Goal: Task Accomplishment & Management: Use online tool/utility

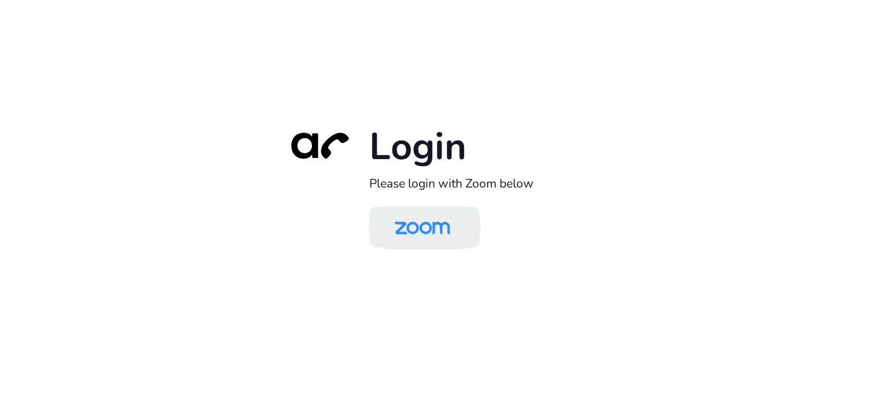
click at [432, 224] on img at bounding box center [422, 228] width 80 height 38
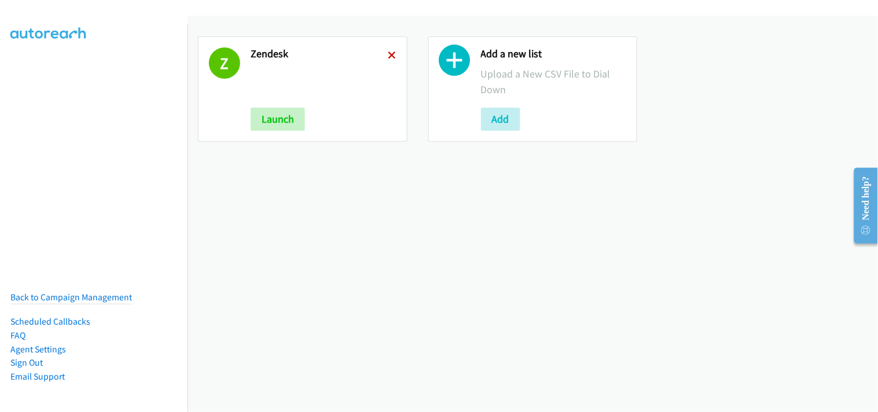
click at [389, 55] on icon at bounding box center [392, 56] width 8 height 8
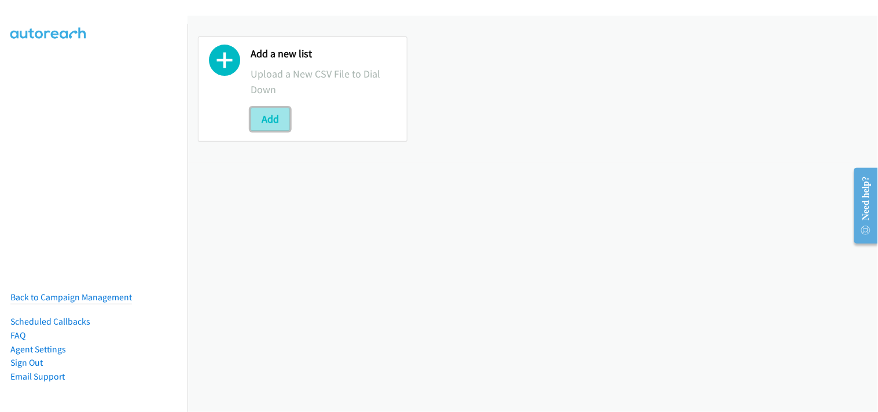
click at [261, 121] on button "Add" at bounding box center [269, 119] width 39 height 23
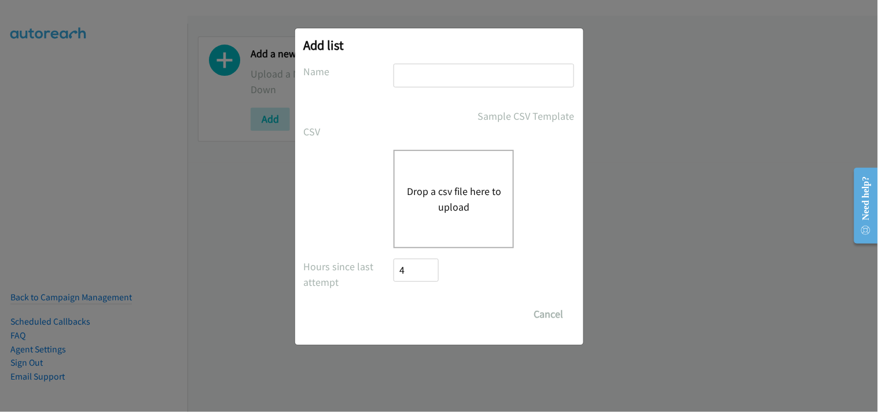
click at [438, 76] on input "text" at bounding box center [483, 76] width 180 height 24
type input "Zendesk"
click at [469, 181] on div "Drop a csv file here to upload" at bounding box center [453, 199] width 120 height 98
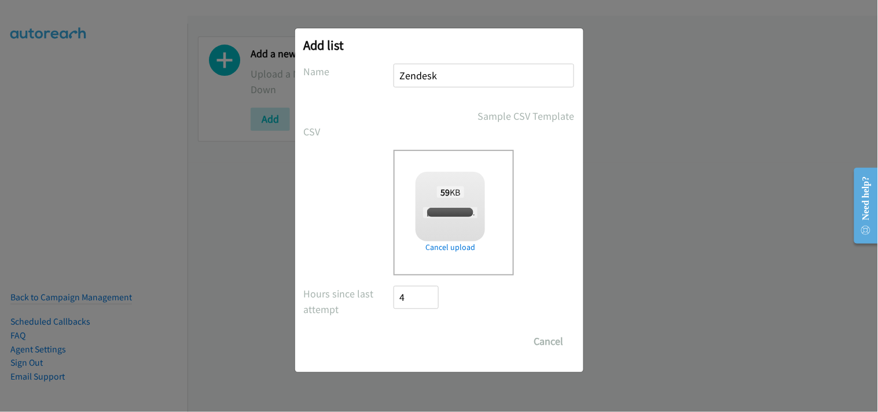
checkbox input "true"
click at [438, 333] on input "Save List" at bounding box center [424, 341] width 61 height 23
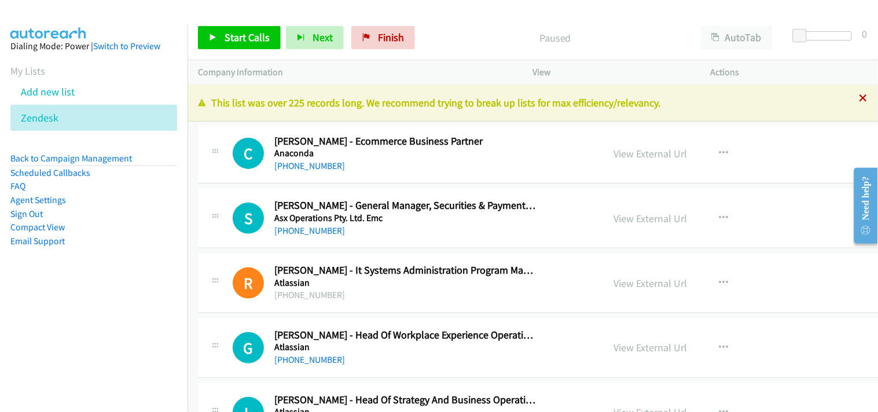
click at [859, 99] on icon at bounding box center [863, 99] width 8 height 8
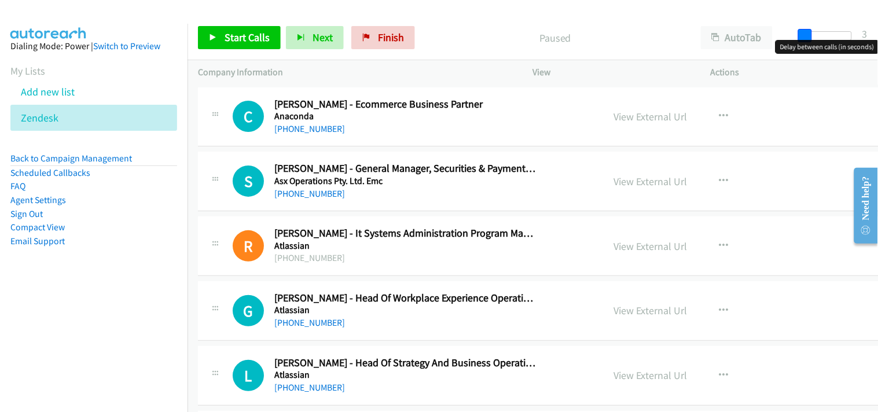
click at [804, 31] on span at bounding box center [805, 36] width 14 height 14
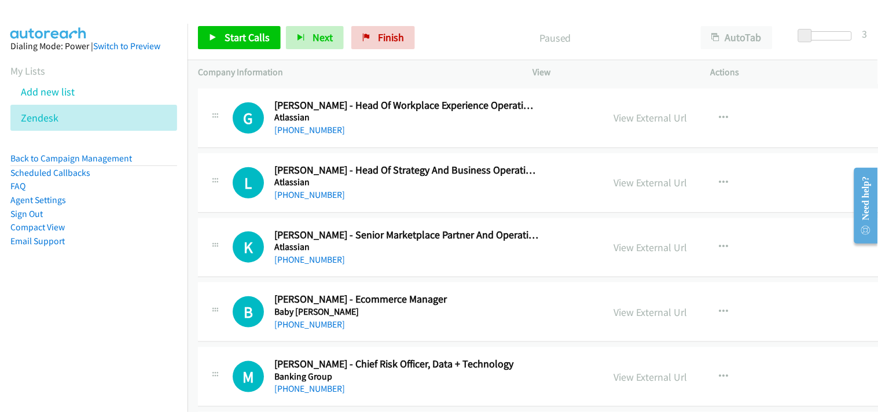
scroll to position [257, 0]
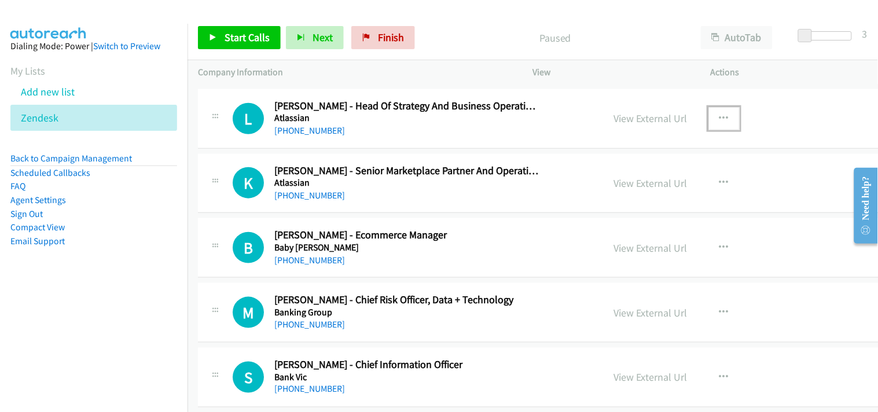
click at [719, 118] on icon "button" at bounding box center [723, 118] width 9 height 9
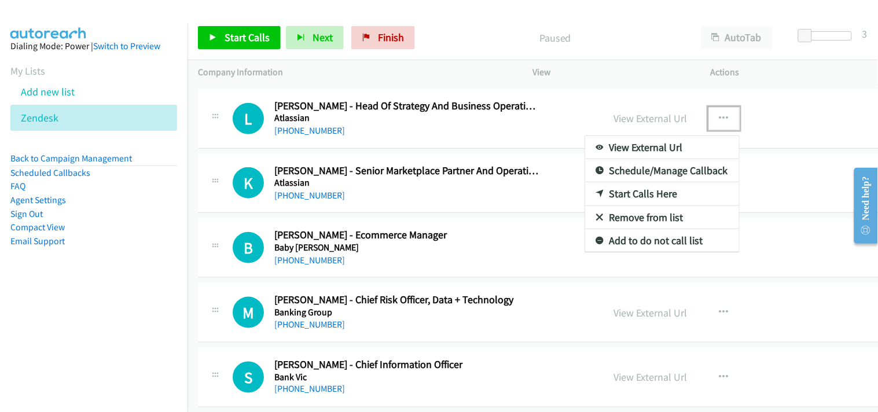
click at [585, 188] on link "Start Calls Here" at bounding box center [662, 193] width 154 height 23
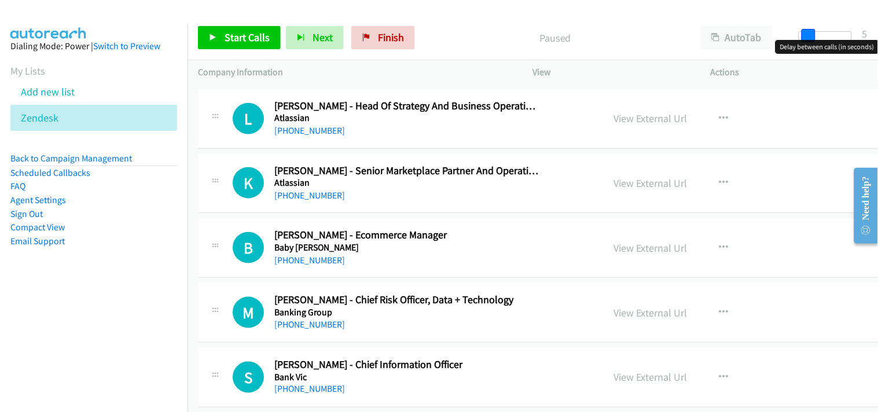
click at [808, 32] on span at bounding box center [808, 36] width 14 height 14
click at [708, 113] on button "button" at bounding box center [723, 118] width 31 height 23
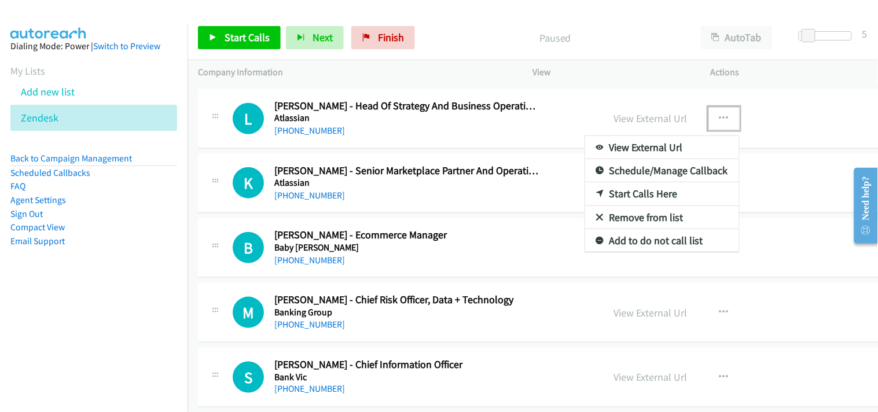
click at [615, 196] on link "Start Calls Here" at bounding box center [662, 193] width 154 height 23
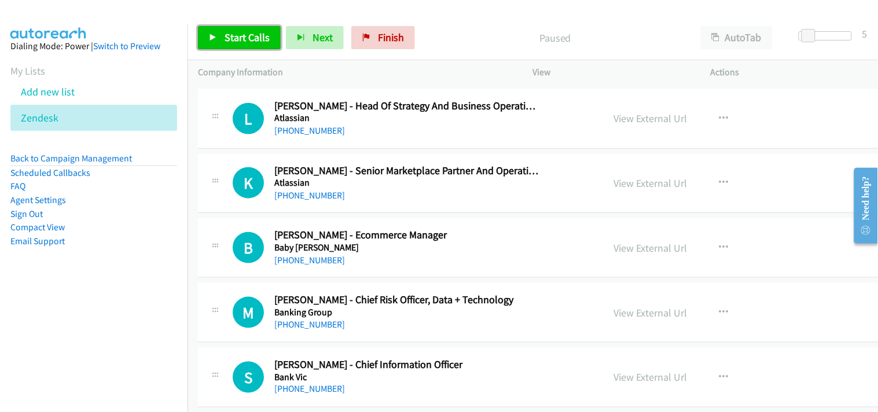
click at [215, 29] on link "Start Calls" at bounding box center [239, 37] width 83 height 23
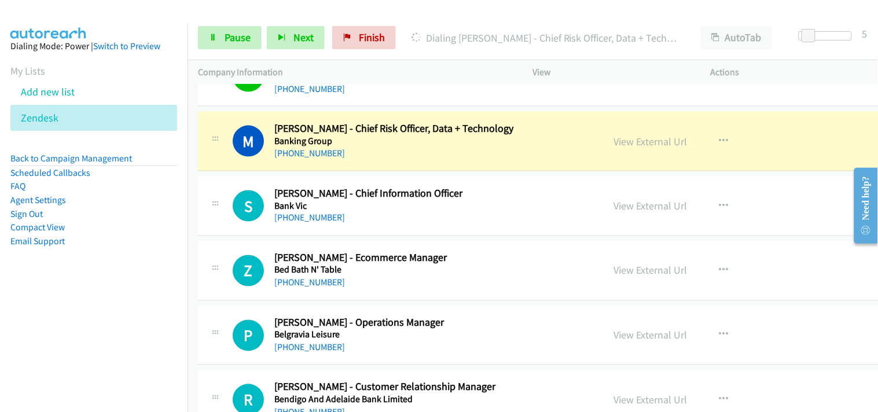
scroll to position [449, 0]
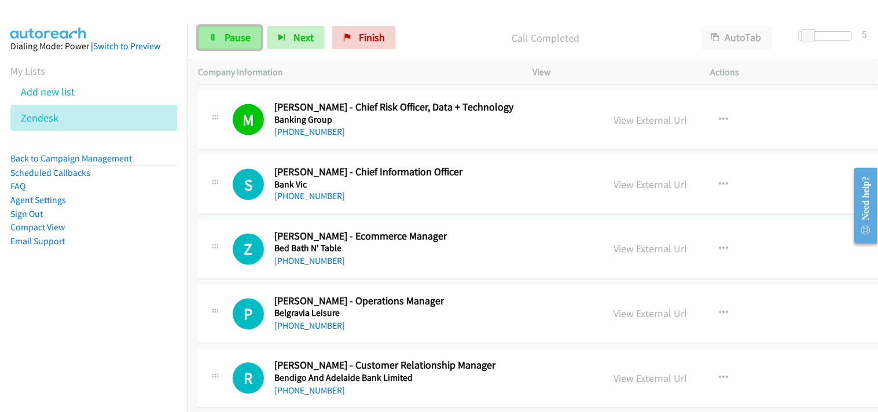
click at [234, 47] on link "Pause" at bounding box center [230, 37] width 64 height 23
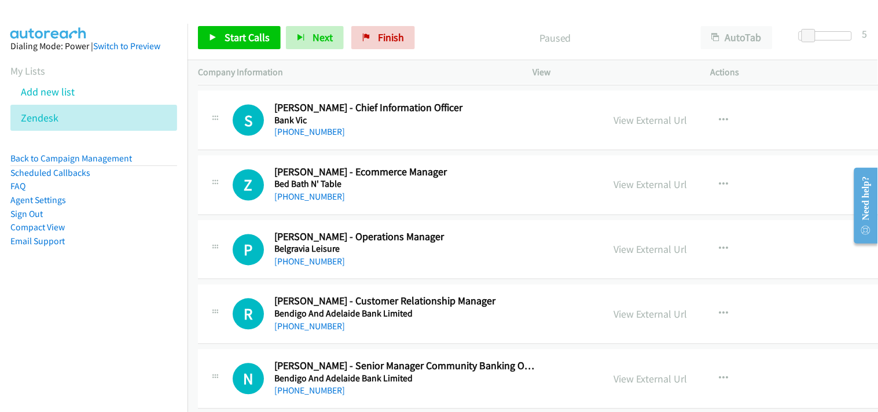
scroll to position [578, 0]
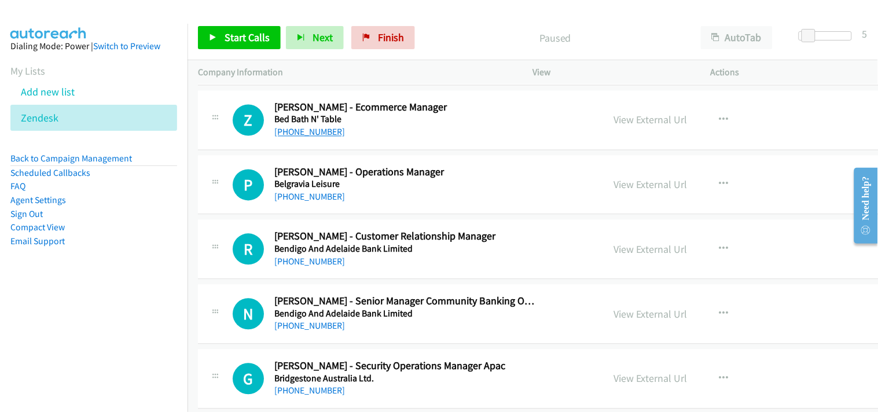
click at [315, 135] on link "[PHONE_NUMBER]" at bounding box center [309, 132] width 71 height 11
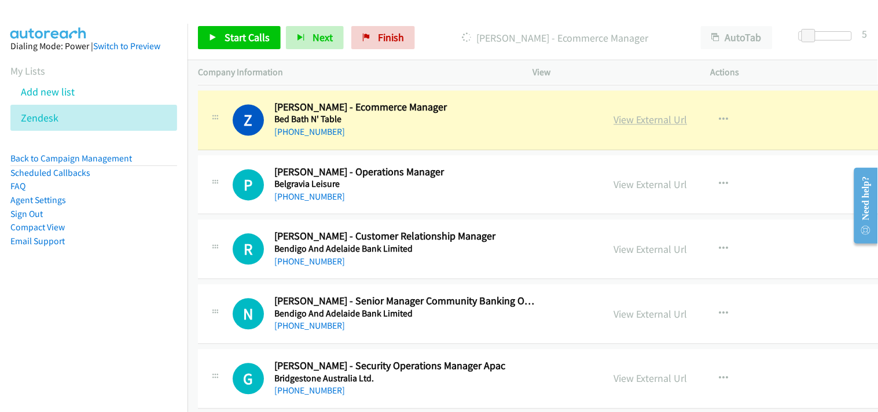
click at [614, 121] on link "View External Url" at bounding box center [650, 119] width 73 height 13
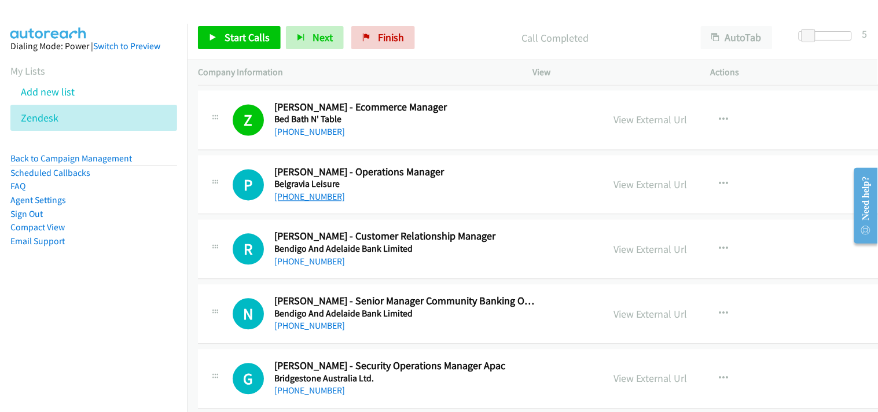
click at [315, 191] on link "[PHONE_NUMBER]" at bounding box center [309, 196] width 71 height 11
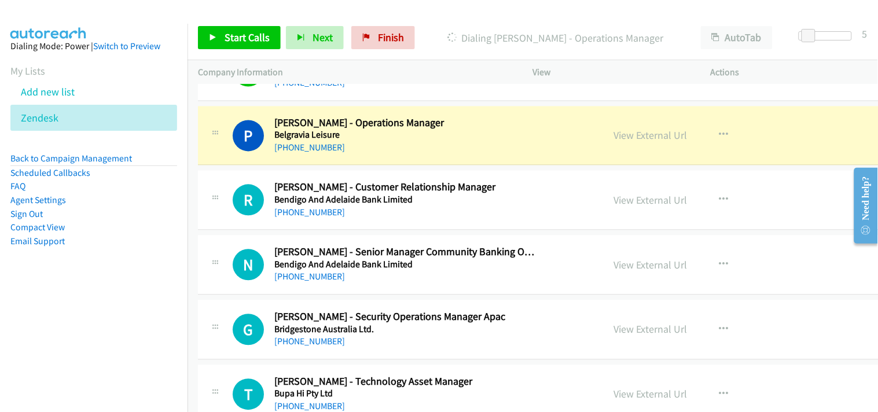
scroll to position [643, 0]
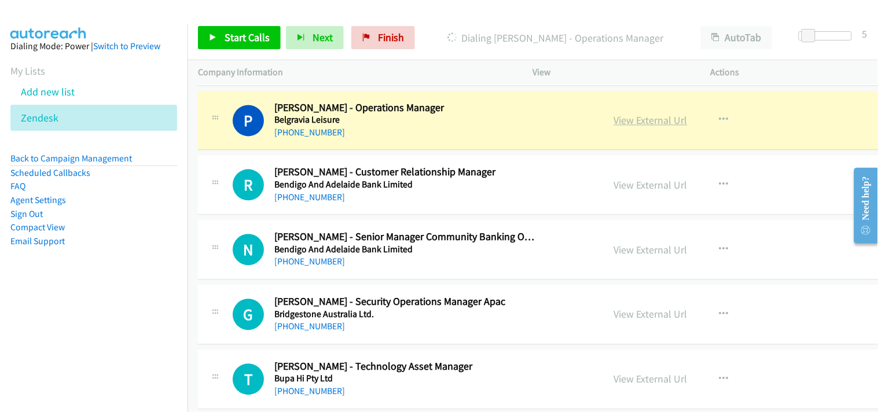
click at [614, 120] on link "View External Url" at bounding box center [650, 120] width 73 height 13
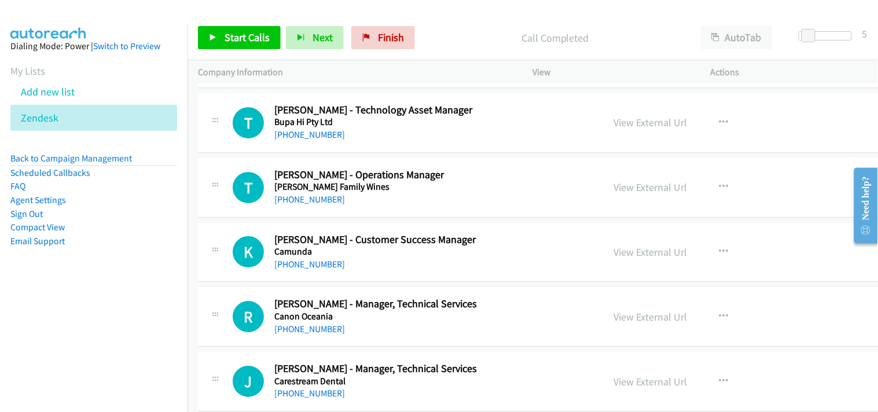
scroll to position [835, 0]
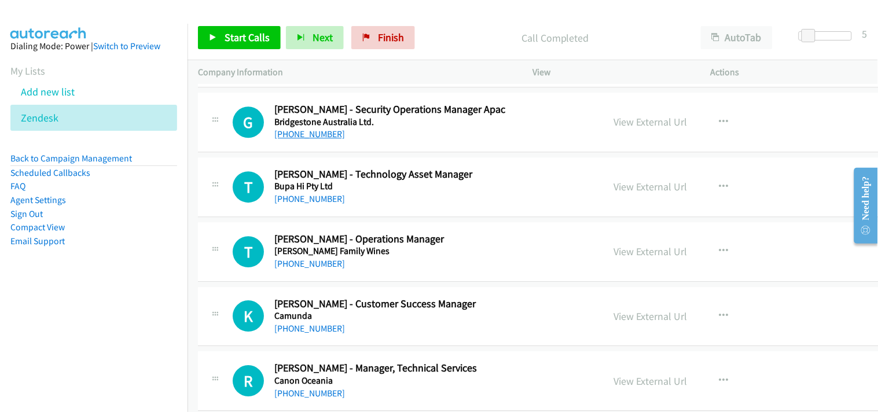
click at [297, 137] on link "[PHONE_NUMBER]" at bounding box center [309, 133] width 71 height 11
click at [293, 135] on link "[PHONE_NUMBER]" at bounding box center [309, 133] width 71 height 11
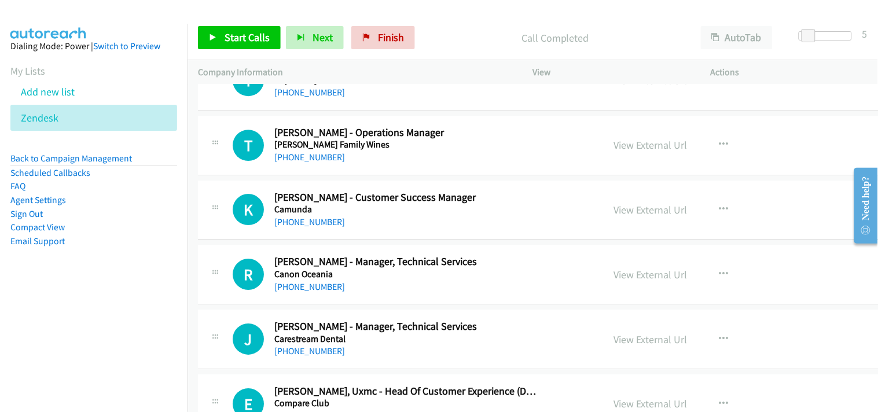
scroll to position [964, 0]
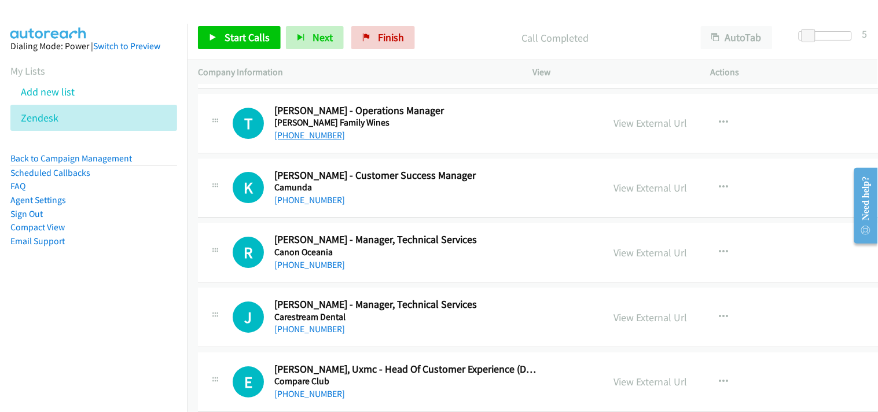
click at [321, 134] on link "[PHONE_NUMBER]" at bounding box center [309, 135] width 71 height 11
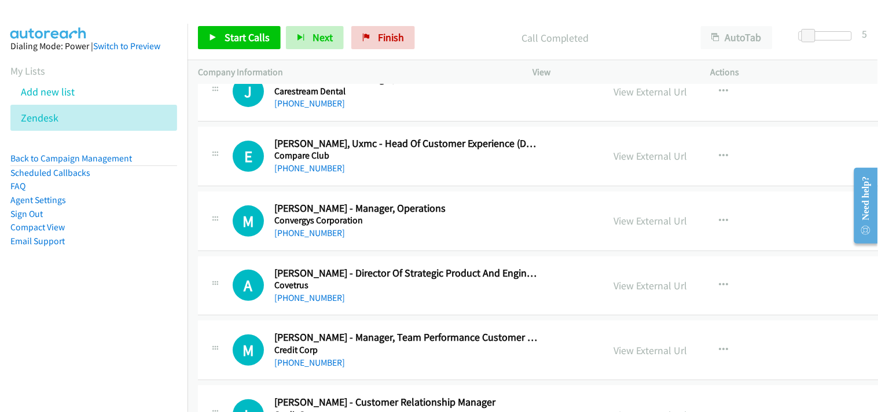
scroll to position [1221, 0]
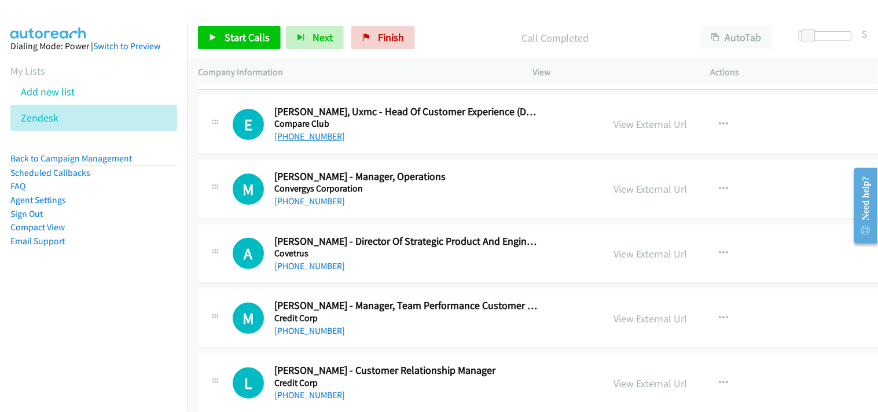
click at [309, 139] on link "[PHONE_NUMBER]" at bounding box center [309, 136] width 71 height 11
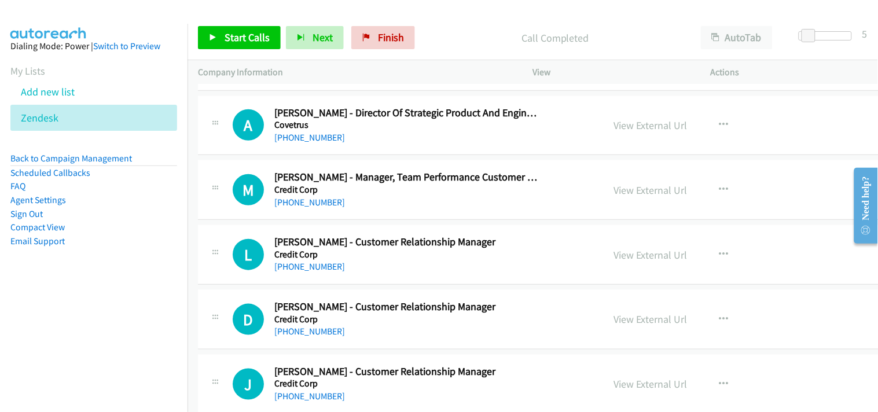
scroll to position [1414, 0]
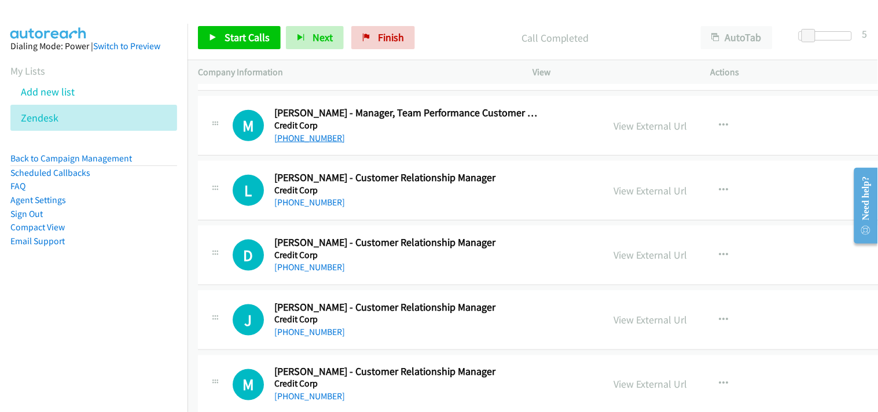
click at [319, 139] on link "[PHONE_NUMBER]" at bounding box center [309, 137] width 71 height 11
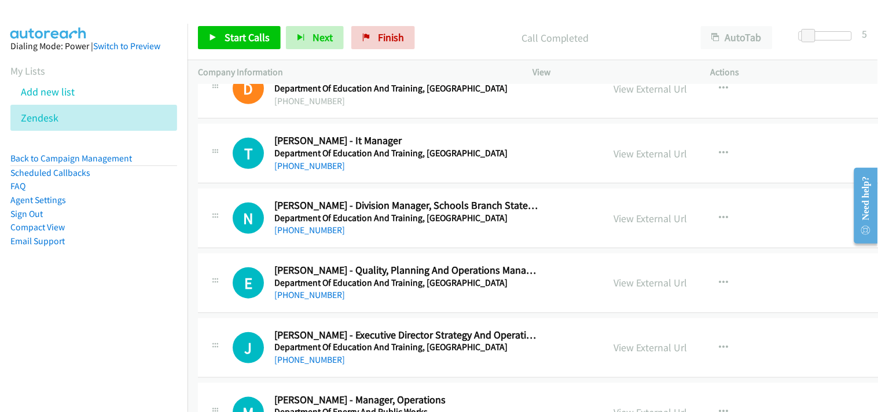
scroll to position [2442, 0]
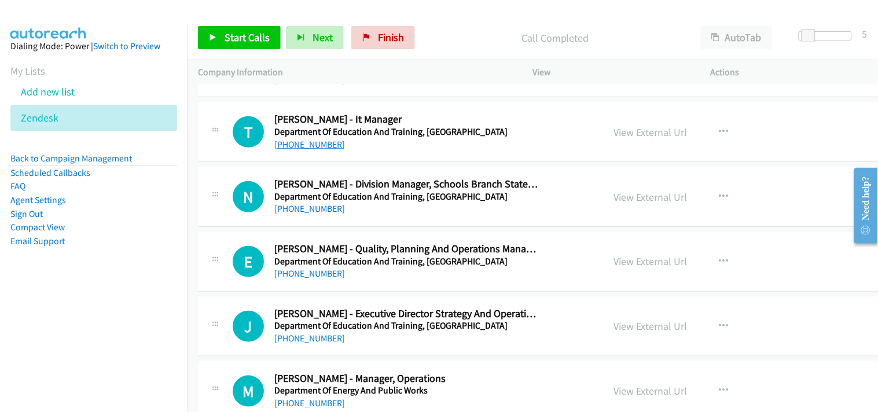
click at [289, 149] on link "[PHONE_NUMBER]" at bounding box center [309, 144] width 71 height 11
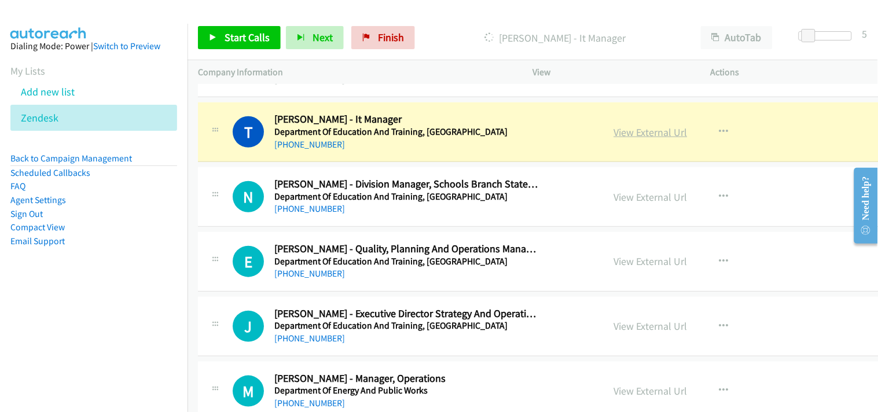
click at [614, 132] on link "View External Url" at bounding box center [650, 132] width 73 height 13
click at [614, 129] on link "View External Url" at bounding box center [650, 132] width 73 height 13
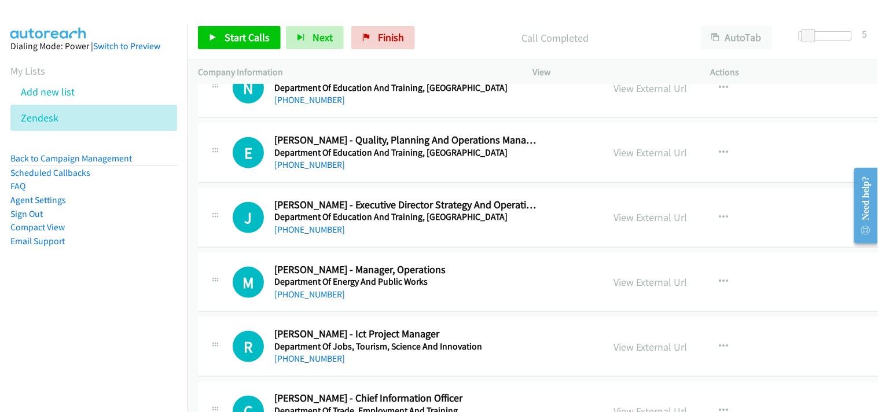
scroll to position [2571, 0]
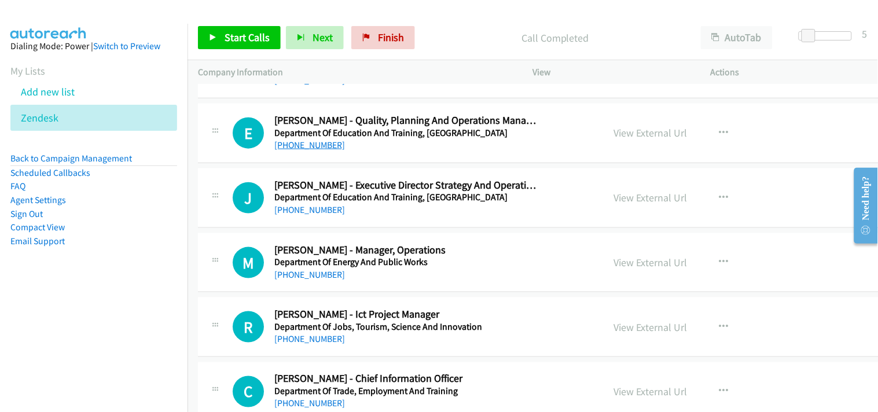
click at [315, 143] on link "[PHONE_NUMBER]" at bounding box center [309, 144] width 71 height 11
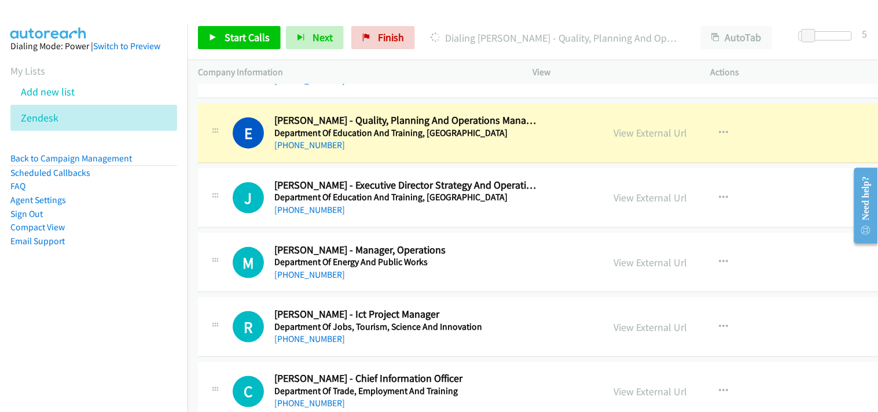
click at [614, 140] on div "View External Url" at bounding box center [650, 133] width 73 height 16
click at [614, 134] on link "View External Url" at bounding box center [650, 132] width 73 height 13
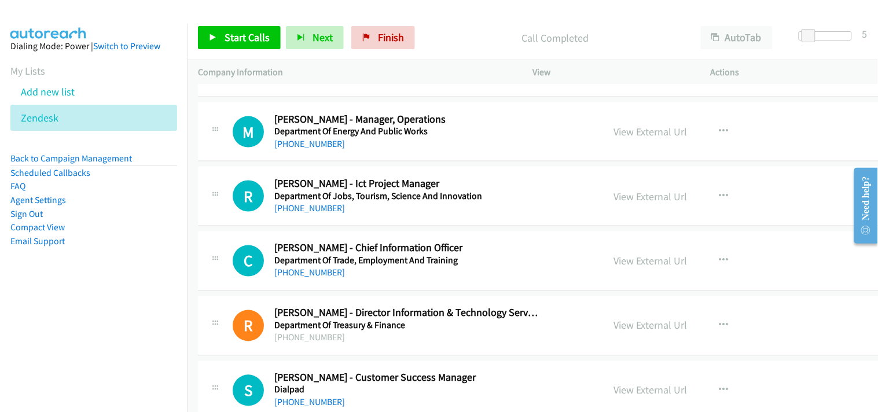
scroll to position [2699, 0]
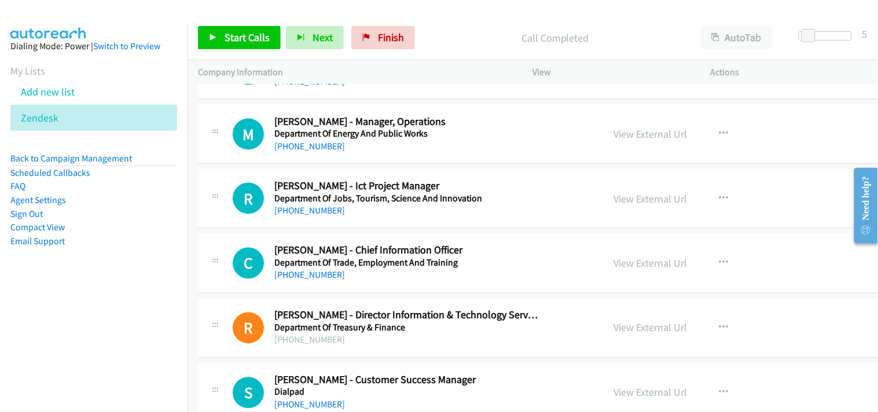
click at [312, 218] on div "R Callback Scheduled [PERSON_NAME] - Ict Project Manager Department Of Jobs, To…" at bounding box center [582, 199] width 769 height 60
click at [311, 209] on link "[PHONE_NUMBER]" at bounding box center [309, 210] width 71 height 11
click at [300, 146] on link "[PHONE_NUMBER]" at bounding box center [309, 146] width 71 height 11
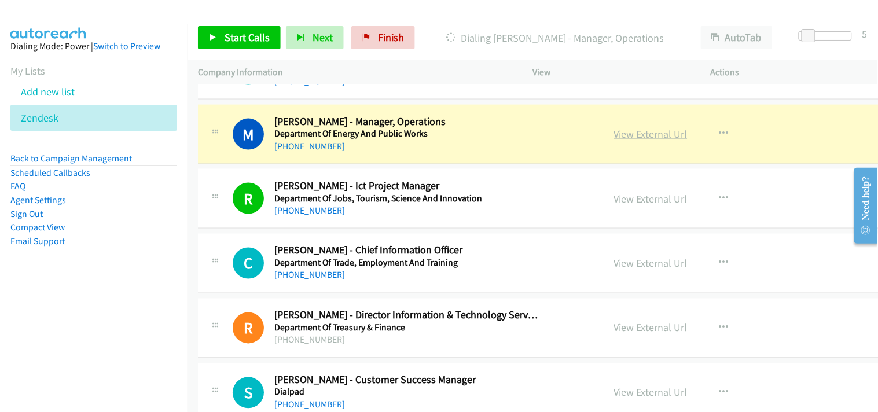
click at [614, 134] on link "View External Url" at bounding box center [650, 133] width 73 height 13
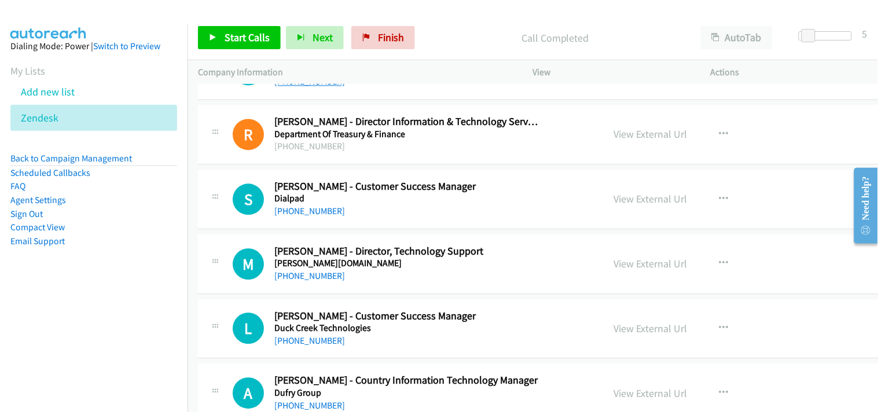
scroll to position [2828, 0]
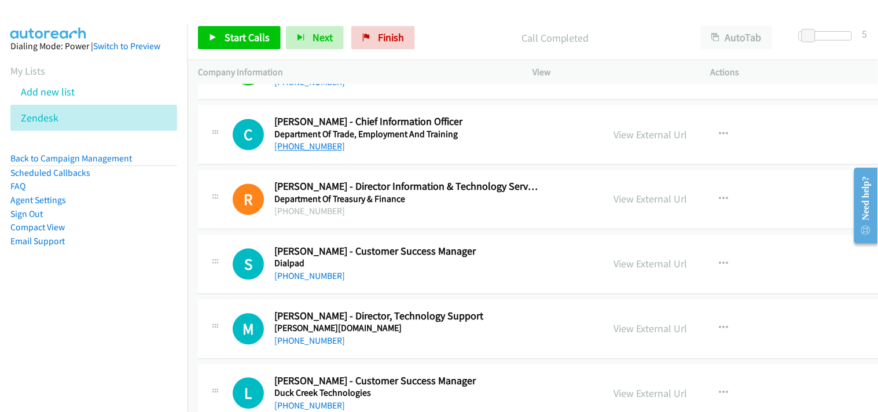
click at [309, 145] on link "[PHONE_NUMBER]" at bounding box center [309, 146] width 71 height 11
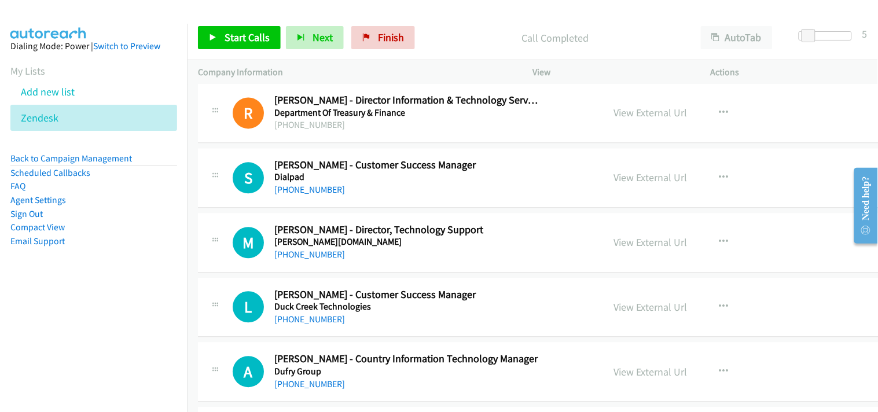
scroll to position [2892, 0]
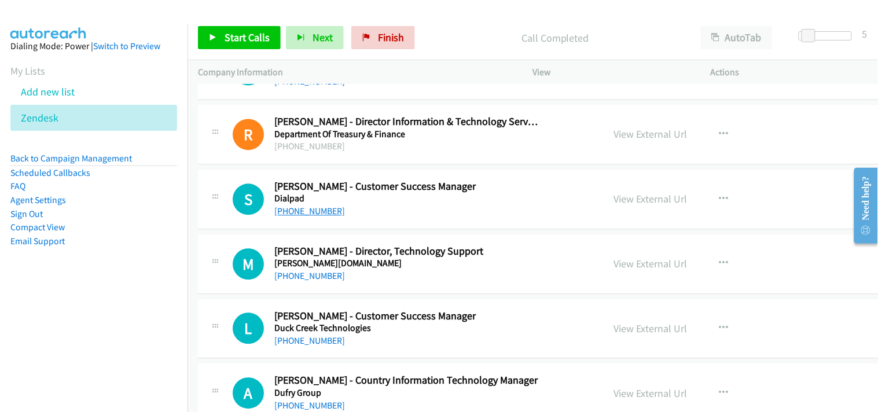
click at [304, 216] on link "[PHONE_NUMBER]" at bounding box center [309, 211] width 71 height 11
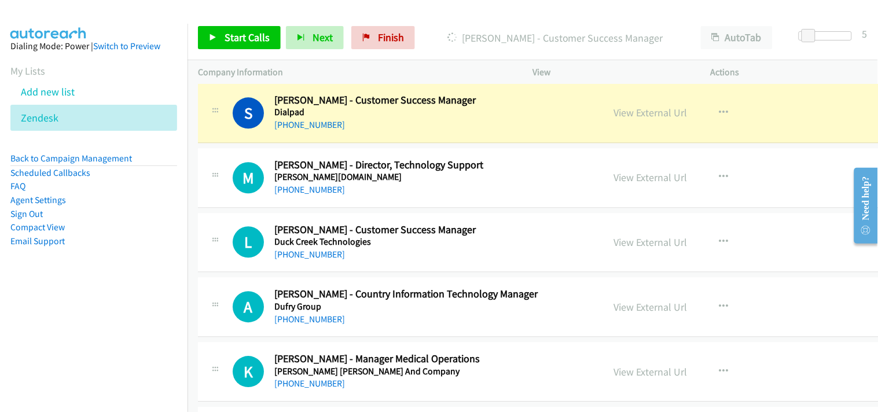
scroll to position [2957, 0]
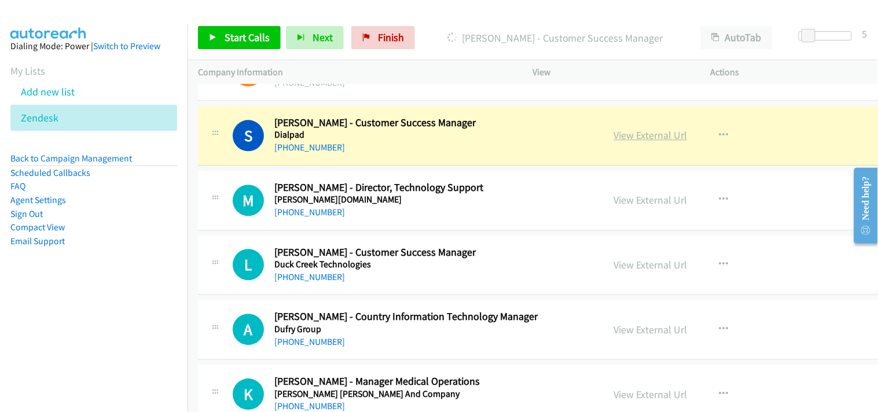
click at [614, 133] on link "View External Url" at bounding box center [650, 134] width 73 height 13
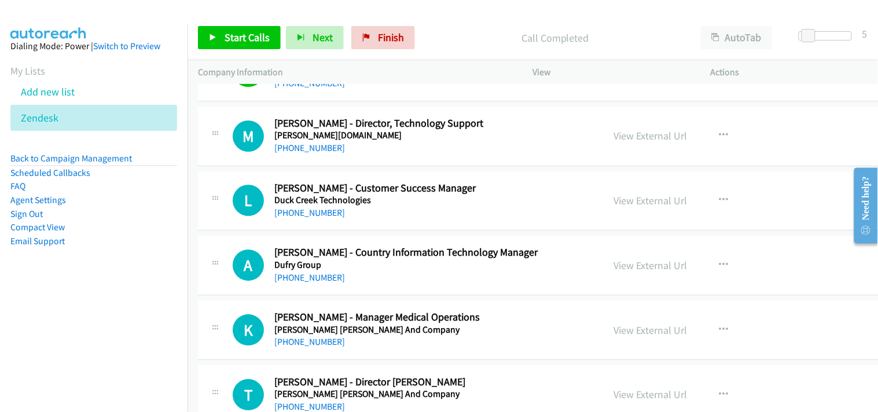
scroll to position [3085, 0]
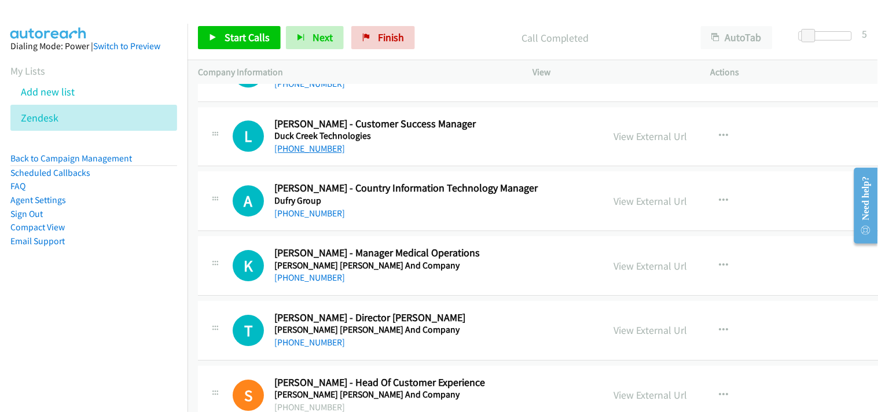
click at [313, 146] on link "[PHONE_NUMBER]" at bounding box center [309, 148] width 71 height 11
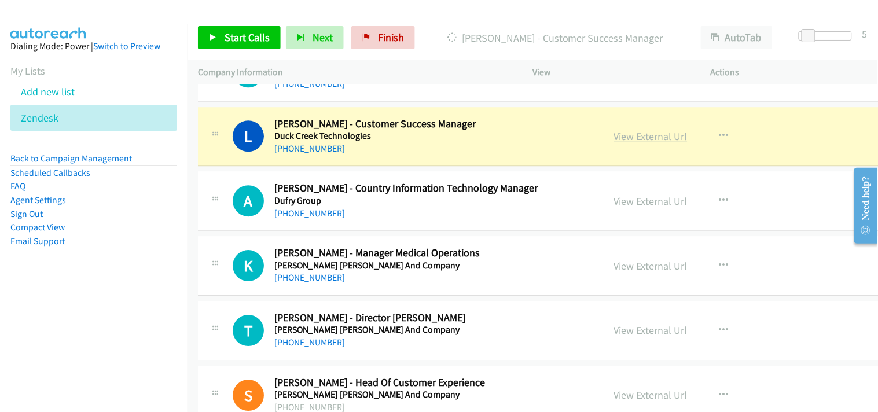
click at [614, 134] on link "View External Url" at bounding box center [650, 136] width 73 height 13
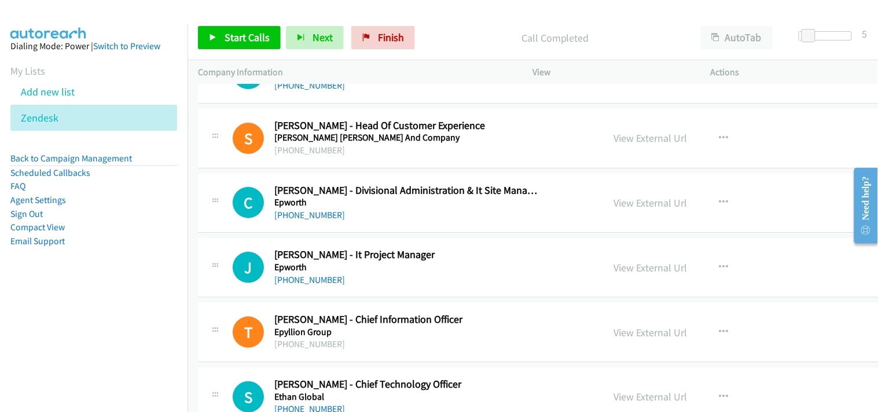
scroll to position [3406, 0]
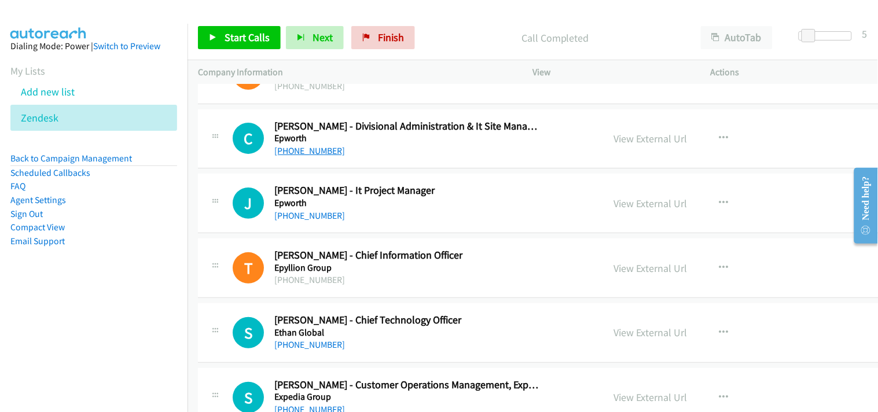
click at [301, 152] on link "[PHONE_NUMBER]" at bounding box center [309, 150] width 71 height 11
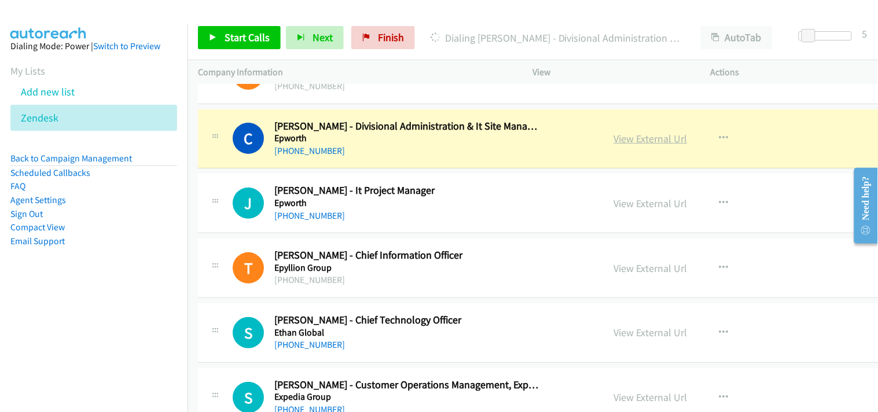
click at [614, 139] on link "View External Url" at bounding box center [650, 138] width 73 height 13
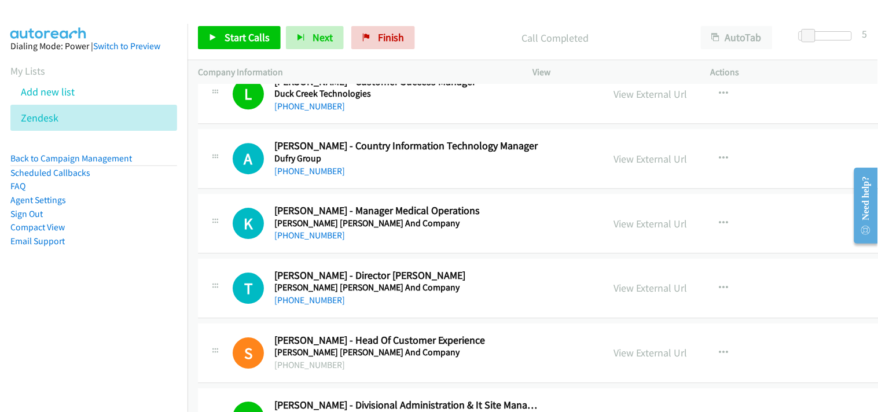
scroll to position [3149, 0]
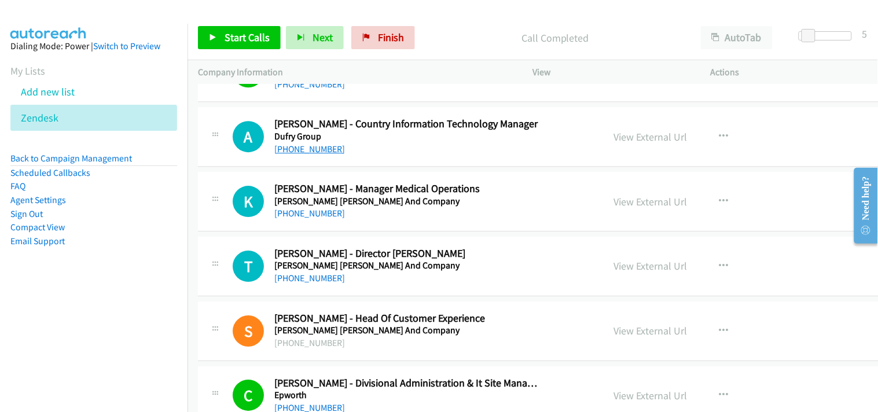
click at [318, 149] on link "[PHONE_NUMBER]" at bounding box center [309, 148] width 71 height 11
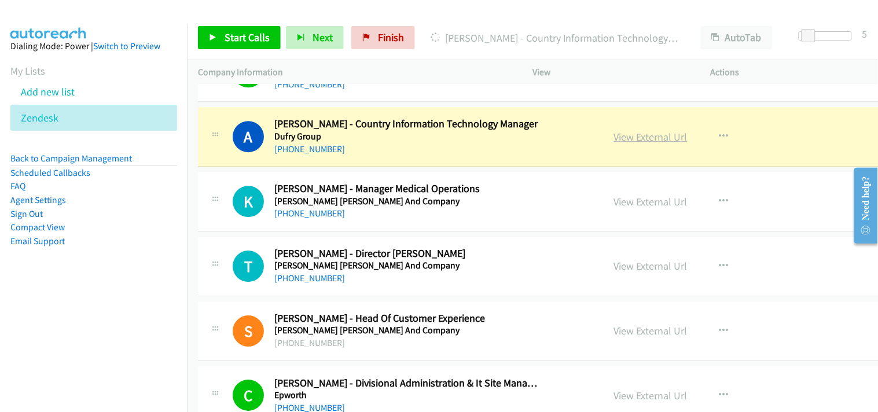
click at [614, 133] on link "View External Url" at bounding box center [650, 136] width 73 height 13
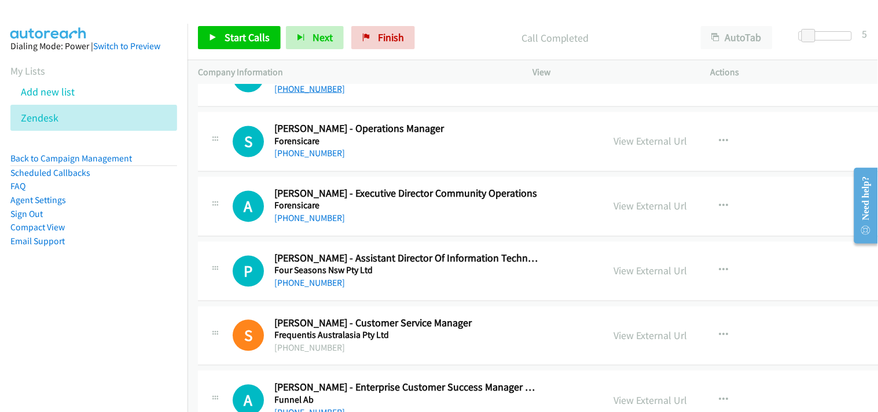
scroll to position [3856, 0]
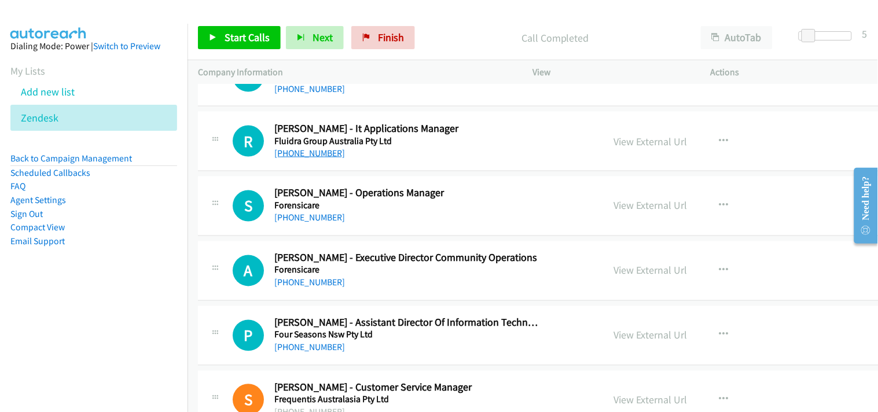
click at [313, 157] on link "[PHONE_NUMBER]" at bounding box center [309, 153] width 71 height 11
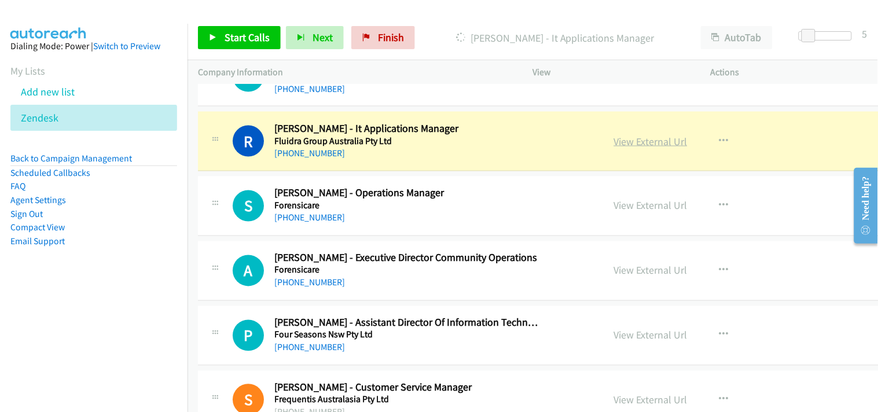
click at [614, 138] on link "View External Url" at bounding box center [650, 141] width 73 height 13
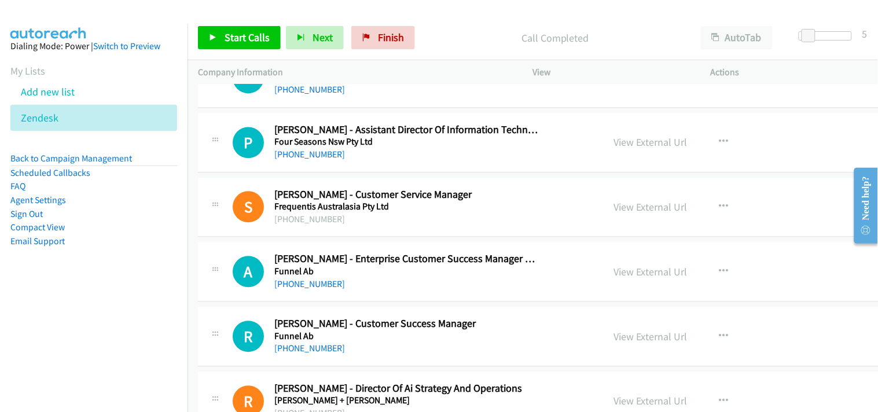
scroll to position [3984, 0]
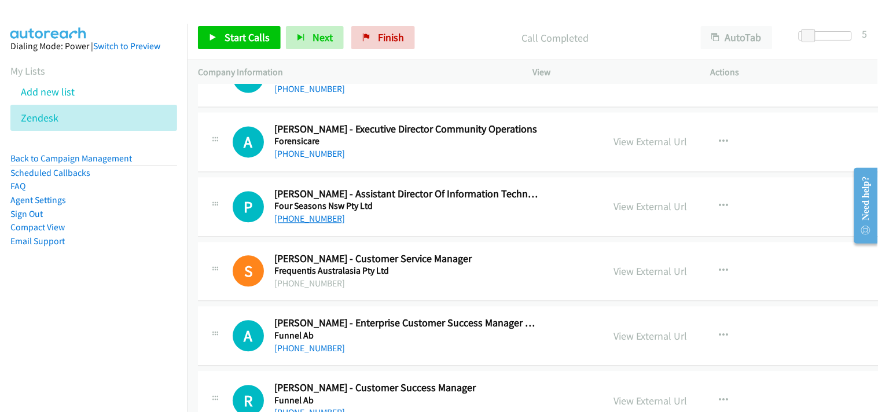
click at [298, 219] on link "[PHONE_NUMBER]" at bounding box center [309, 218] width 71 height 11
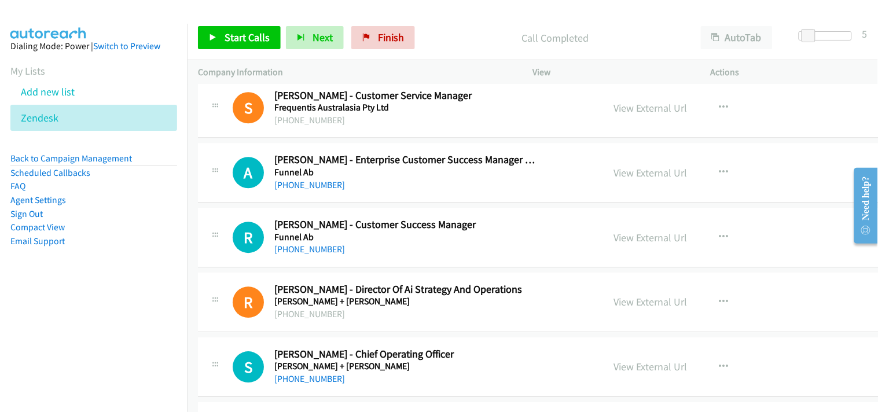
scroll to position [4178, 0]
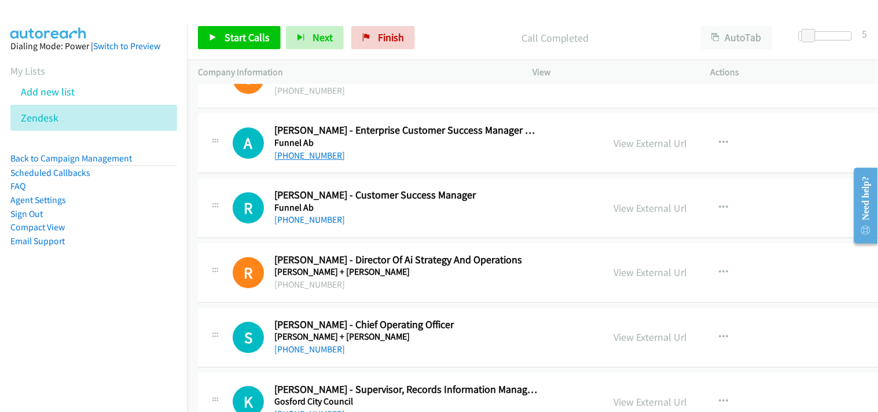
click at [319, 154] on link "[PHONE_NUMBER]" at bounding box center [309, 155] width 71 height 11
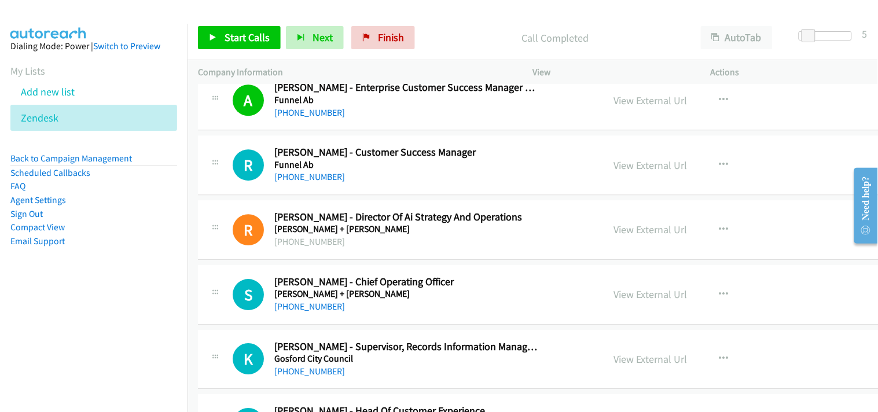
scroll to position [4242, 0]
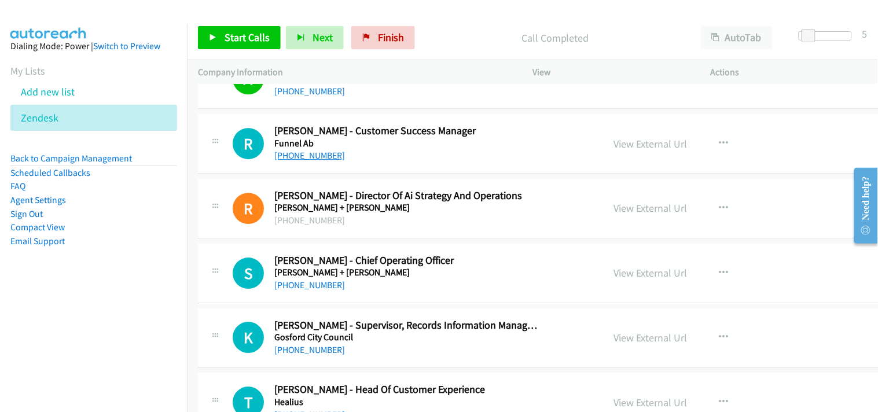
click at [325, 161] on link "[PHONE_NUMBER]" at bounding box center [309, 155] width 71 height 11
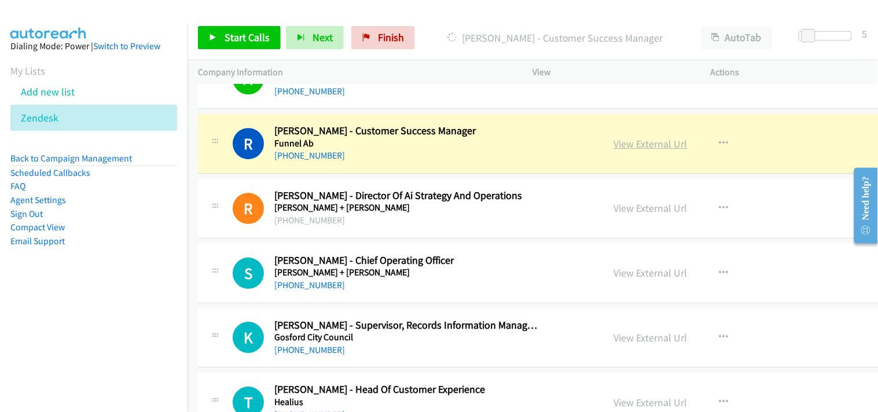
click at [614, 145] on link "View External Url" at bounding box center [650, 143] width 73 height 13
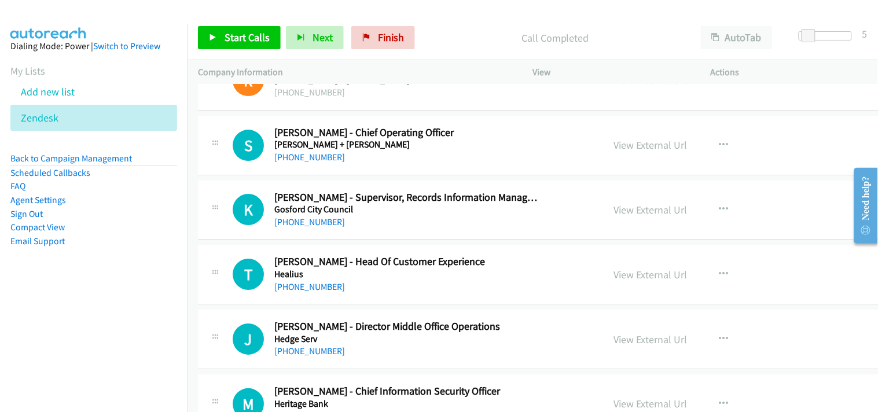
scroll to position [4370, 0]
click at [300, 160] on link "[PHONE_NUMBER]" at bounding box center [309, 156] width 71 height 11
click at [304, 226] on link "[PHONE_NUMBER]" at bounding box center [309, 221] width 71 height 11
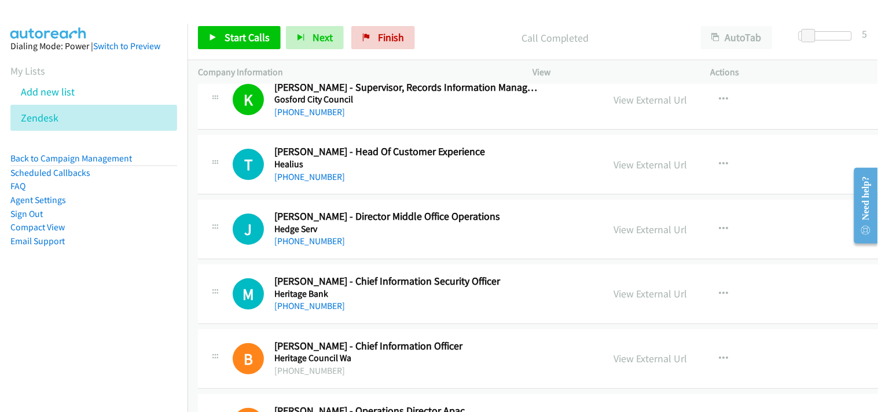
scroll to position [4499, 0]
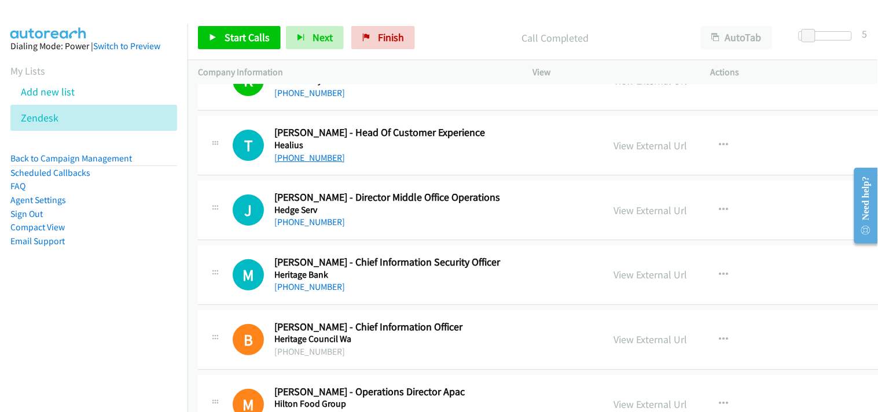
drag, startPoint x: 329, startPoint y: 165, endPoint x: 321, endPoint y: 161, distance: 8.5
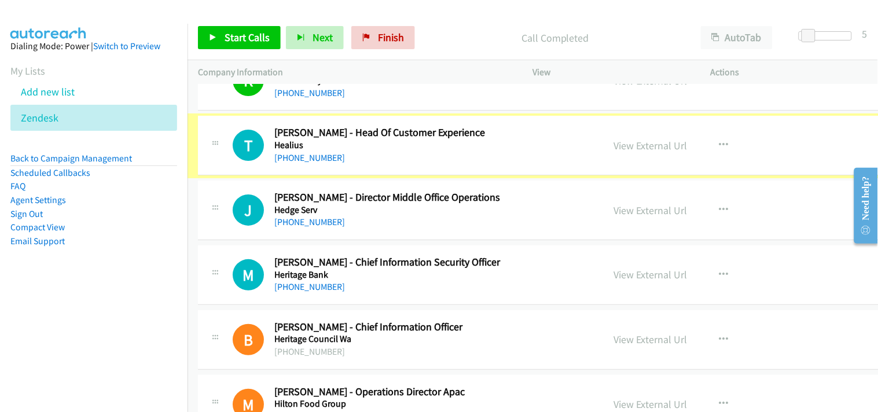
click at [321, 161] on link "[PHONE_NUMBER]" at bounding box center [309, 157] width 71 height 11
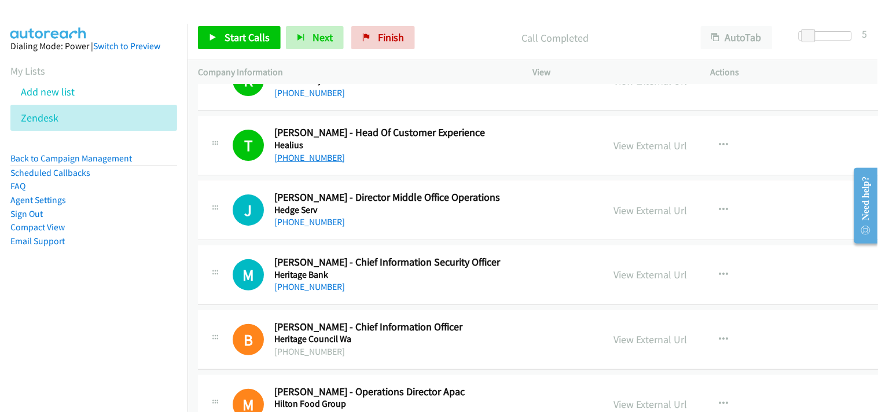
click at [300, 157] on link "[PHONE_NUMBER]" at bounding box center [309, 157] width 71 height 11
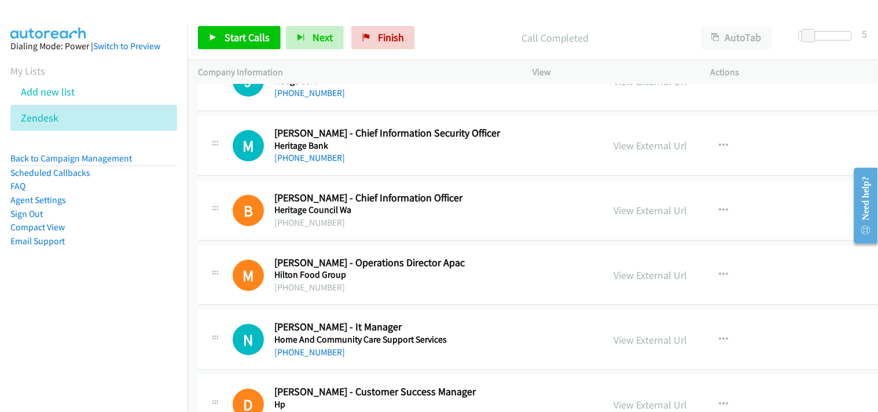
scroll to position [4563, 0]
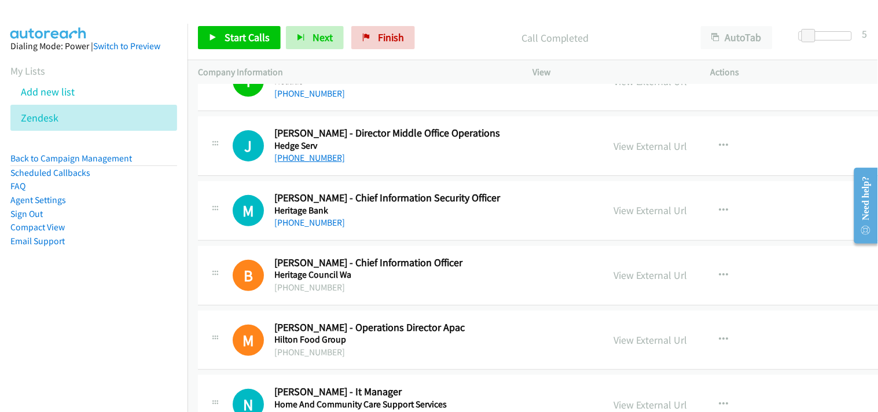
click at [304, 153] on link "[PHONE_NUMBER]" at bounding box center [309, 157] width 71 height 11
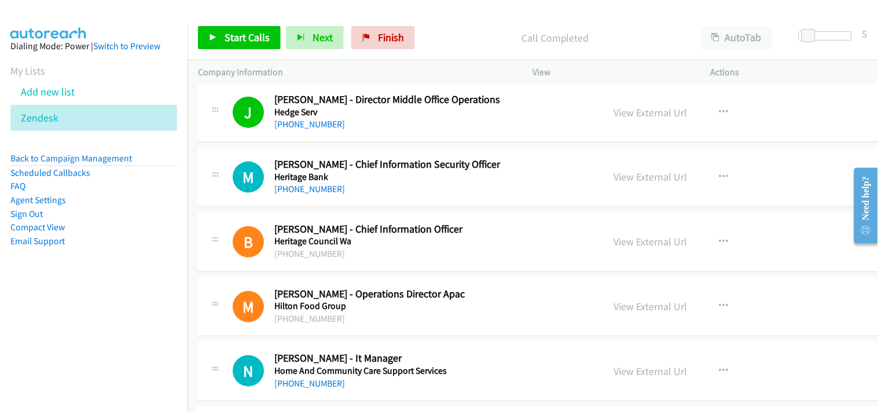
scroll to position [4628, 0]
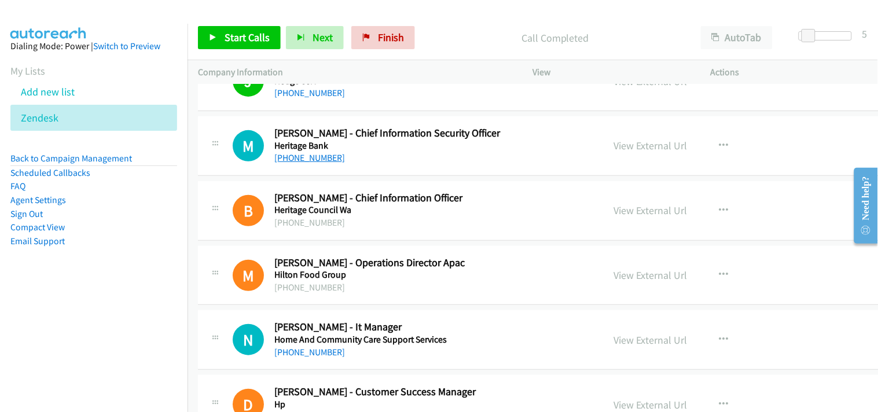
click at [308, 163] on link "[PHONE_NUMBER]" at bounding box center [309, 157] width 71 height 11
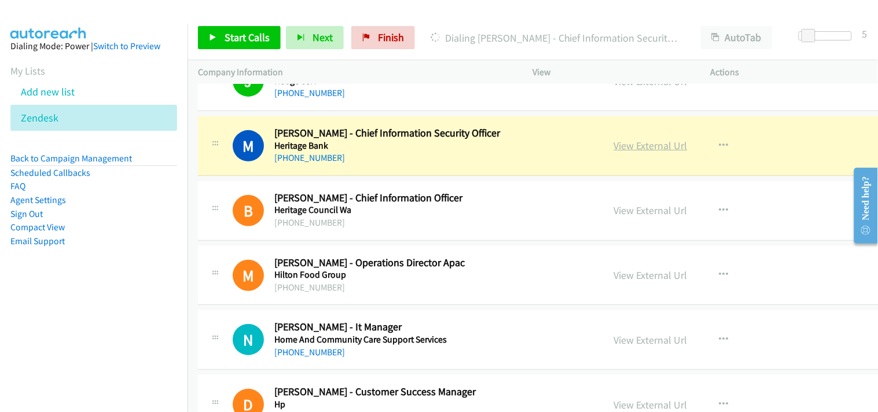
click at [614, 142] on link "View External Url" at bounding box center [650, 145] width 73 height 13
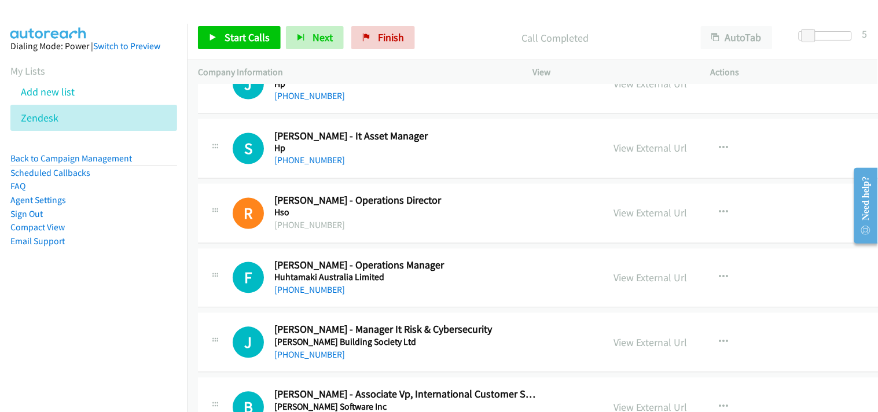
scroll to position [4949, 0]
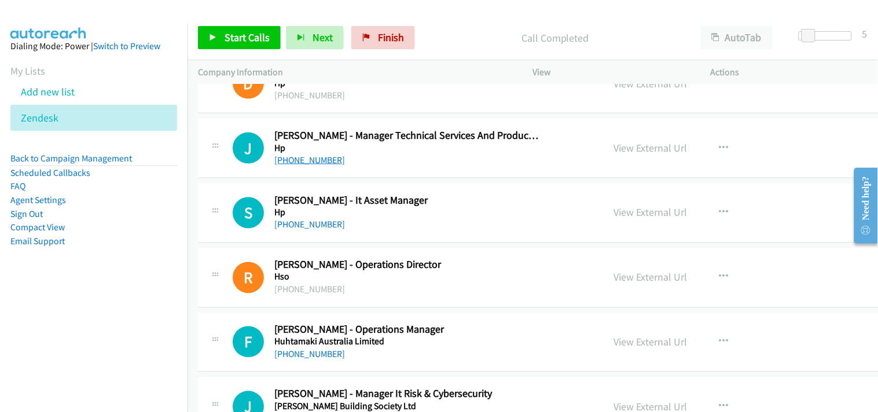
click at [316, 158] on link "[PHONE_NUMBER]" at bounding box center [309, 159] width 71 height 11
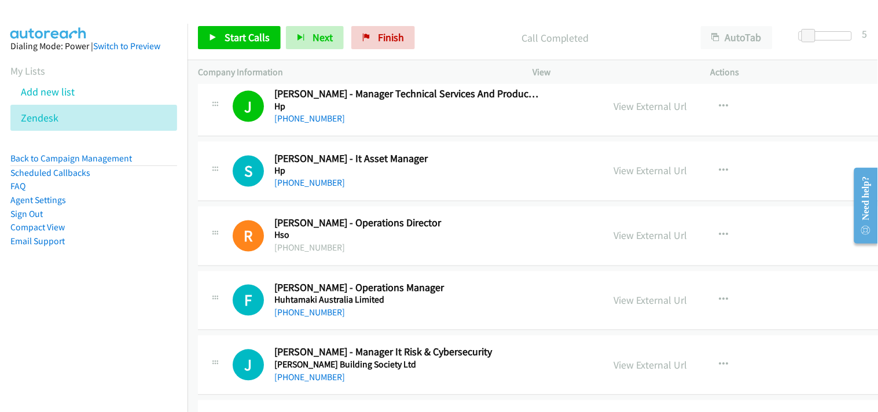
scroll to position [5013, 0]
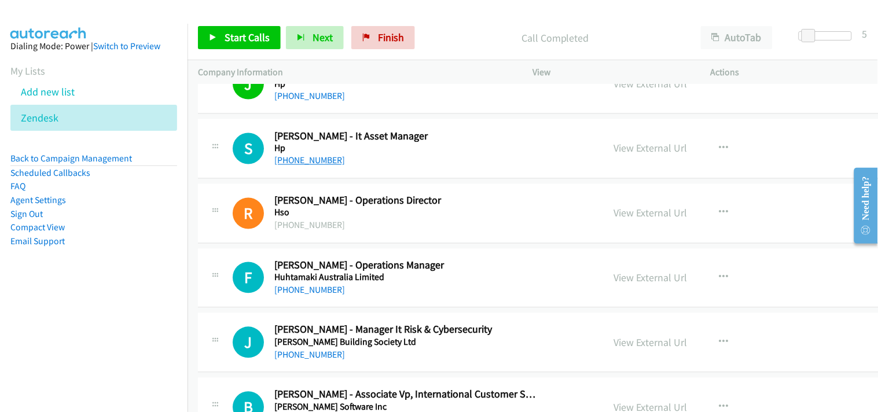
click at [311, 166] on link "[PHONE_NUMBER]" at bounding box center [309, 160] width 71 height 11
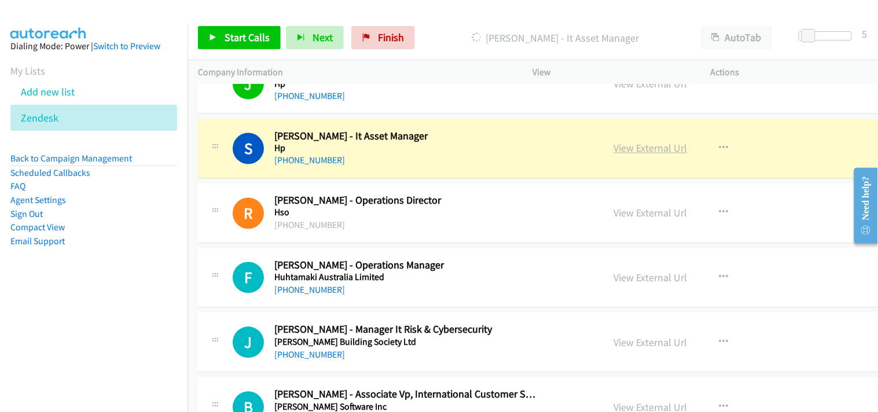
click at [614, 151] on link "View External Url" at bounding box center [650, 148] width 73 height 13
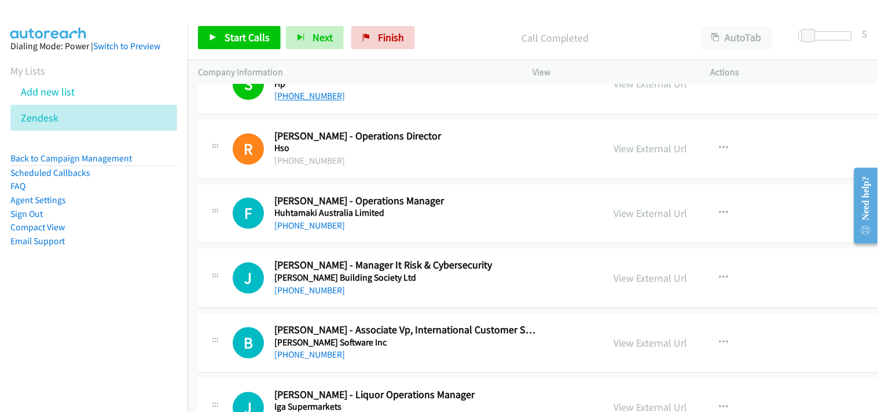
scroll to position [5141, 0]
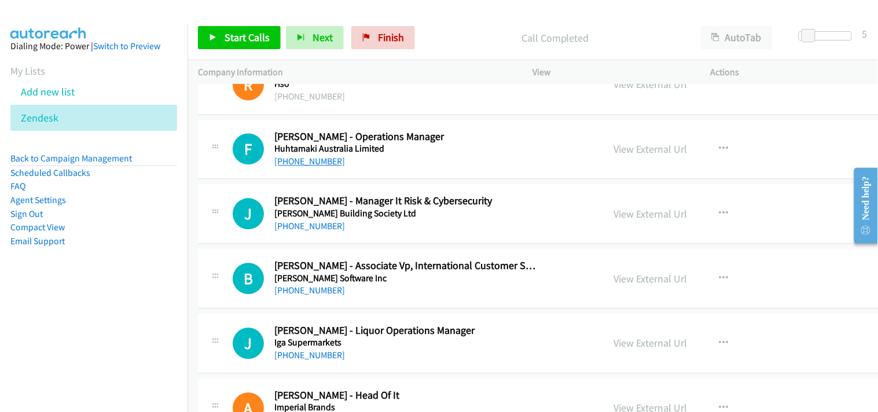
click at [303, 162] on link "[PHONE_NUMBER]" at bounding box center [309, 161] width 71 height 11
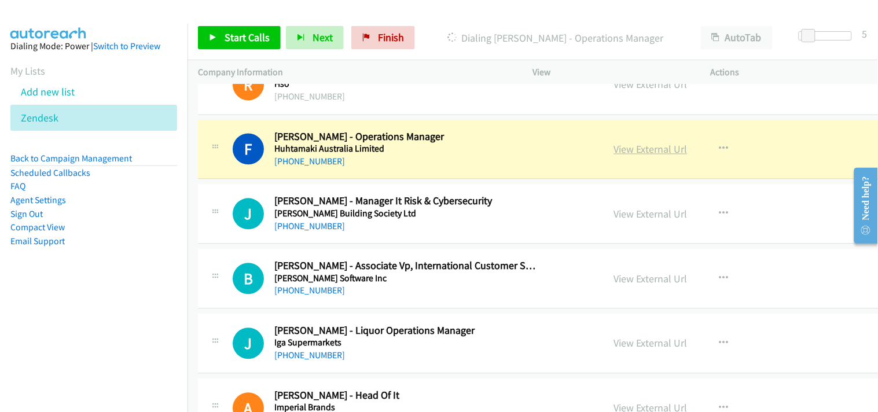
click at [614, 145] on link "View External Url" at bounding box center [650, 149] width 73 height 13
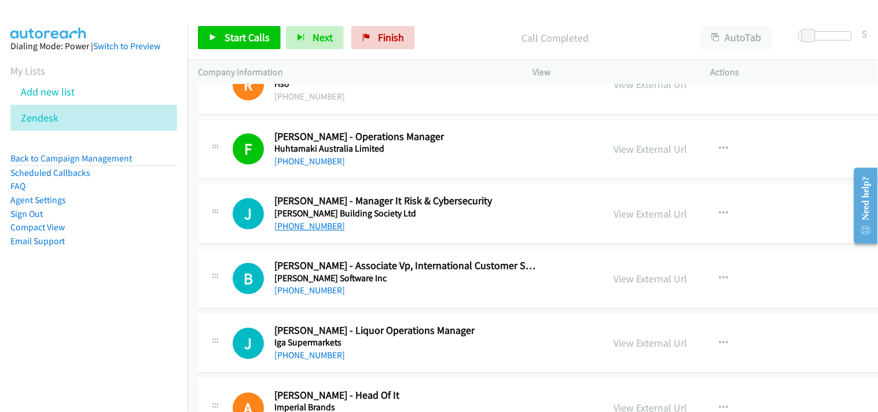
click at [297, 230] on link "[PHONE_NUMBER]" at bounding box center [309, 226] width 71 height 11
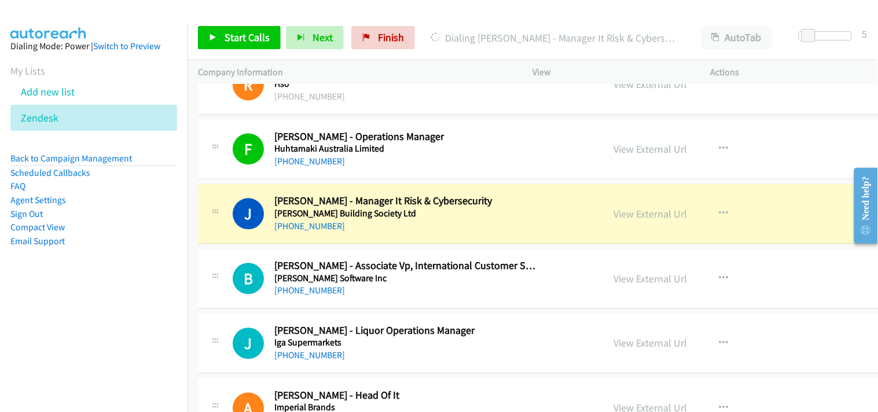
scroll to position [5206, 0]
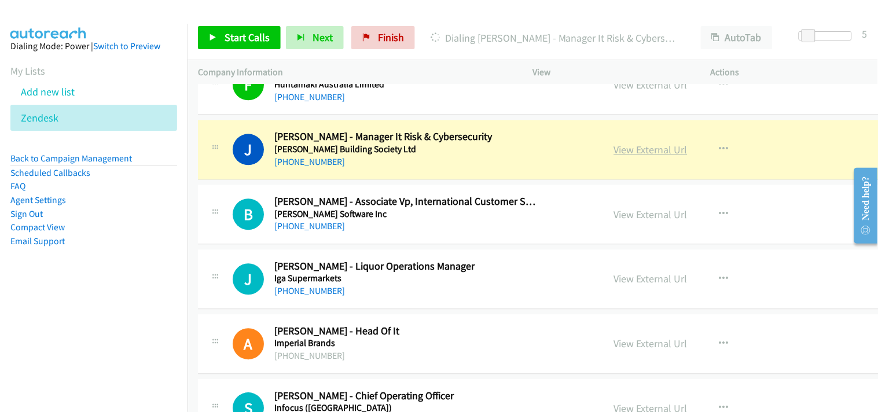
click at [614, 147] on link "View External Url" at bounding box center [650, 149] width 73 height 13
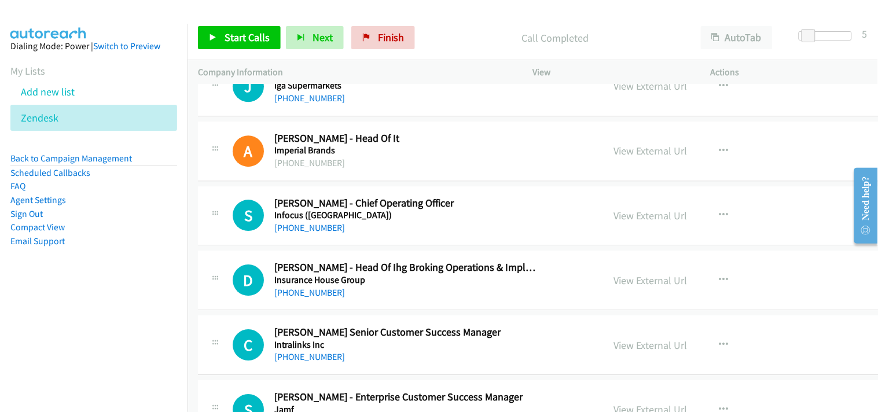
scroll to position [5463, 0]
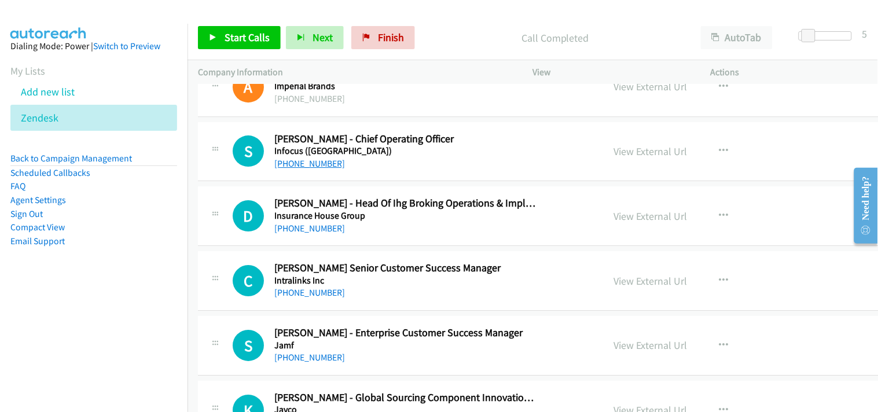
click at [308, 162] on link "[PHONE_NUMBER]" at bounding box center [309, 163] width 71 height 11
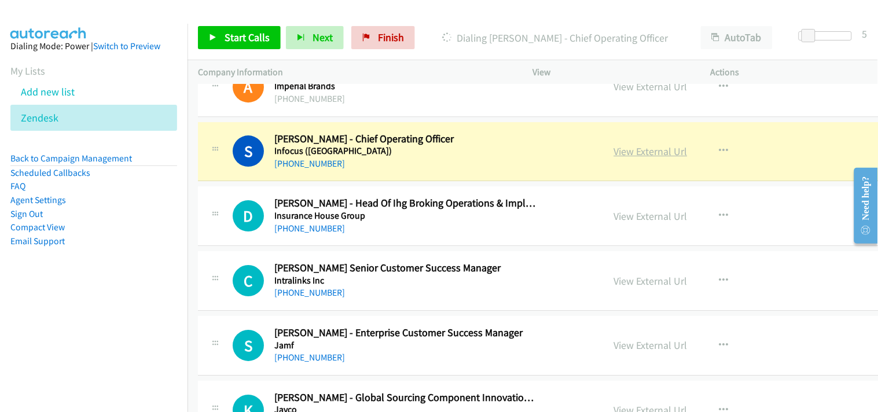
click at [614, 157] on link "View External Url" at bounding box center [650, 151] width 73 height 13
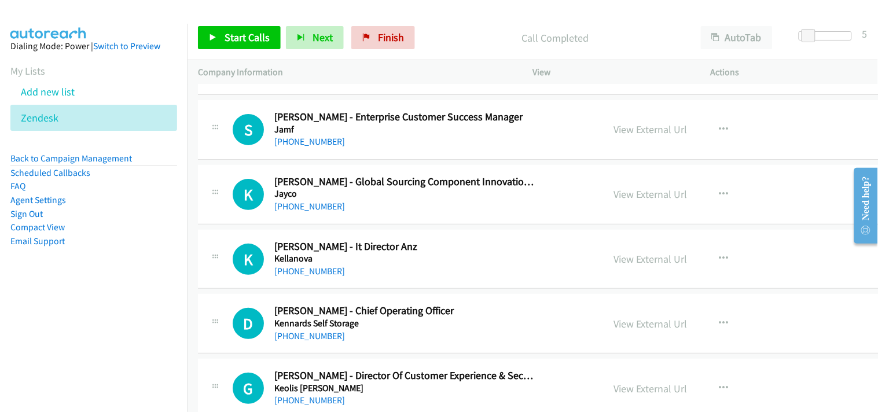
scroll to position [5656, 0]
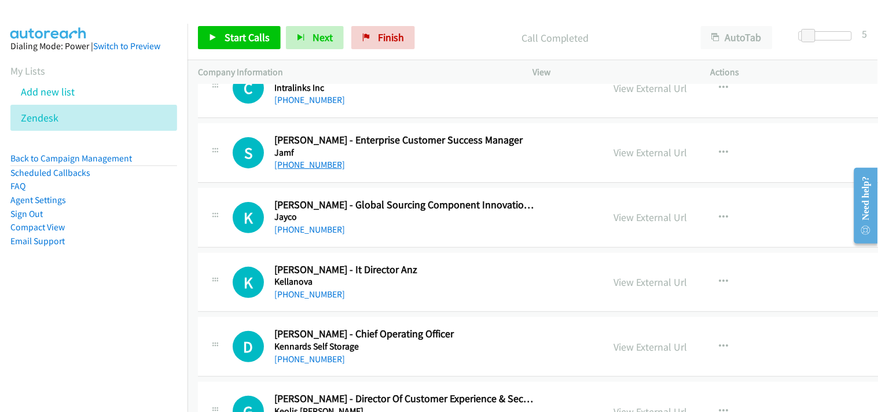
click at [314, 160] on link "[PHONE_NUMBER]" at bounding box center [309, 164] width 71 height 11
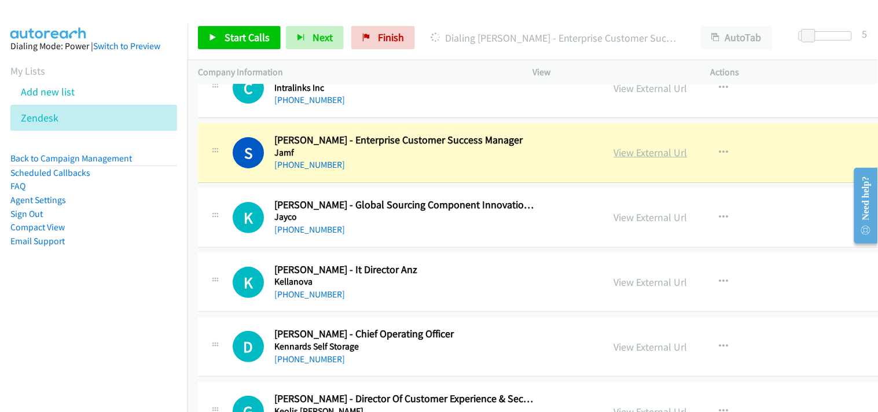
click at [614, 159] on link "View External Url" at bounding box center [650, 152] width 73 height 13
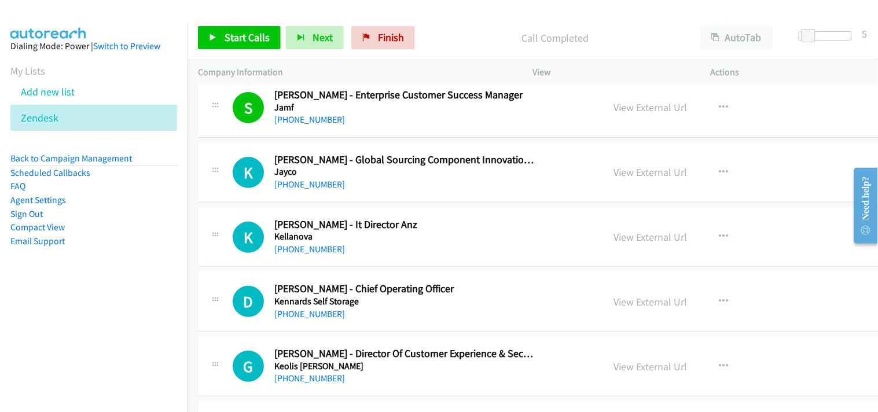
scroll to position [5720, 0]
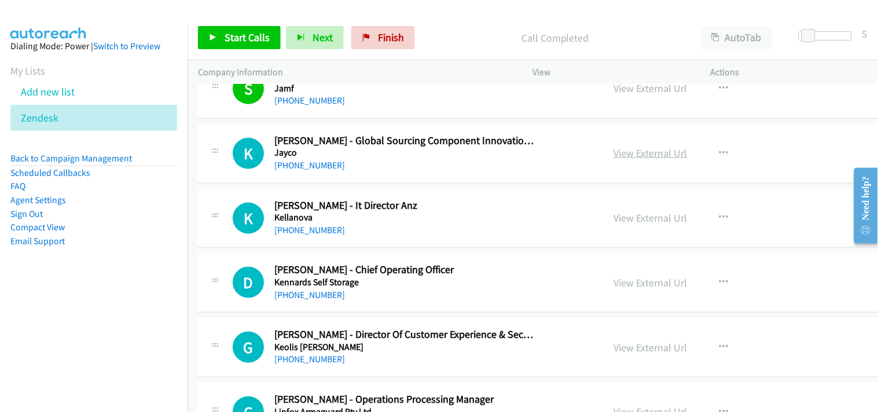
click at [614, 154] on link "View External Url" at bounding box center [650, 152] width 73 height 13
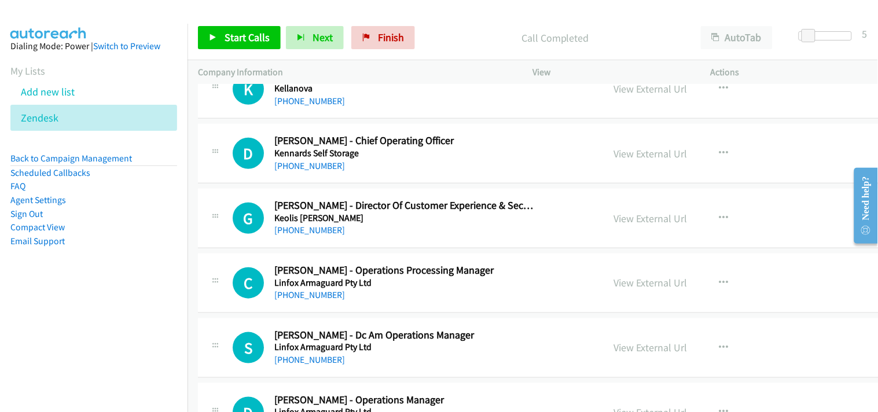
scroll to position [5785, 0]
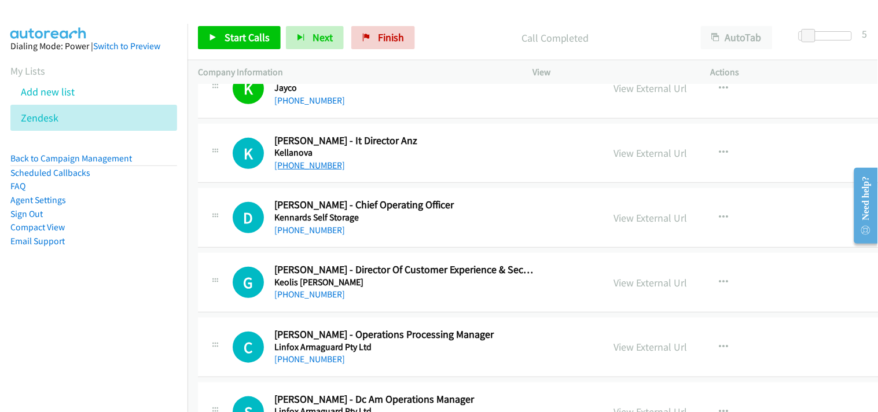
click at [293, 171] on link "[PHONE_NUMBER]" at bounding box center [309, 165] width 71 height 11
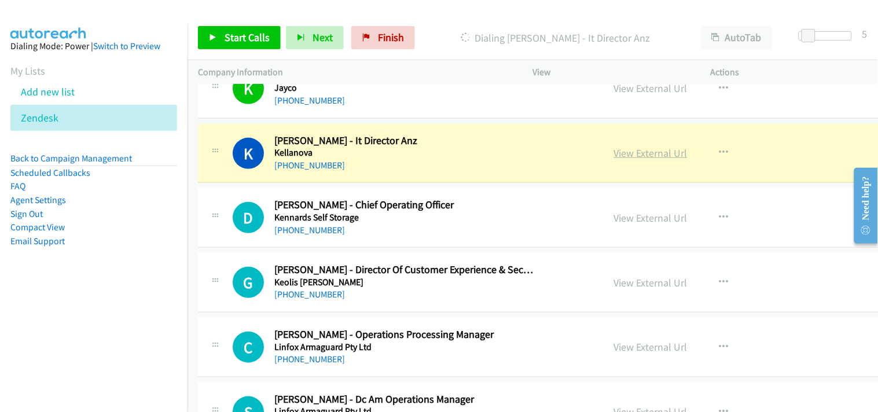
click at [614, 148] on link "View External Url" at bounding box center [650, 152] width 73 height 13
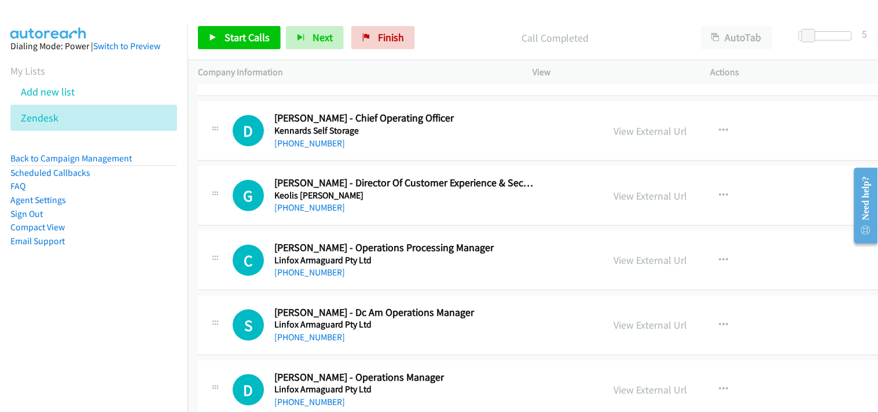
scroll to position [5849, 0]
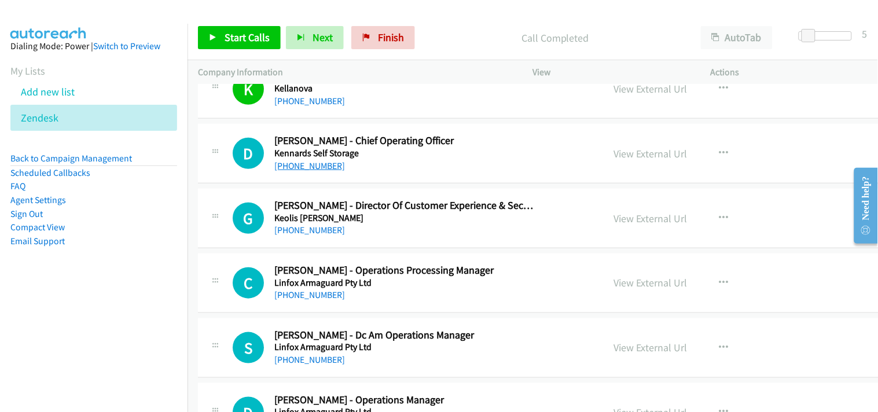
click at [307, 167] on link "[PHONE_NUMBER]" at bounding box center [309, 165] width 71 height 11
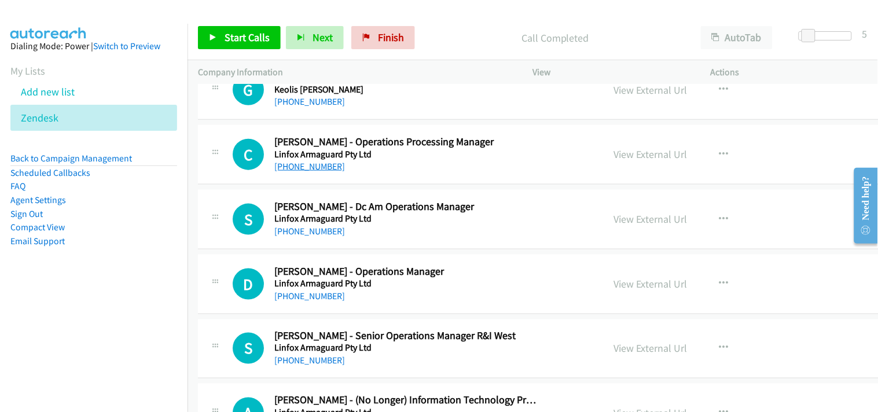
scroll to position [5913, 0]
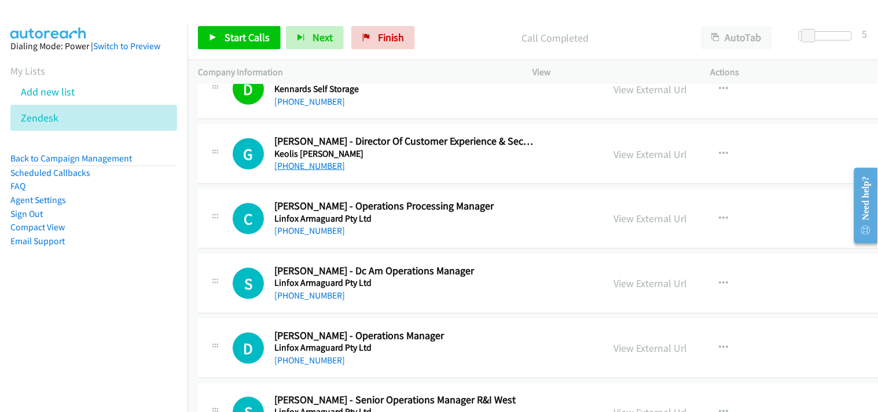
click at [293, 164] on link "[PHONE_NUMBER]" at bounding box center [309, 165] width 71 height 11
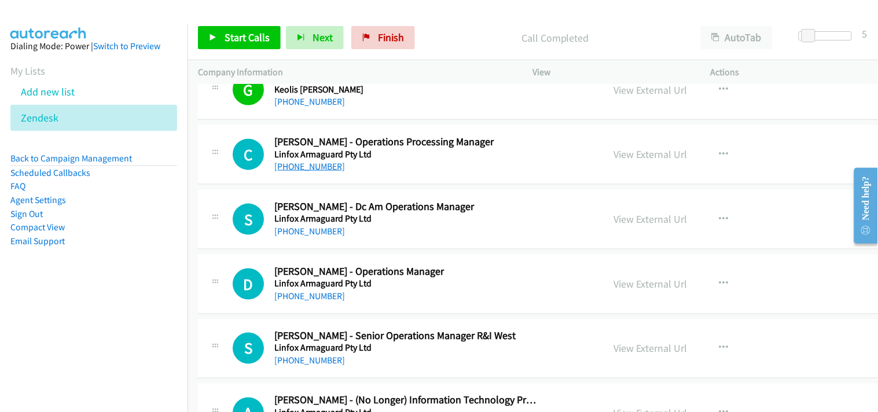
click at [323, 171] on link "[PHONE_NUMBER]" at bounding box center [309, 166] width 71 height 11
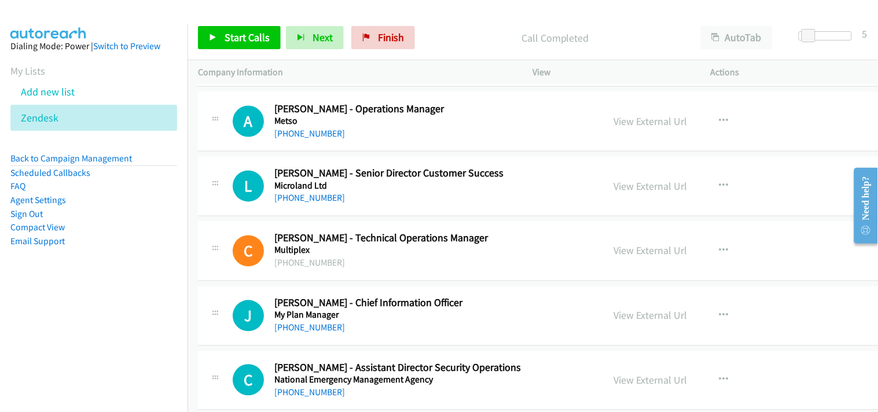
scroll to position [7327, 0]
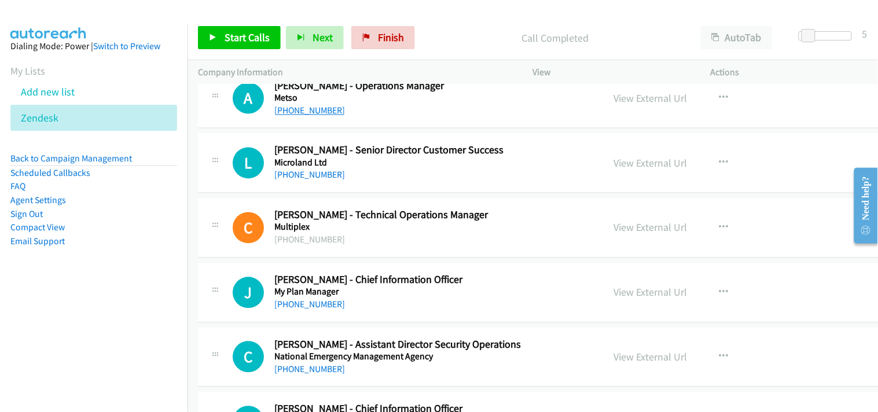
click at [303, 113] on link "[PHONE_NUMBER]" at bounding box center [309, 110] width 71 height 11
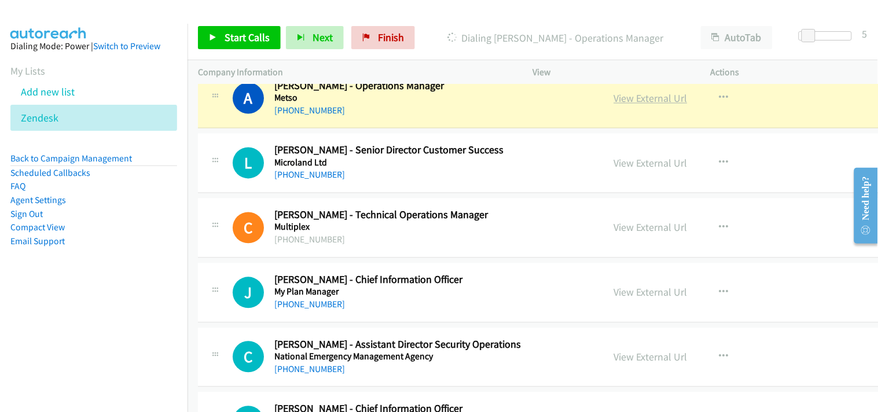
click at [614, 99] on link "View External Url" at bounding box center [650, 98] width 73 height 13
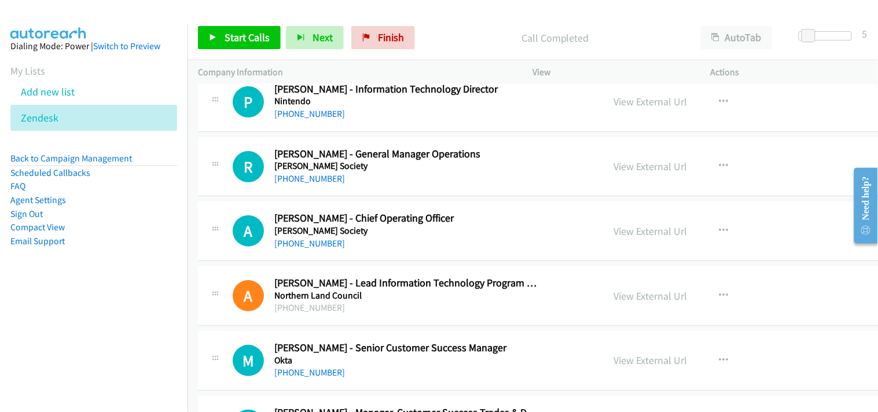
scroll to position [7905, 0]
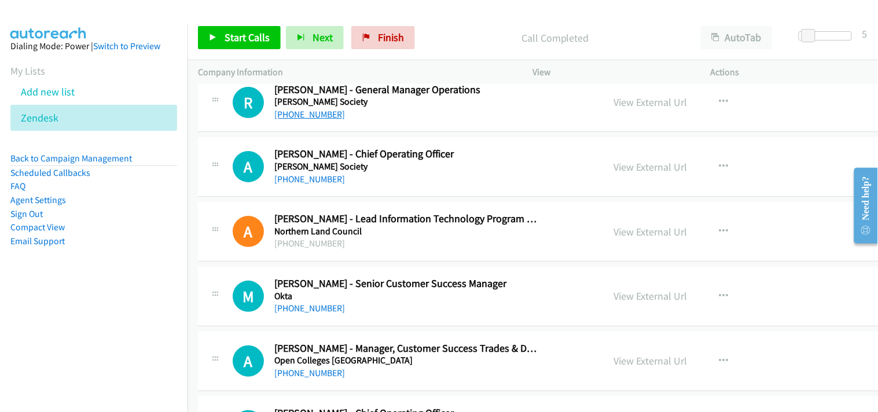
click at [298, 118] on link "[PHONE_NUMBER]" at bounding box center [309, 114] width 71 height 11
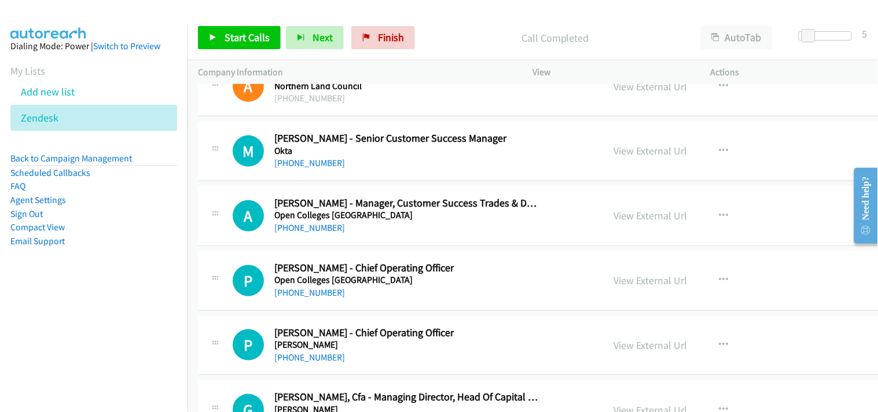
scroll to position [8098, 0]
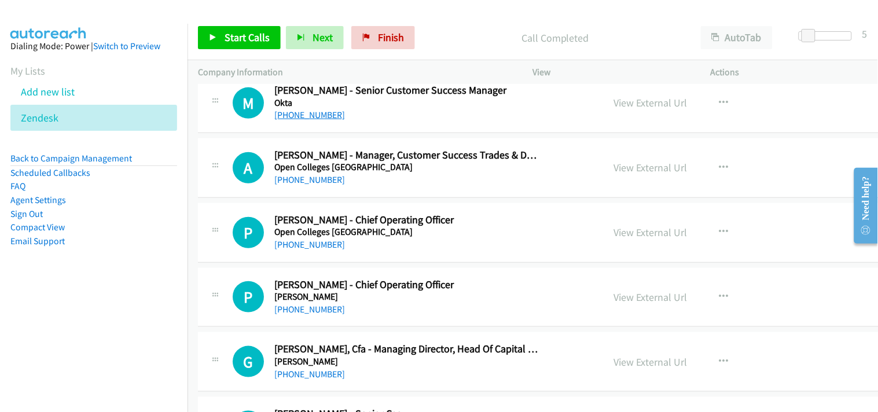
click at [323, 117] on link "[PHONE_NUMBER]" at bounding box center [309, 114] width 71 height 11
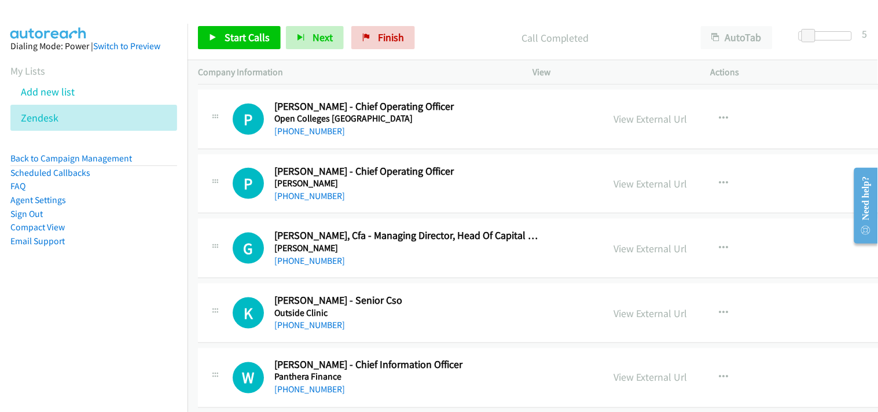
scroll to position [8227, 0]
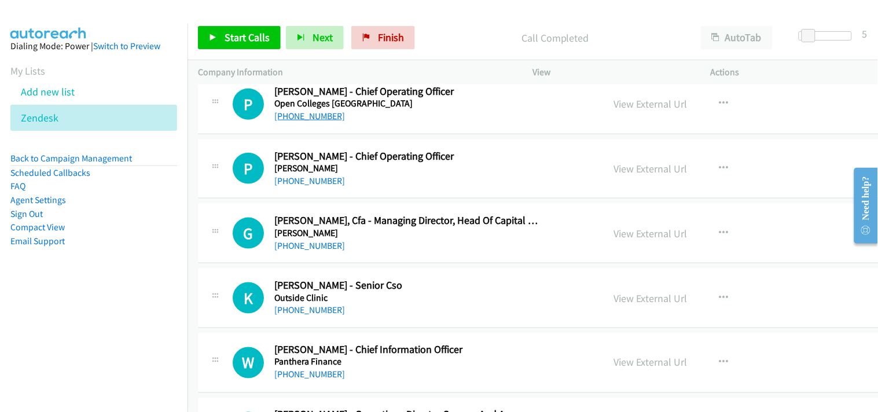
click at [305, 116] on link "[PHONE_NUMBER]" at bounding box center [309, 115] width 71 height 11
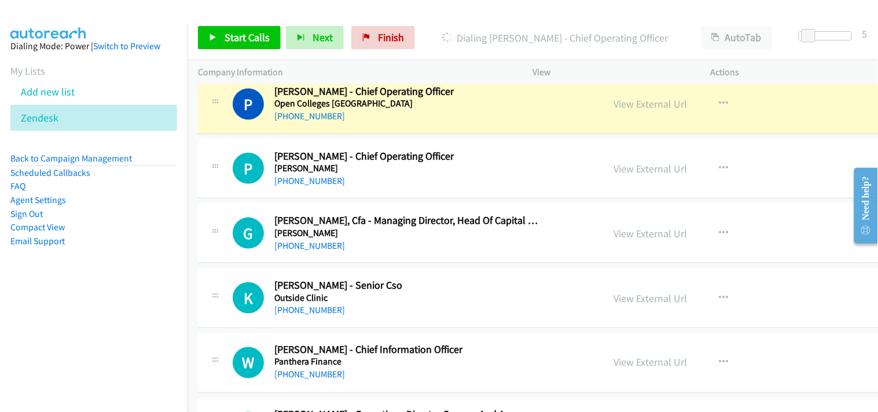
scroll to position [8163, 0]
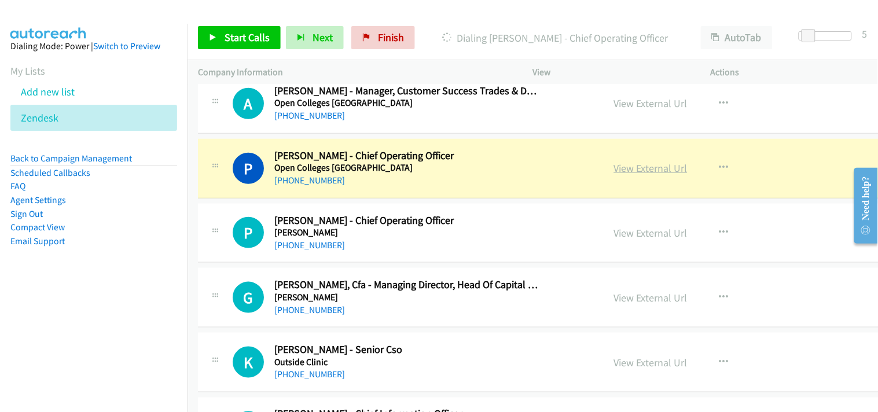
click at [614, 169] on link "View External Url" at bounding box center [650, 167] width 73 height 13
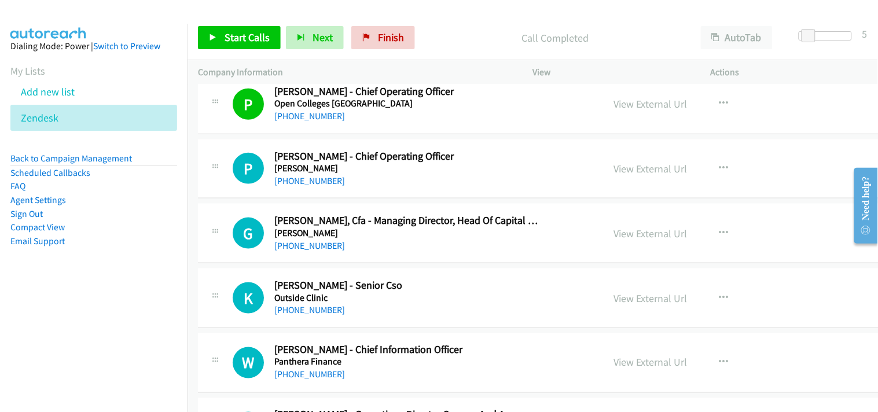
scroll to position [8291, 0]
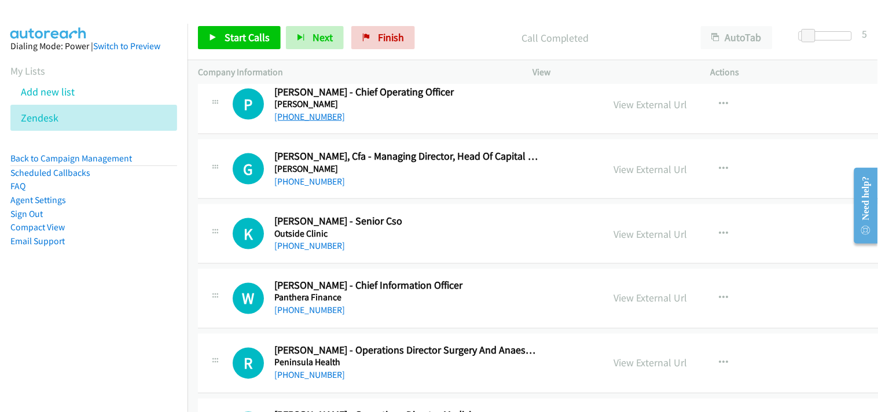
click at [302, 120] on link "[PHONE_NUMBER]" at bounding box center [309, 116] width 71 height 11
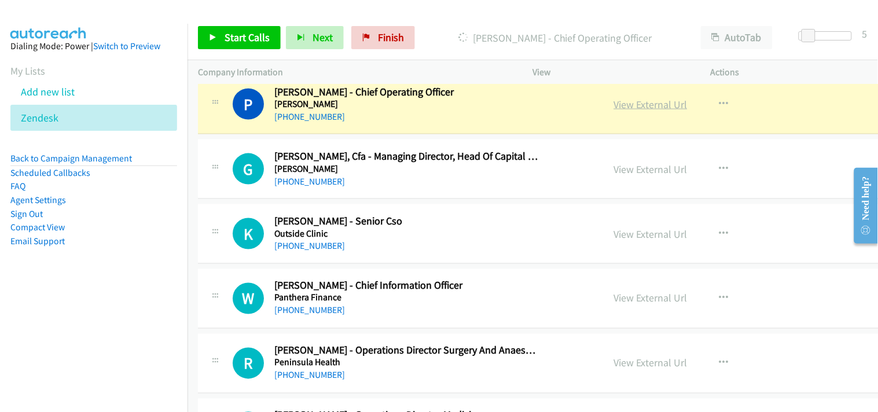
click at [614, 109] on link "View External Url" at bounding box center [650, 104] width 73 height 13
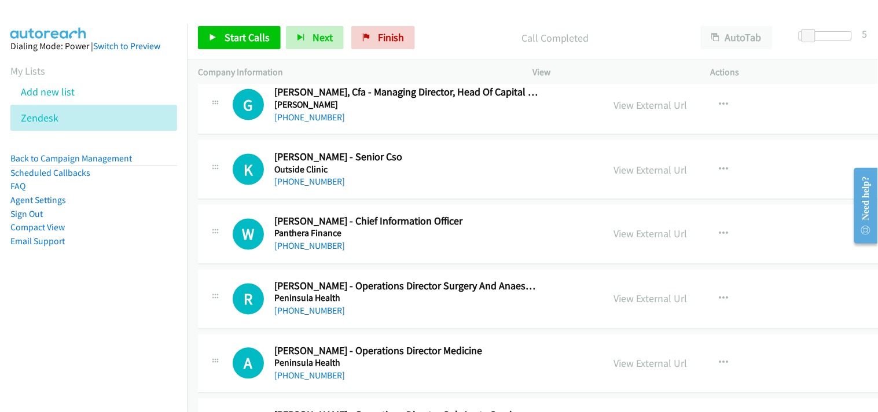
scroll to position [8420, 0]
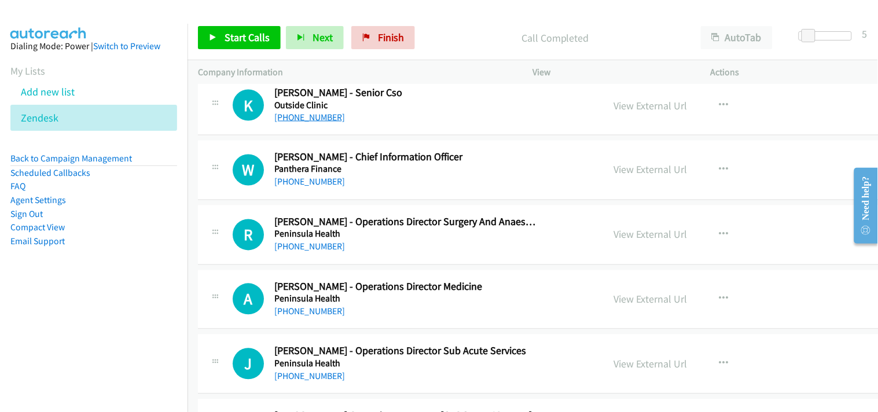
click at [313, 121] on link "[PHONE_NUMBER]" at bounding box center [309, 117] width 71 height 11
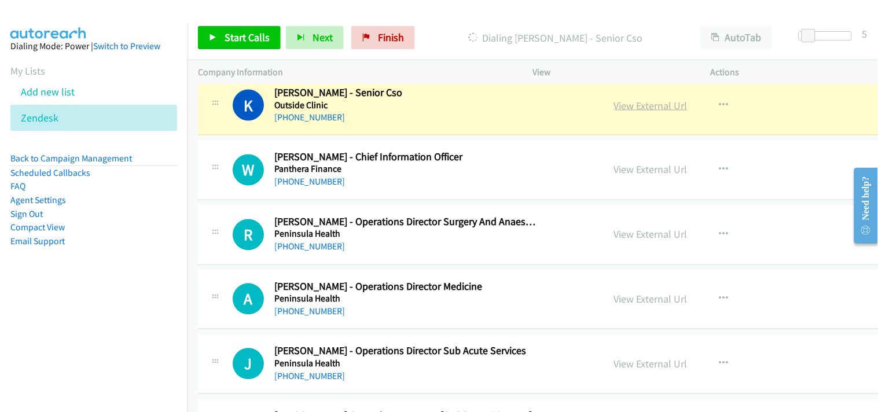
click at [614, 106] on link "View External Url" at bounding box center [650, 105] width 73 height 13
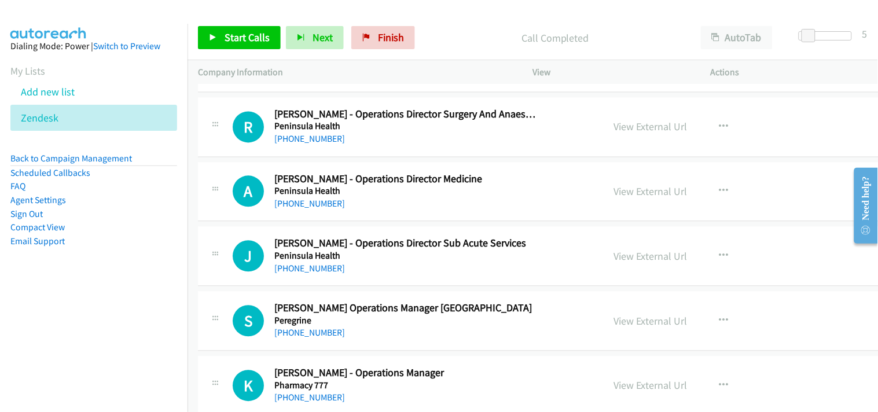
scroll to position [8548, 0]
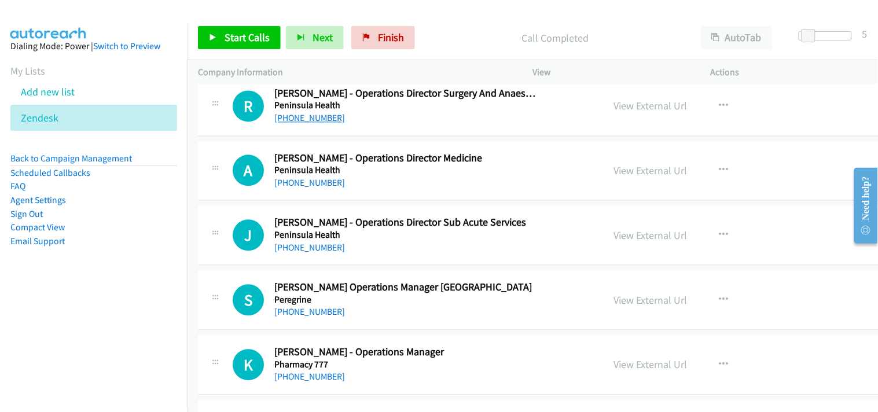
click at [314, 121] on link "[PHONE_NUMBER]" at bounding box center [309, 118] width 71 height 11
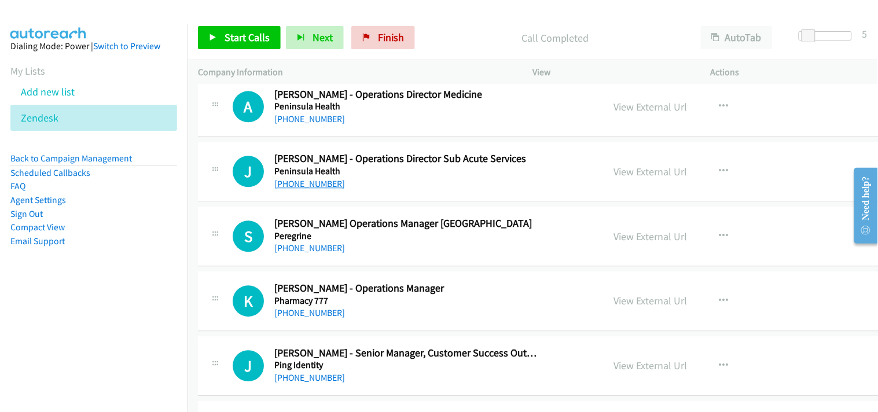
scroll to position [8677, 0]
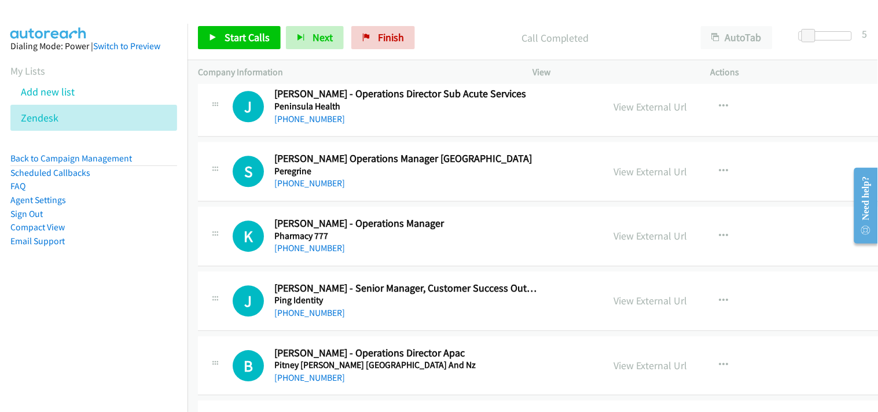
click at [291, 115] on div "[PHONE_NUMBER]" at bounding box center [406, 119] width 264 height 14
click at [290, 119] on link "[PHONE_NUMBER]" at bounding box center [309, 118] width 71 height 11
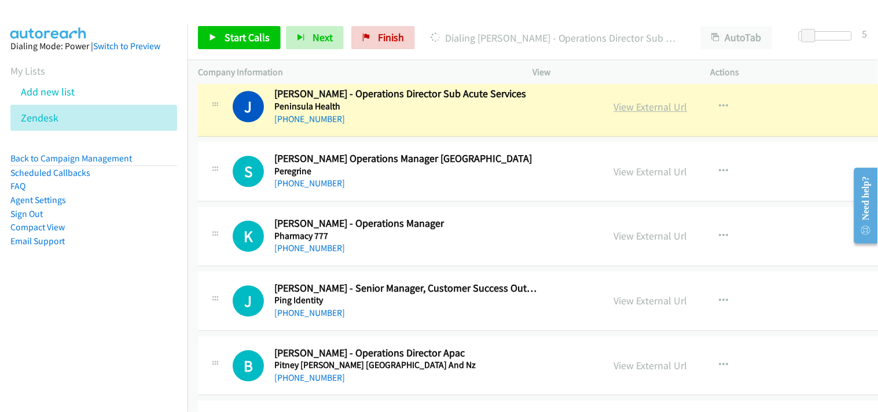
click at [614, 112] on link "View External Url" at bounding box center [650, 106] width 73 height 13
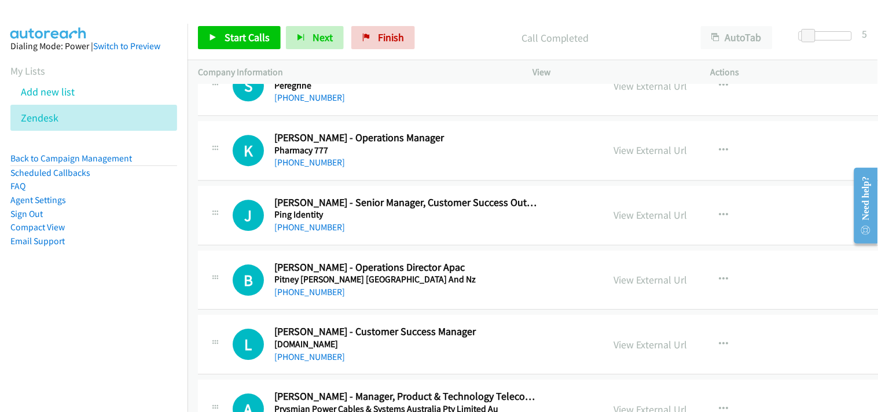
scroll to position [8741, 0]
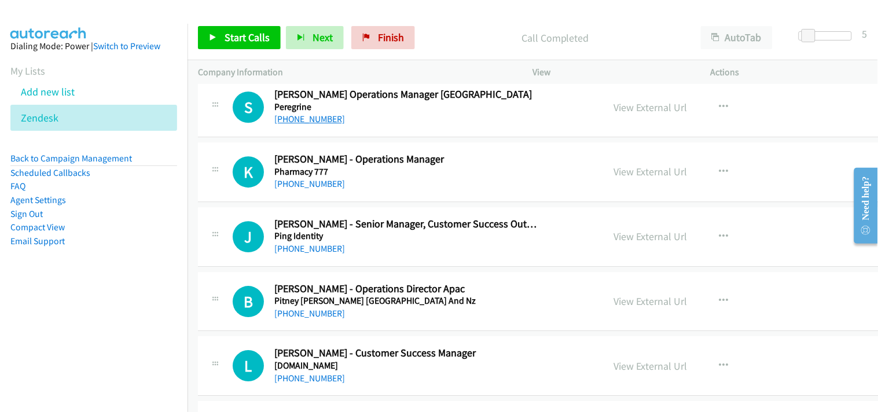
click at [297, 120] on link "[PHONE_NUMBER]" at bounding box center [309, 118] width 71 height 11
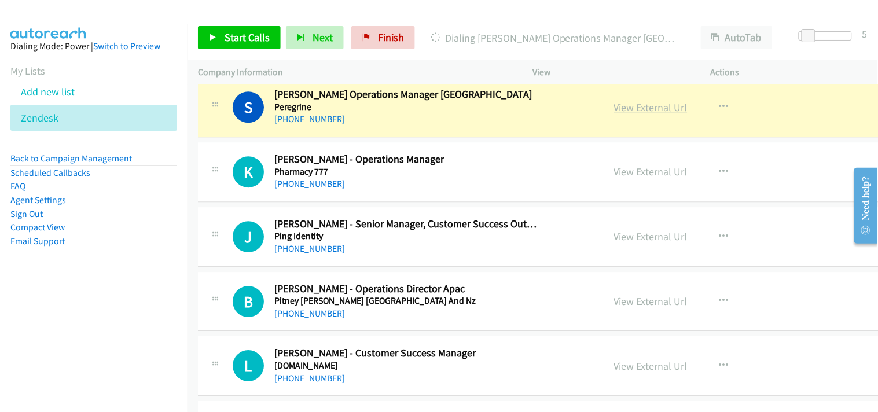
click at [614, 110] on link "View External Url" at bounding box center [650, 107] width 73 height 13
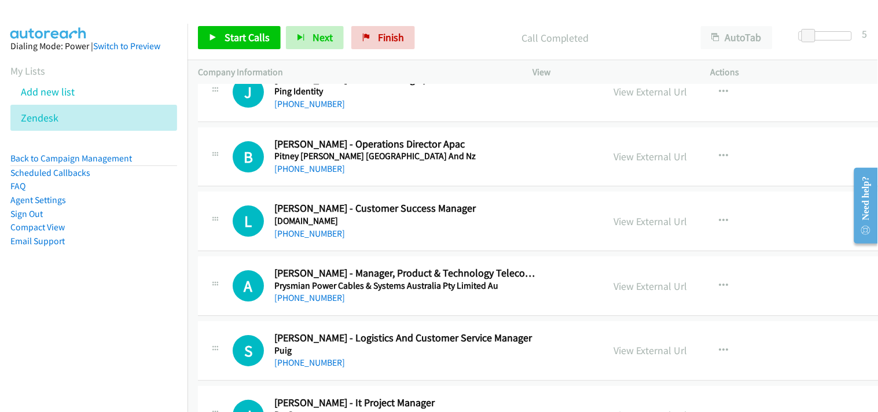
scroll to position [8934, 0]
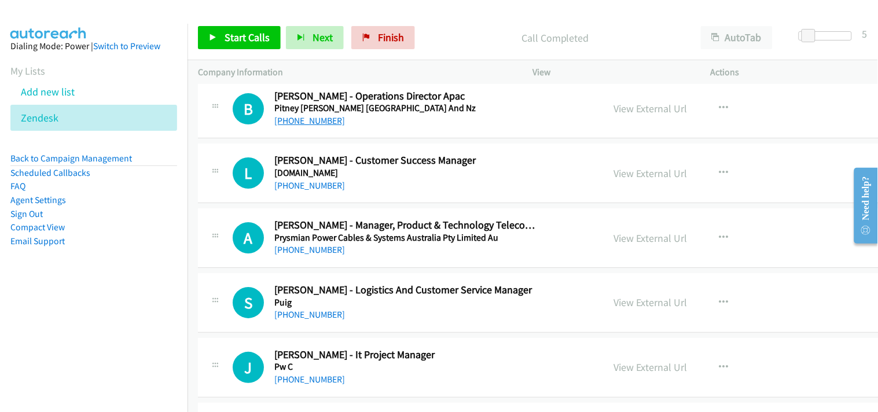
click at [305, 123] on link "[PHONE_NUMBER]" at bounding box center [309, 120] width 71 height 11
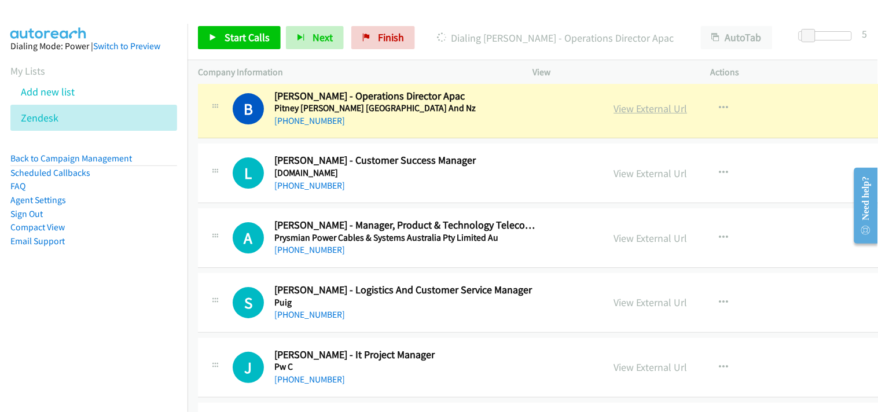
click at [615, 113] on link "View External Url" at bounding box center [650, 108] width 73 height 13
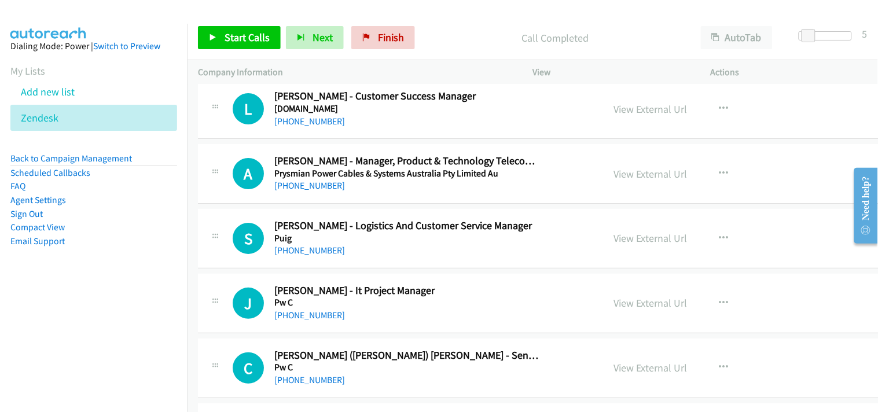
scroll to position [9062, 0]
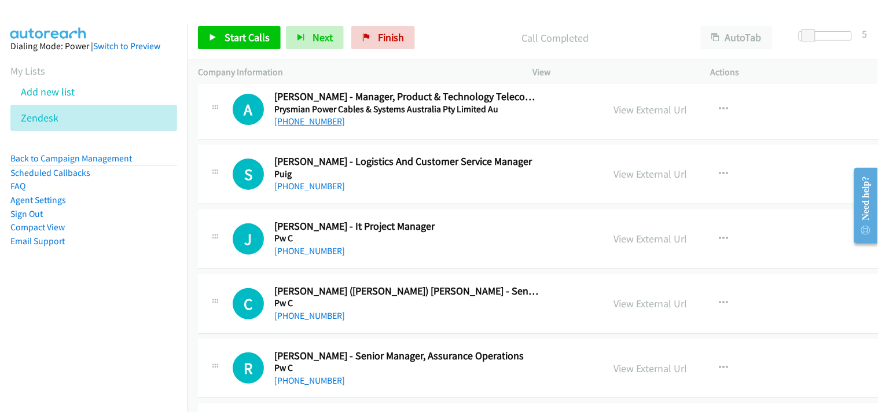
click at [298, 125] on link "[PHONE_NUMBER]" at bounding box center [309, 121] width 71 height 11
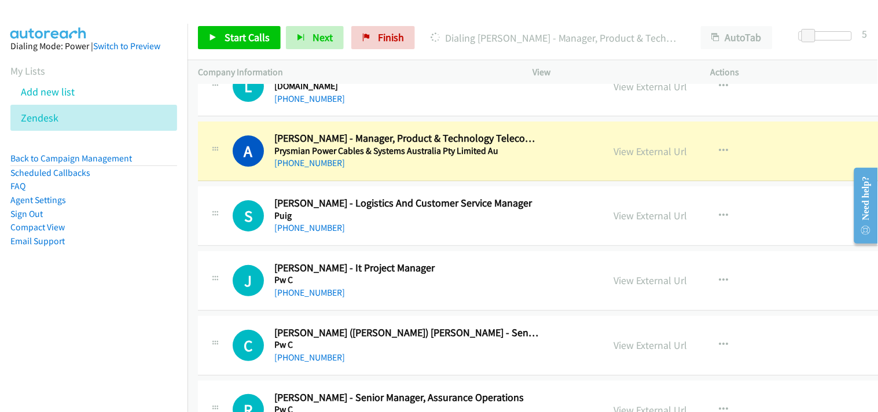
scroll to position [8998, 0]
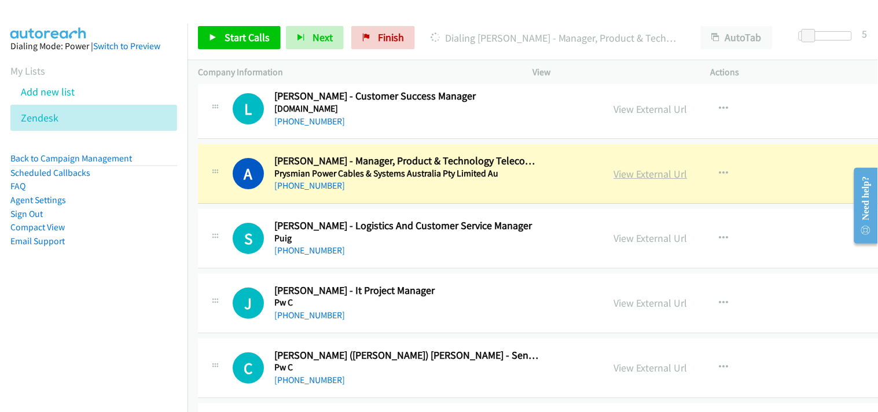
click at [614, 176] on link "View External Url" at bounding box center [650, 173] width 73 height 13
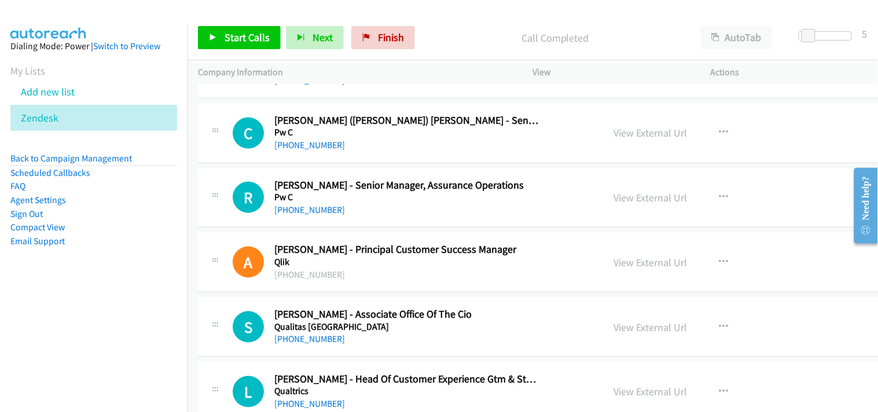
scroll to position [9255, 0]
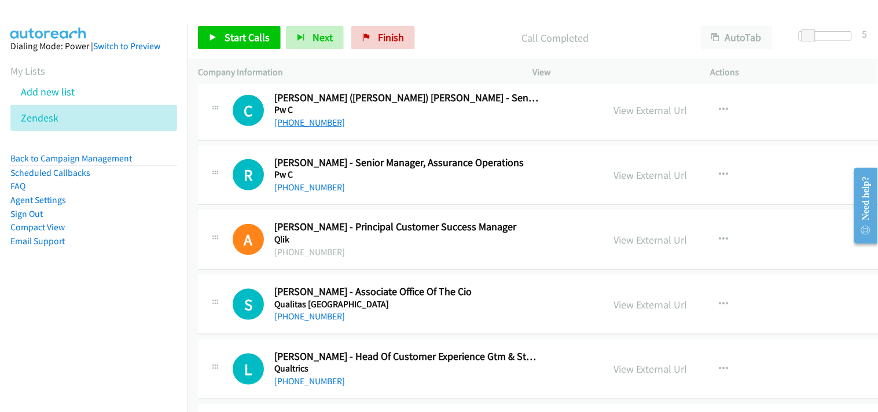
click at [296, 126] on link "[PHONE_NUMBER]" at bounding box center [309, 122] width 71 height 11
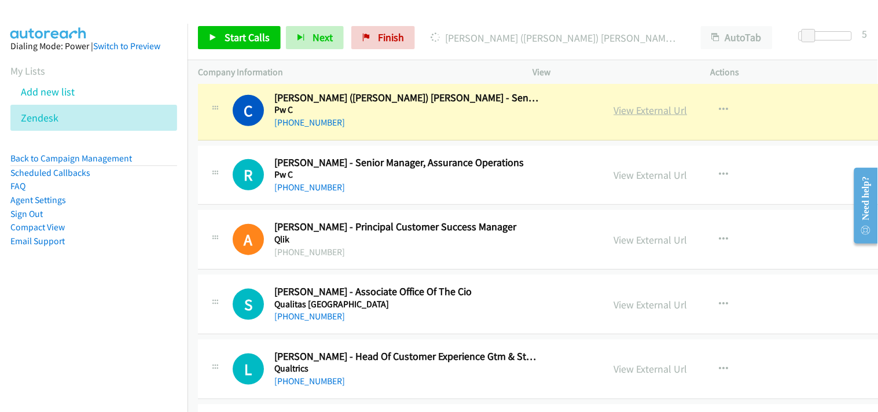
click at [614, 113] on link "View External Url" at bounding box center [650, 110] width 73 height 13
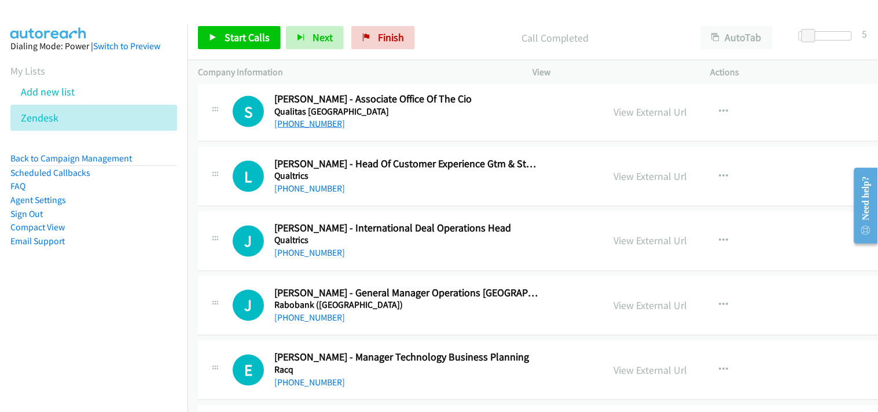
scroll to position [9512, 0]
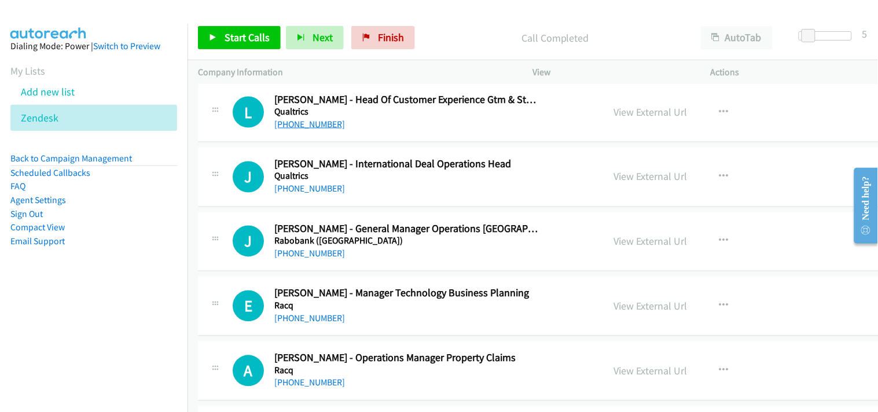
click at [314, 128] on link "[PHONE_NUMBER]" at bounding box center [309, 124] width 71 height 11
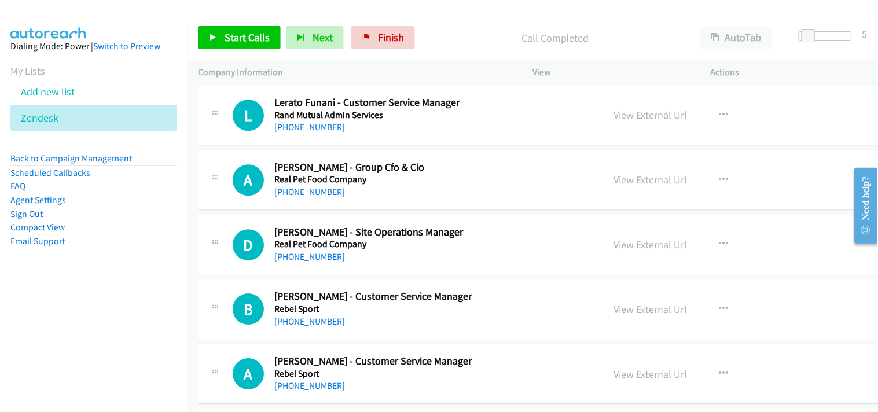
scroll to position [9834, 0]
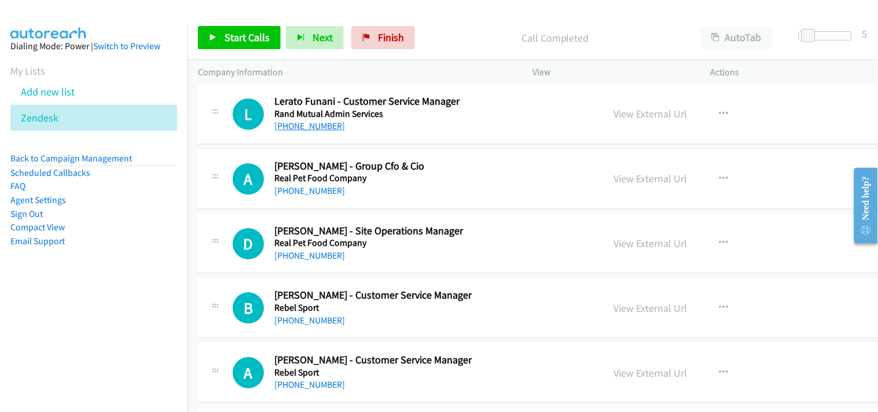
click at [301, 125] on link "[PHONE_NUMBER]" at bounding box center [309, 125] width 71 height 11
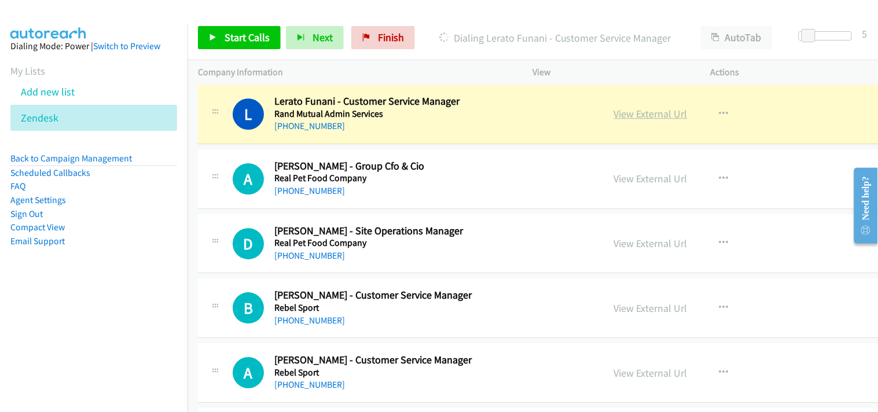
click at [614, 116] on link "View External Url" at bounding box center [650, 113] width 73 height 13
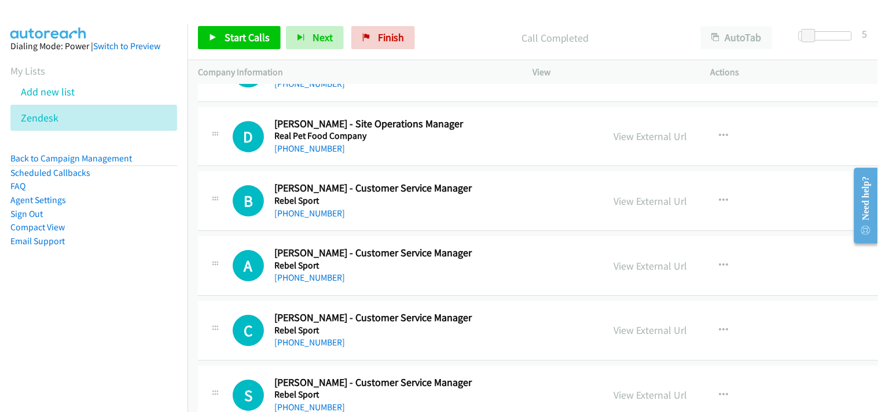
scroll to position [9962, 0]
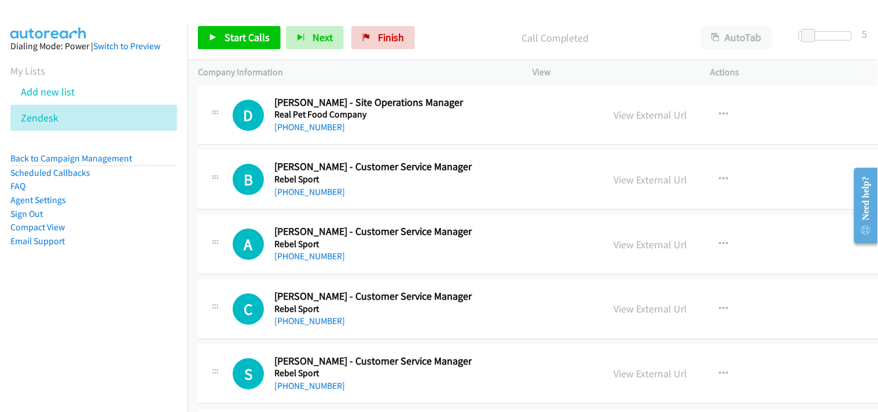
click at [305, 139] on div "D Callback Scheduled [PERSON_NAME] - Site Operations Manager Real Pet Food Comp…" at bounding box center [582, 116] width 769 height 60
click at [307, 126] on link "[PHONE_NUMBER]" at bounding box center [309, 126] width 71 height 11
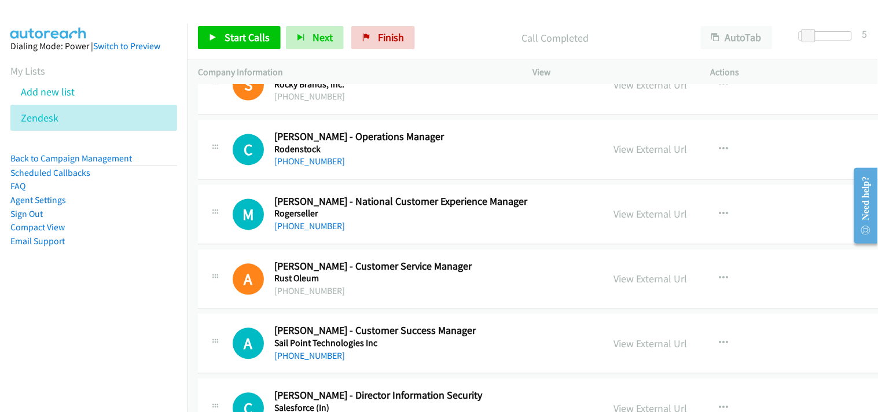
scroll to position [11890, 0]
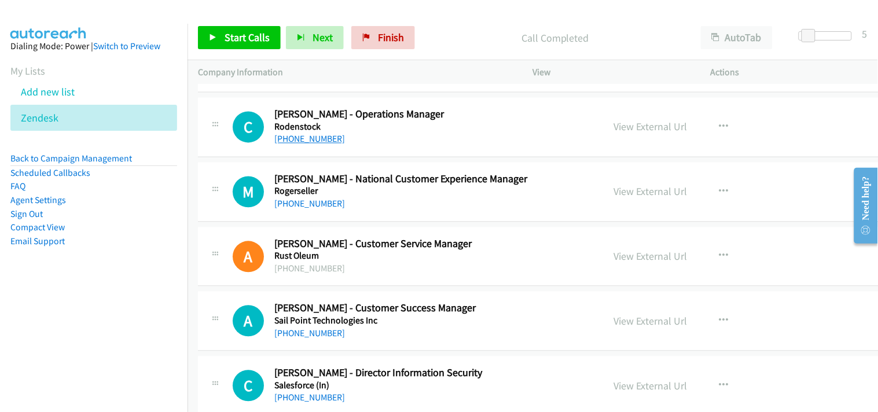
click at [328, 145] on link "[PHONE_NUMBER]" at bounding box center [309, 139] width 71 height 11
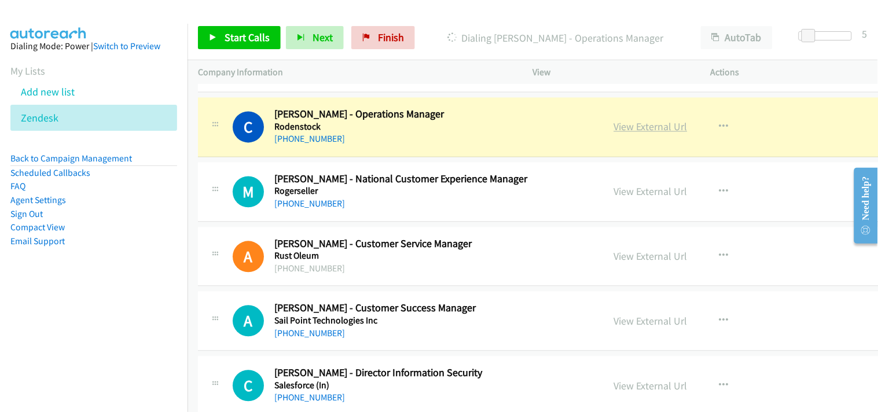
click at [614, 133] on link "View External Url" at bounding box center [650, 126] width 73 height 13
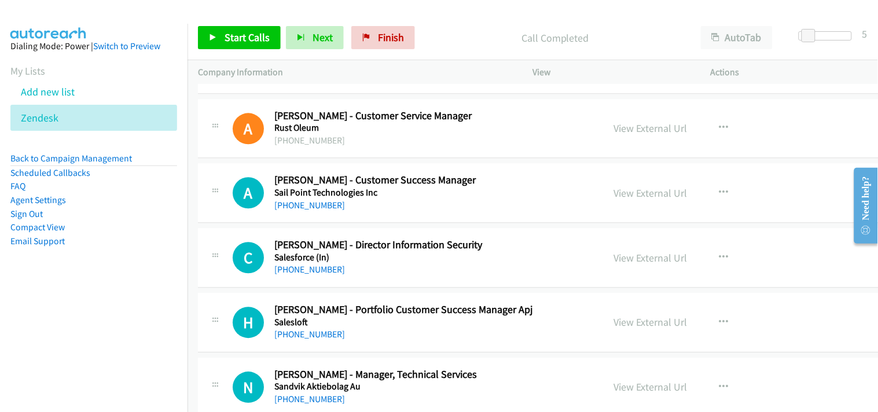
scroll to position [11955, 0]
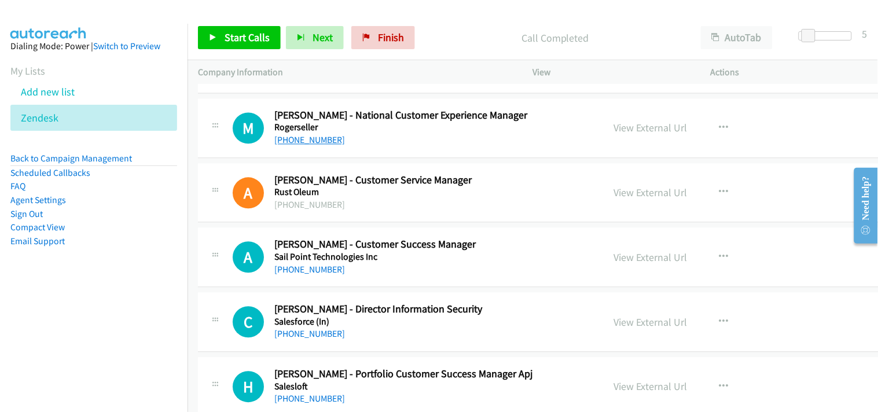
click at [293, 143] on link "[PHONE_NUMBER]" at bounding box center [309, 139] width 71 height 11
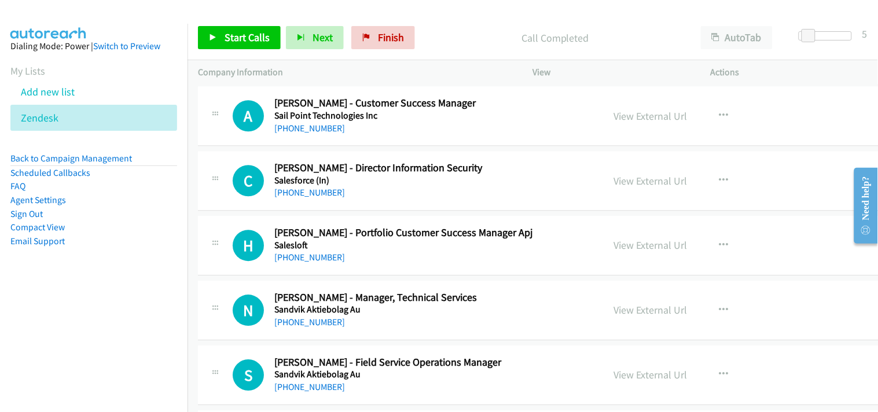
scroll to position [12148, 0]
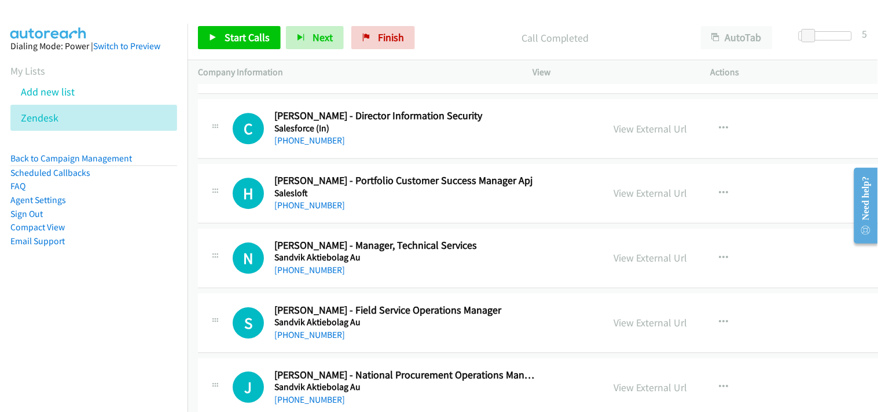
click at [285, 148] on div "[PHONE_NUMBER]" at bounding box center [406, 141] width 264 height 14
click at [286, 146] on link "[PHONE_NUMBER]" at bounding box center [309, 140] width 71 height 11
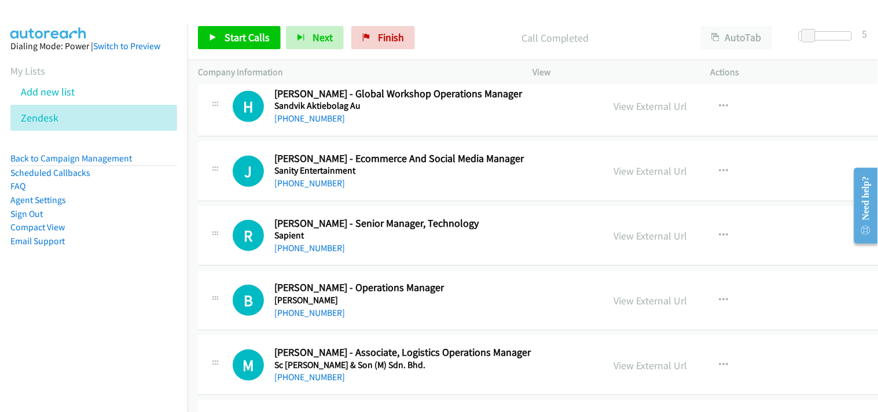
scroll to position [12661, 0]
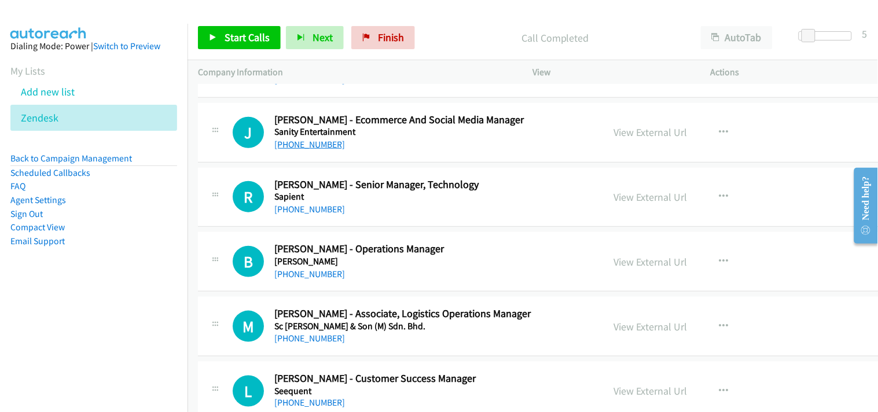
click at [304, 150] on link "[PHONE_NUMBER]" at bounding box center [309, 144] width 71 height 11
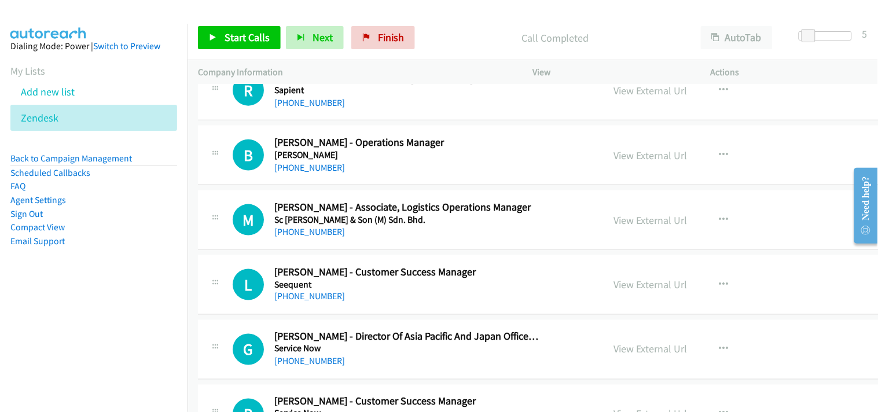
scroll to position [12790, 0]
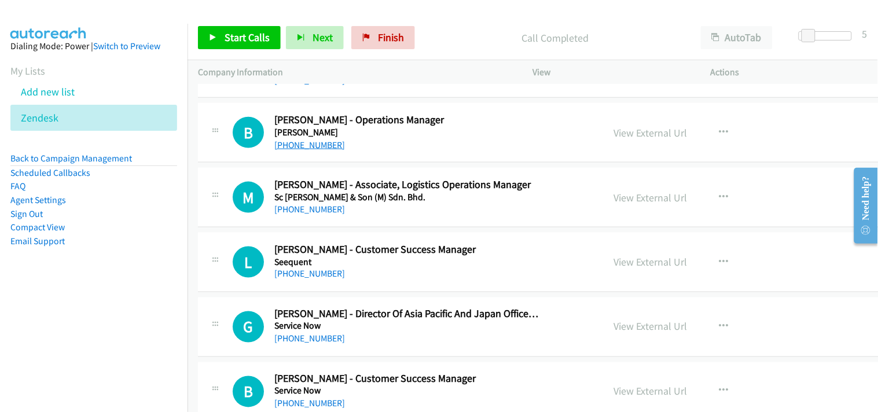
click at [313, 149] on link "[PHONE_NUMBER]" at bounding box center [309, 144] width 71 height 11
click at [293, 212] on link "[PHONE_NUMBER]" at bounding box center [309, 209] width 71 height 11
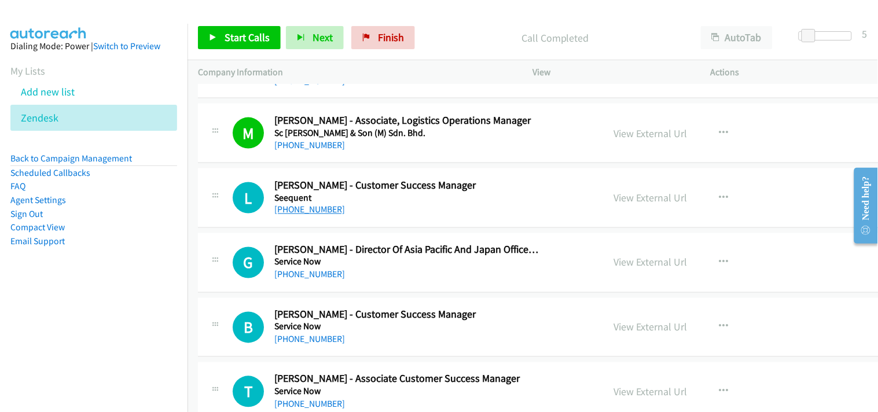
click at [310, 215] on link "[PHONE_NUMBER]" at bounding box center [309, 209] width 71 height 11
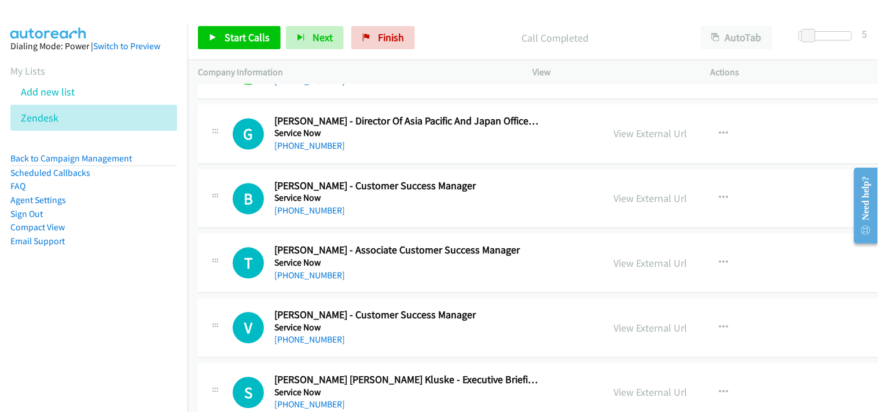
scroll to position [13047, 0]
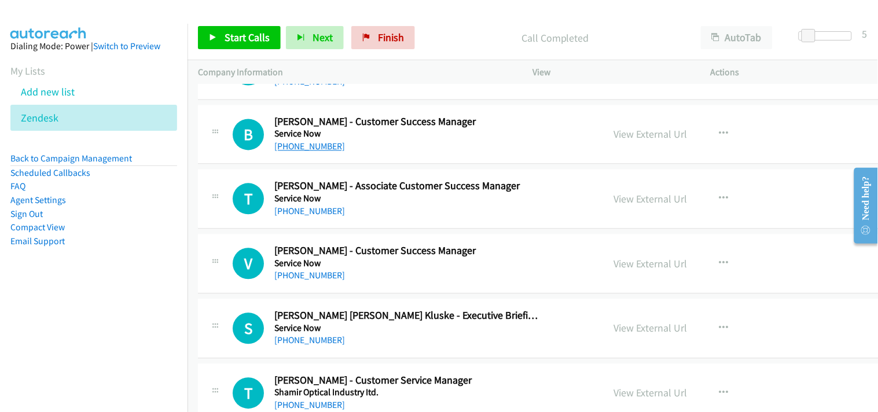
click at [290, 148] on link "[PHONE_NUMBER]" at bounding box center [309, 146] width 71 height 11
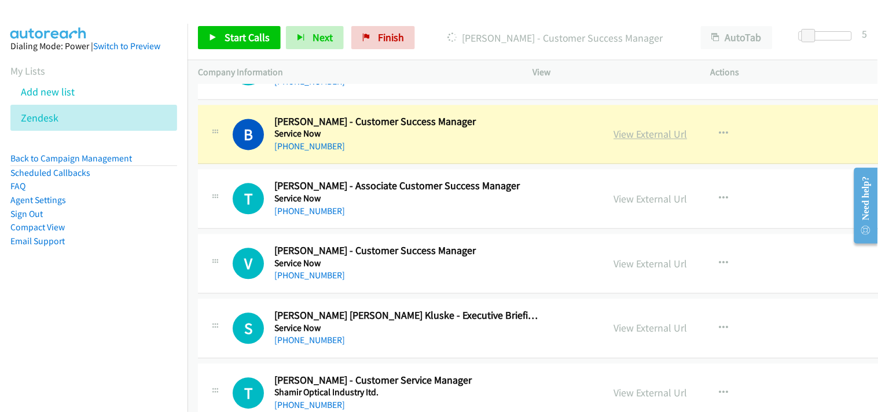
click at [614, 137] on link "View External Url" at bounding box center [650, 134] width 73 height 13
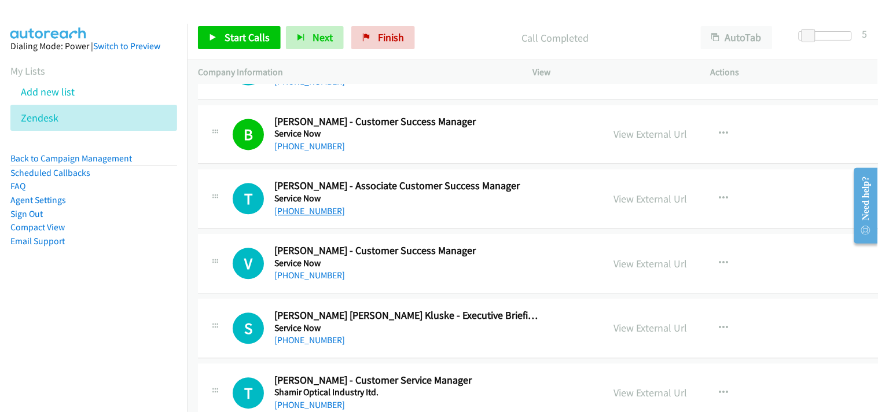
click at [311, 211] on link "[PHONE_NUMBER]" at bounding box center [309, 211] width 71 height 11
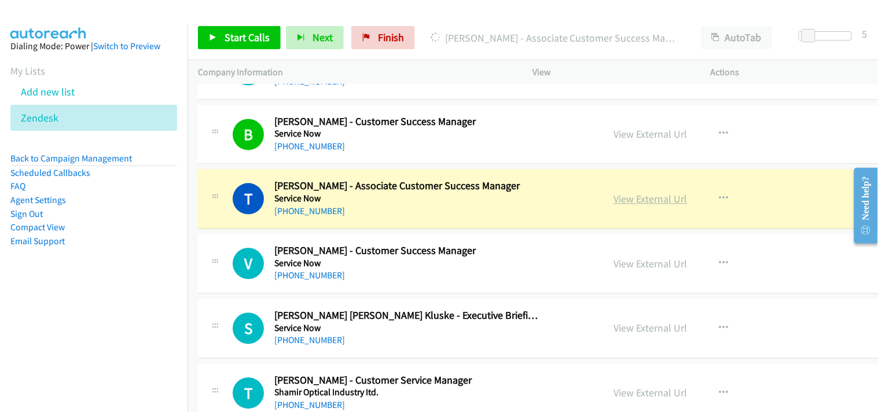
click at [614, 203] on link "View External Url" at bounding box center [650, 199] width 73 height 13
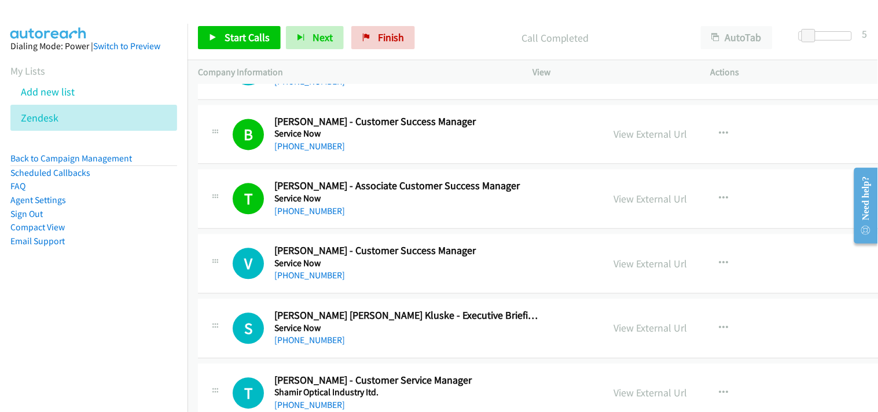
scroll to position [13176, 0]
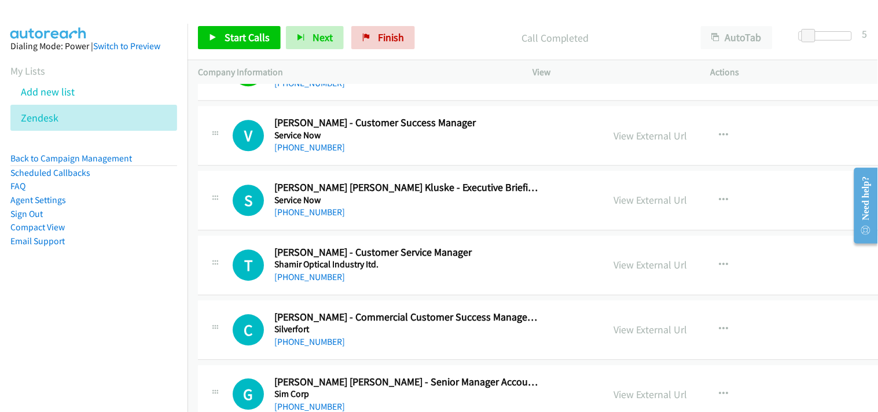
click at [303, 154] on div "[PHONE_NUMBER]" at bounding box center [406, 148] width 264 height 14
click at [299, 153] on link "[PHONE_NUMBER]" at bounding box center [309, 147] width 71 height 11
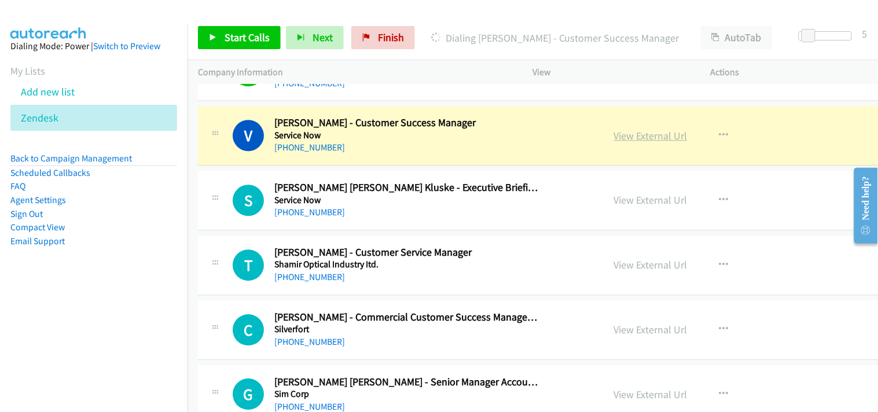
click at [614, 142] on link "View External Url" at bounding box center [650, 135] width 73 height 13
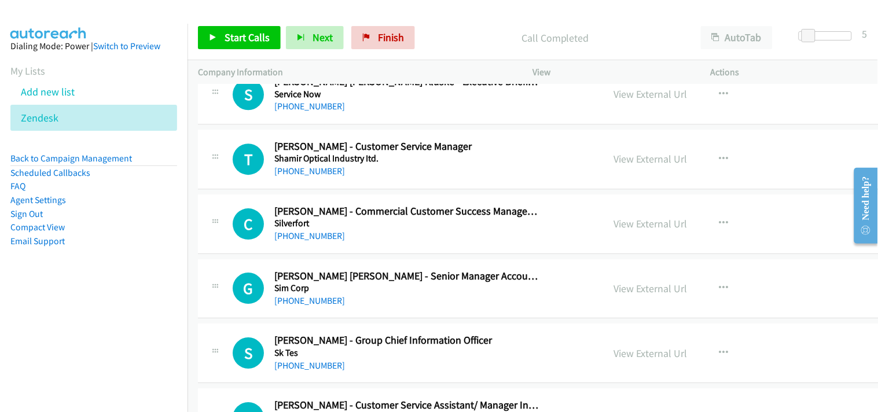
scroll to position [13305, 0]
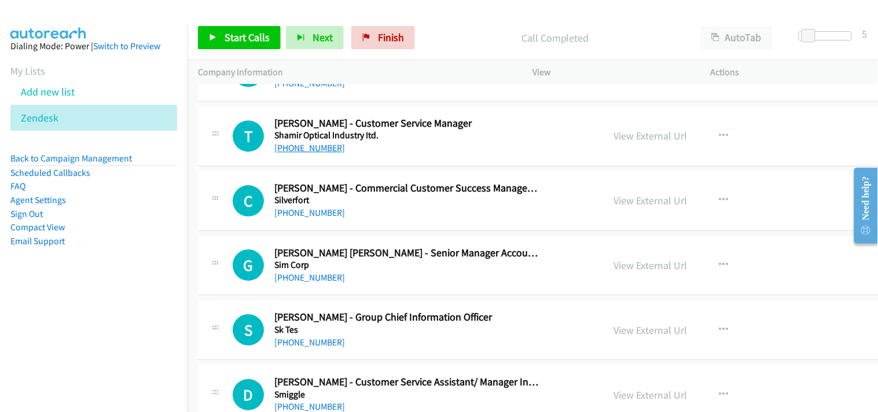
click at [317, 152] on link "[PHONE_NUMBER]" at bounding box center [309, 147] width 71 height 11
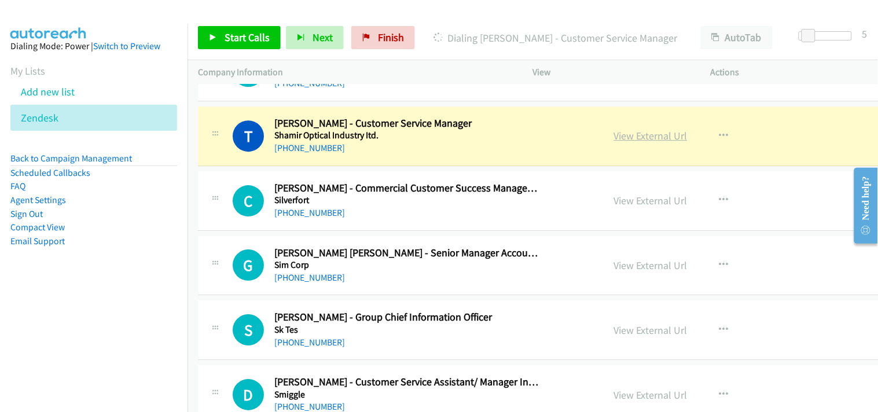
click at [614, 142] on link "View External Url" at bounding box center [650, 135] width 73 height 13
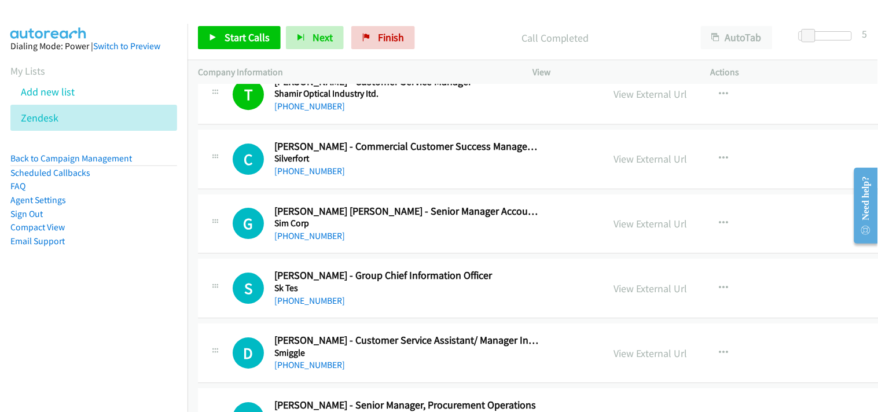
scroll to position [13369, 0]
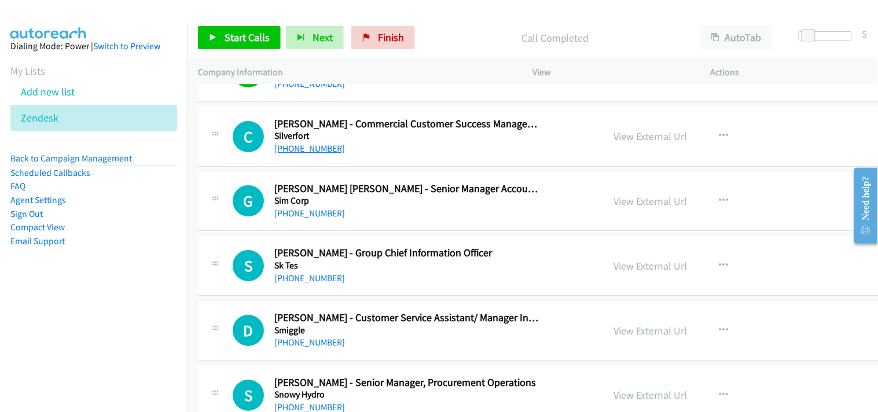
click at [301, 154] on link "[PHONE_NUMBER]" at bounding box center [309, 148] width 71 height 11
click at [297, 152] on link "[PHONE_NUMBER]" at bounding box center [309, 148] width 71 height 11
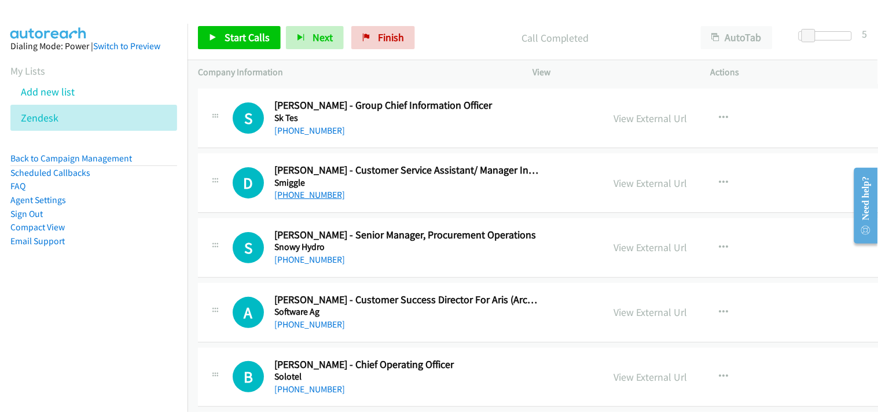
scroll to position [13497, 0]
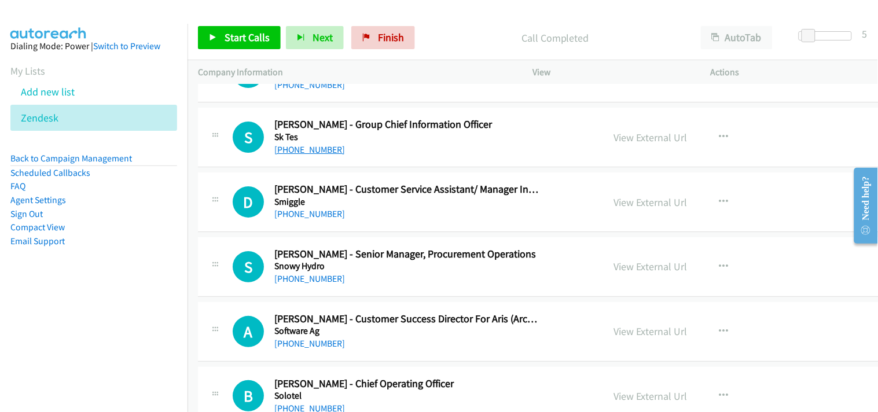
click at [316, 154] on link "[PHONE_NUMBER]" at bounding box center [309, 149] width 71 height 11
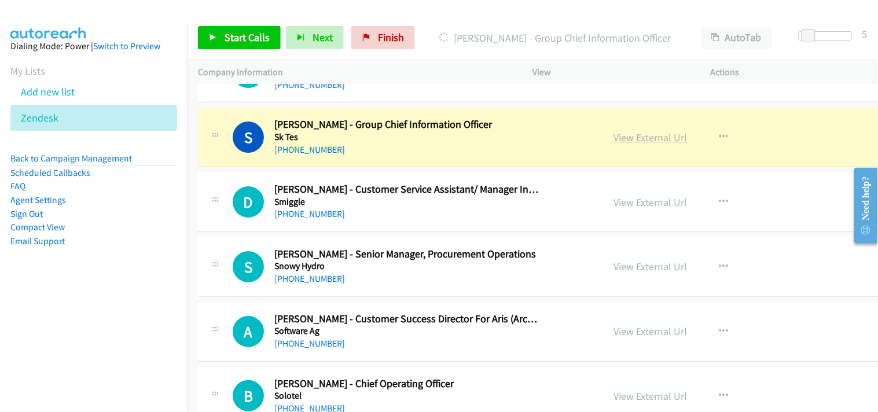
click at [614, 144] on link "View External Url" at bounding box center [650, 137] width 73 height 13
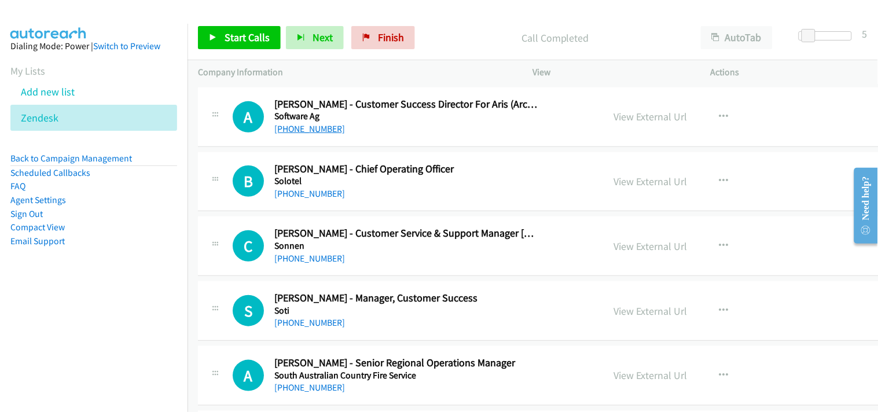
scroll to position [13690, 0]
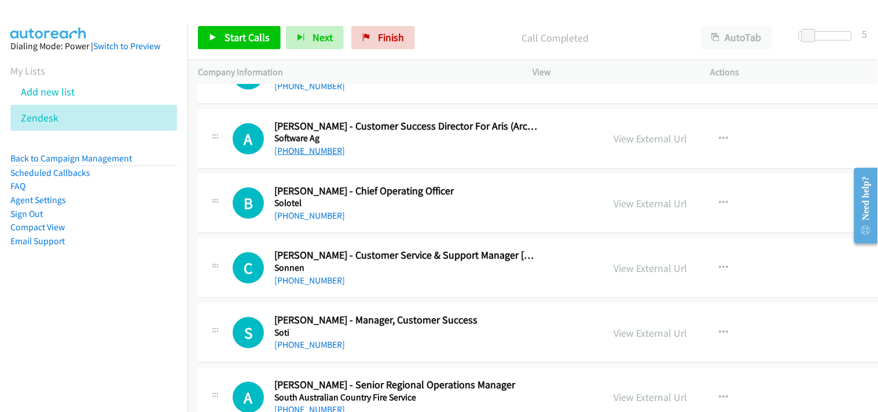
click at [321, 150] on link "[PHONE_NUMBER]" at bounding box center [309, 150] width 71 height 11
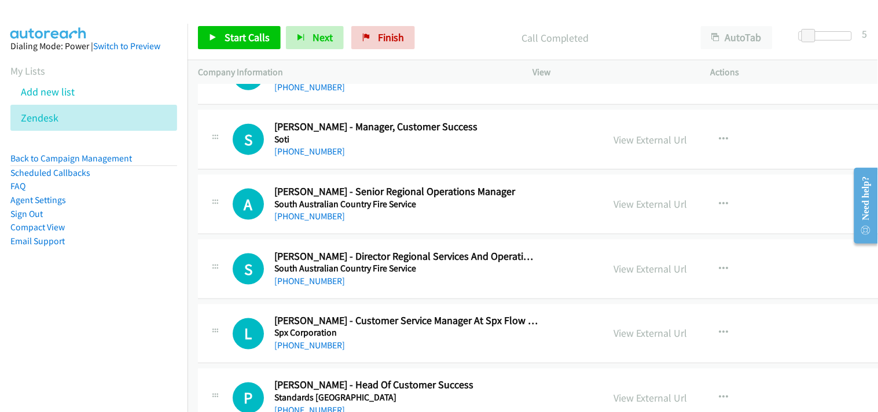
scroll to position [13818, 0]
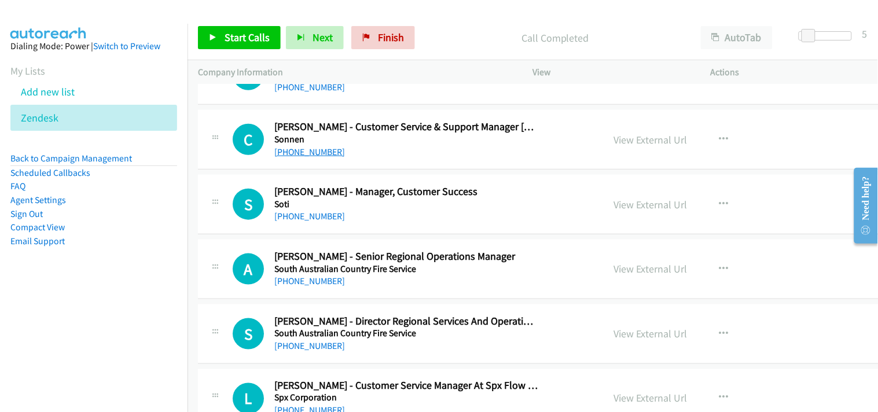
click at [293, 151] on link "[PHONE_NUMBER]" at bounding box center [309, 151] width 71 height 11
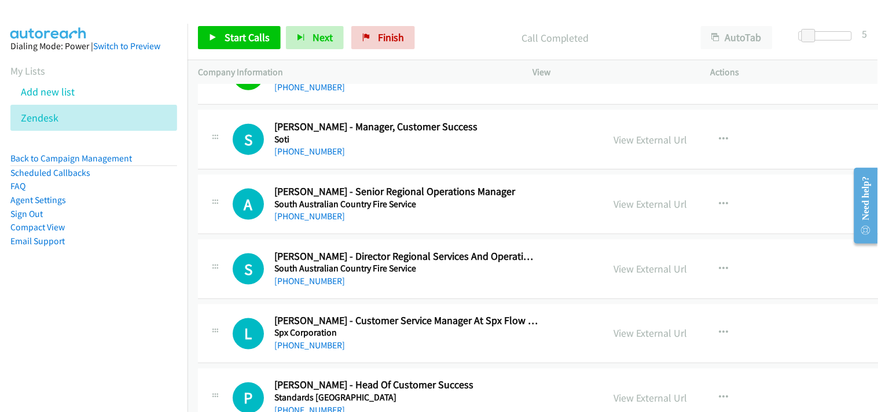
scroll to position [13947, 0]
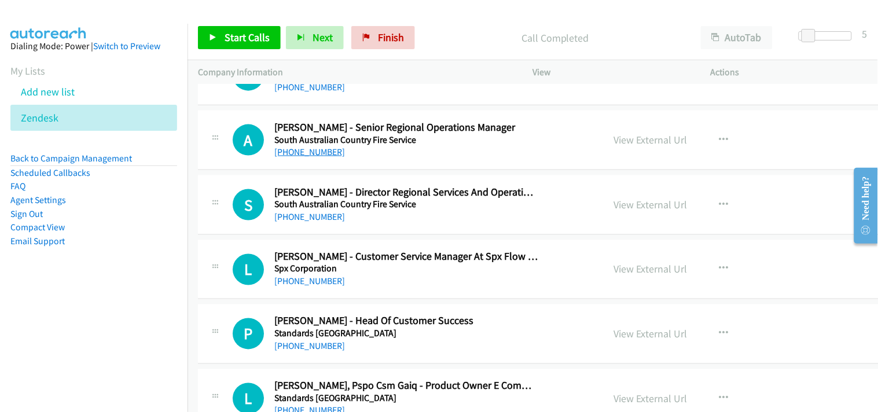
click at [310, 151] on link "[PHONE_NUMBER]" at bounding box center [309, 151] width 71 height 11
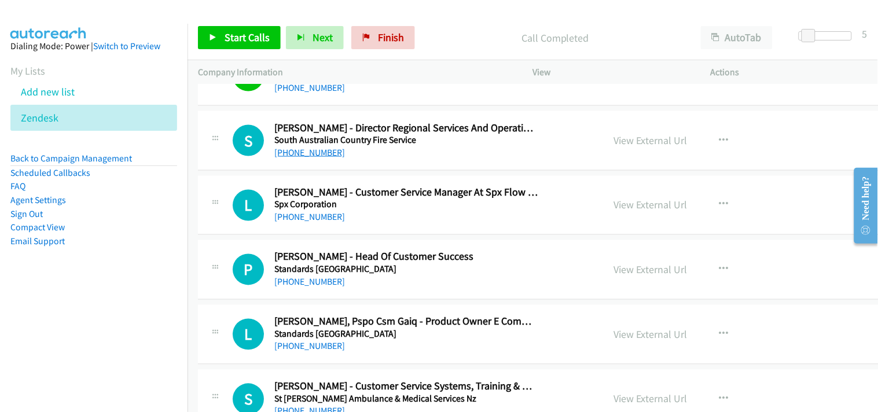
click at [293, 157] on link "[PHONE_NUMBER]" at bounding box center [309, 152] width 71 height 11
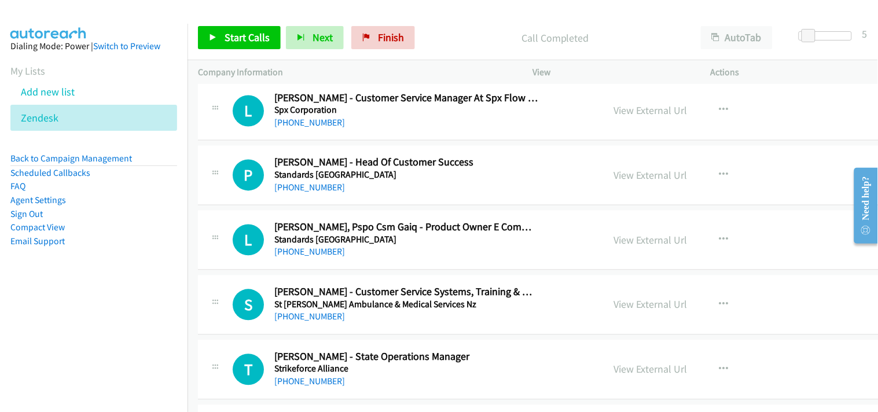
scroll to position [14076, 0]
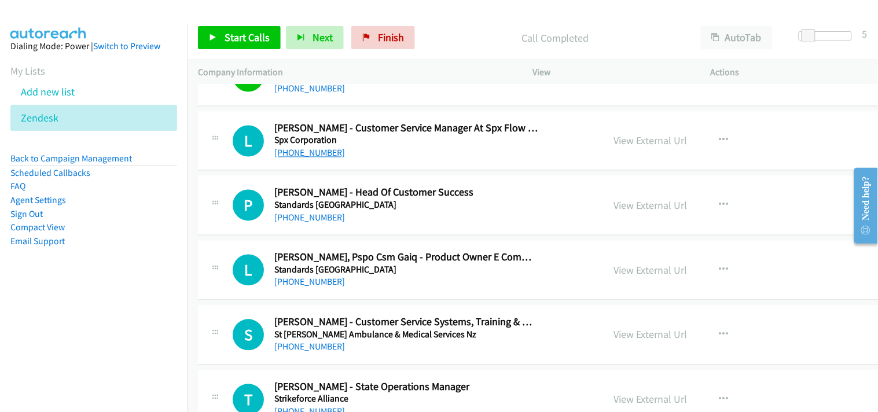
click at [314, 158] on link "[PHONE_NUMBER]" at bounding box center [309, 153] width 71 height 11
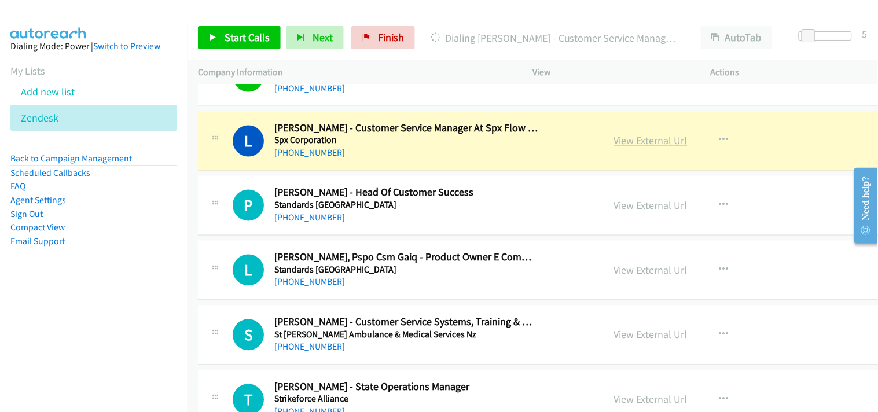
click at [617, 146] on link "View External Url" at bounding box center [650, 140] width 73 height 13
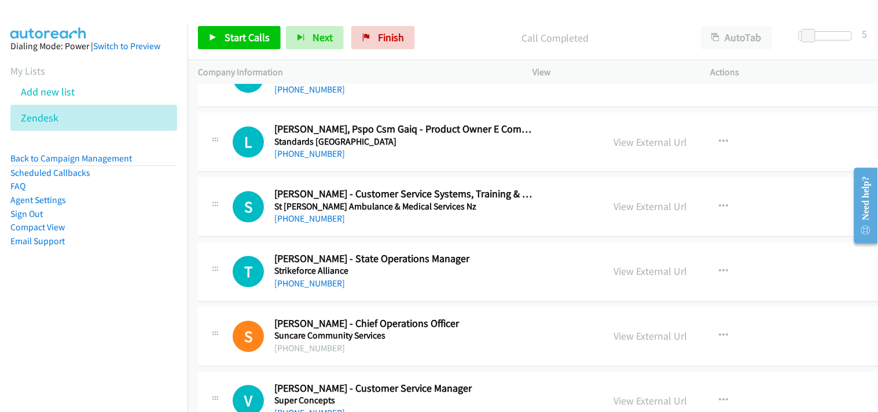
scroll to position [14140, 0]
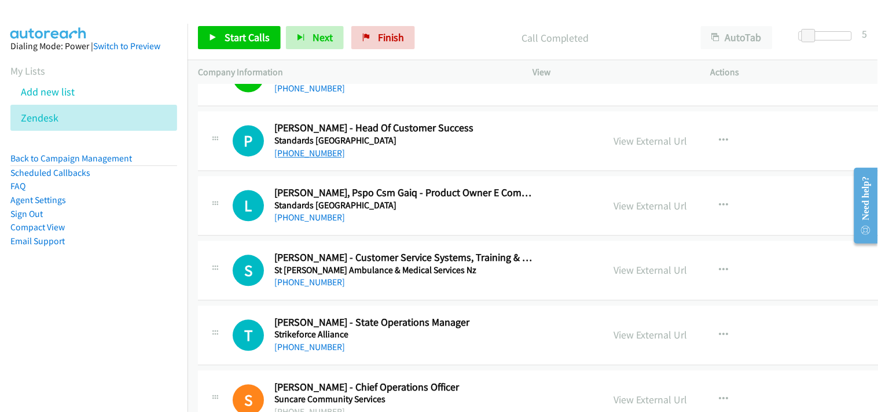
click at [286, 159] on link "[PHONE_NUMBER]" at bounding box center [309, 153] width 71 height 11
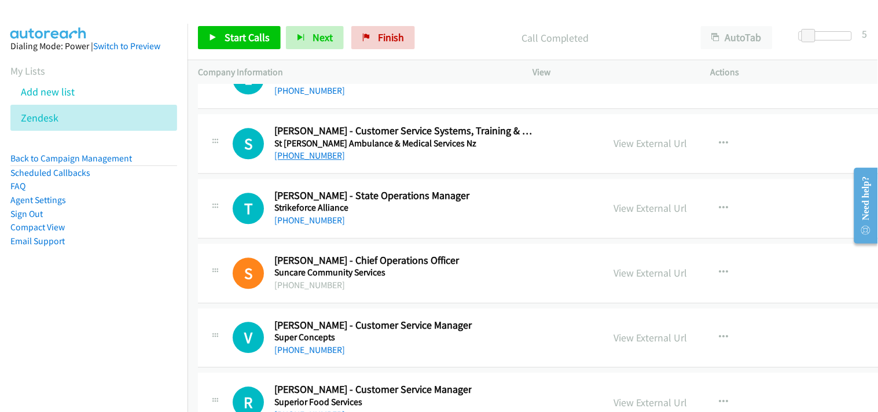
scroll to position [14268, 0]
click at [290, 160] on link "[PHONE_NUMBER]" at bounding box center [309, 154] width 71 height 11
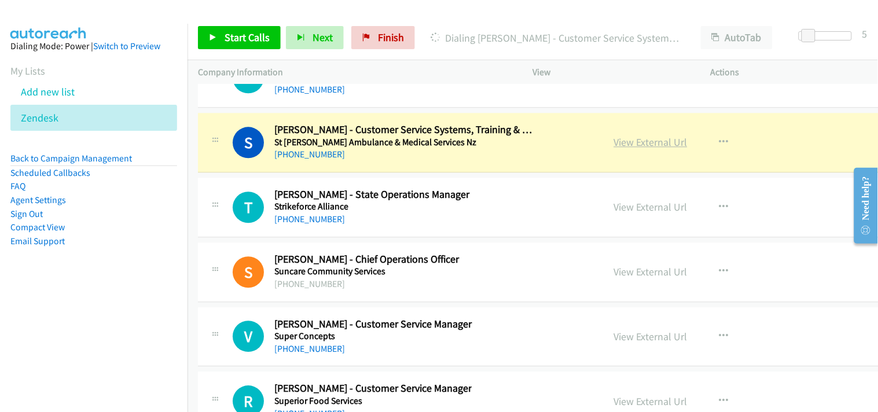
click at [614, 147] on link "View External Url" at bounding box center [650, 141] width 73 height 13
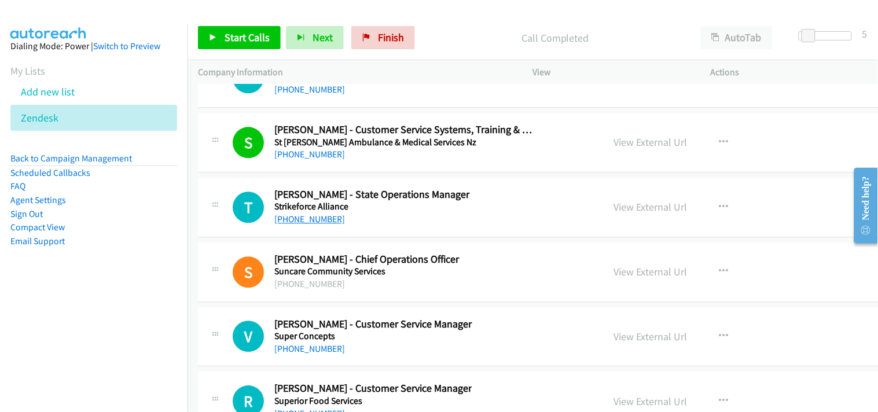
scroll to position [14333, 0]
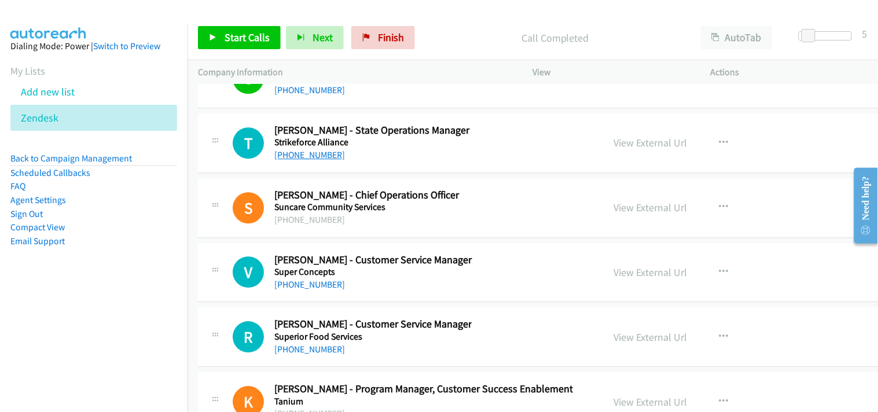
click at [318, 158] on link "[PHONE_NUMBER]" at bounding box center [309, 154] width 71 height 11
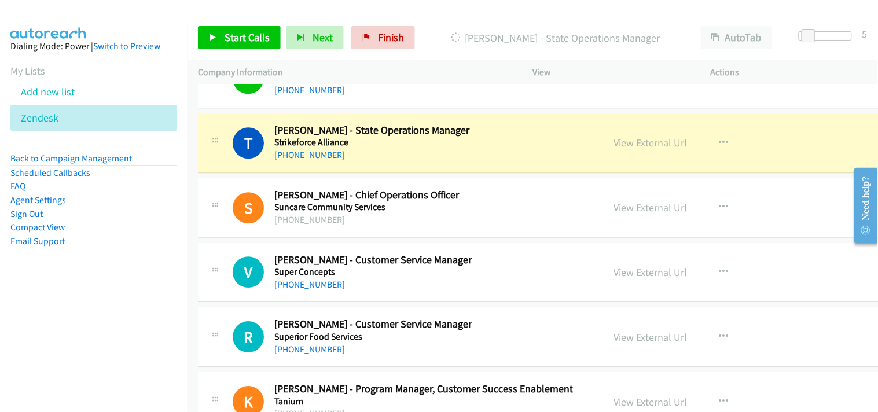
click at [614, 141] on div "View External Url" at bounding box center [650, 143] width 73 height 16
click at [614, 149] on link "View External Url" at bounding box center [650, 142] width 73 height 13
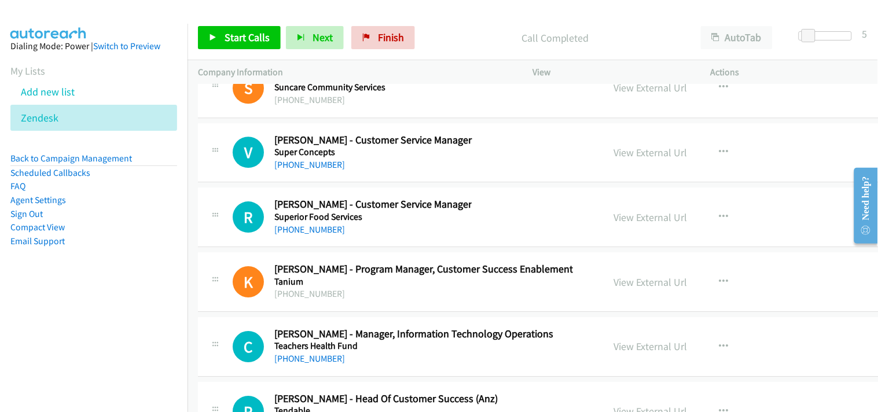
scroll to position [14462, 0]
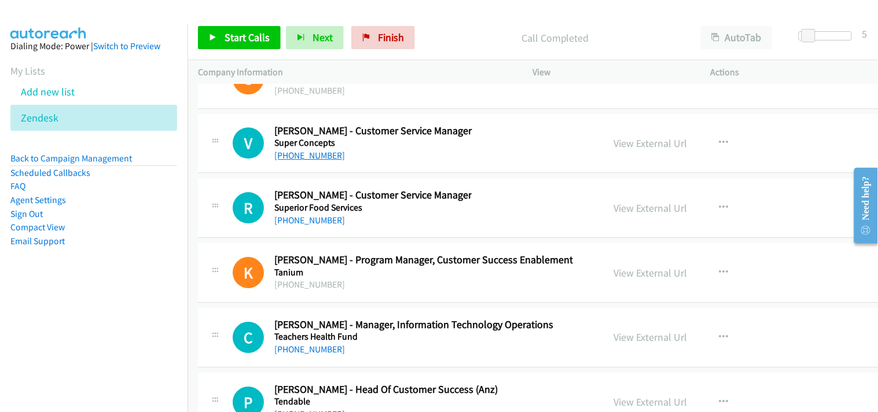
click at [305, 161] on link "[PHONE_NUMBER]" at bounding box center [309, 155] width 71 height 11
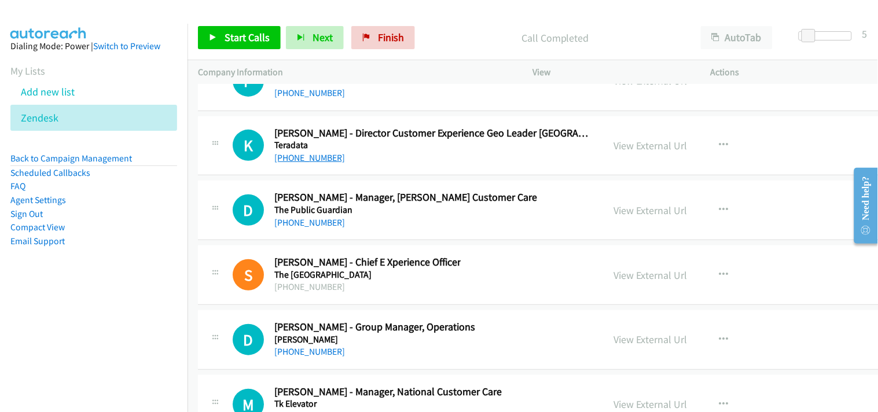
scroll to position [14718, 0]
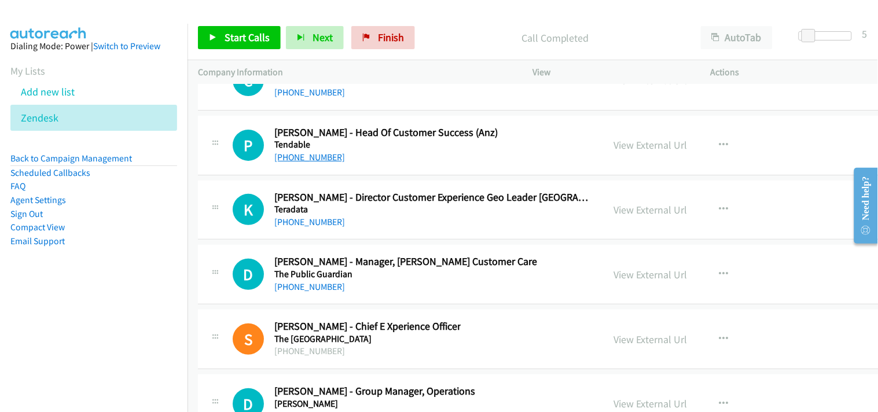
click at [279, 158] on link "[PHONE_NUMBER]" at bounding box center [309, 157] width 71 height 11
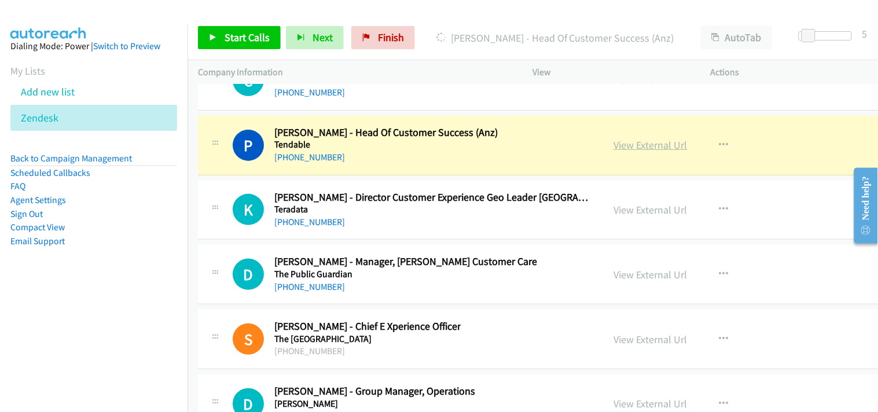
click at [614, 149] on link "View External Url" at bounding box center [650, 144] width 73 height 13
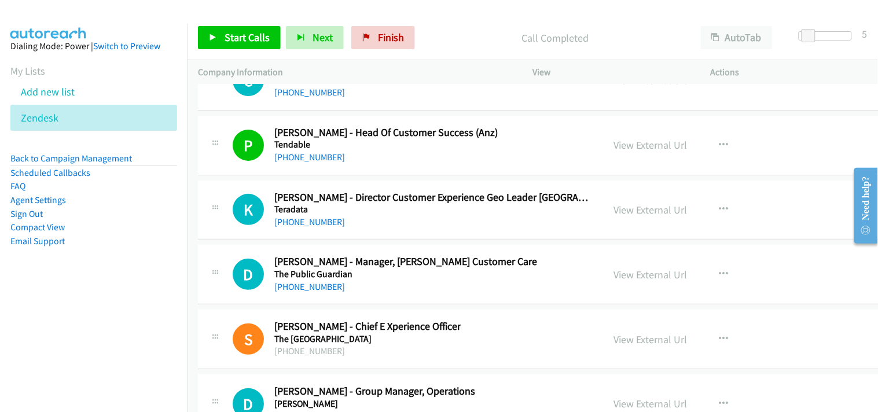
scroll to position [14783, 0]
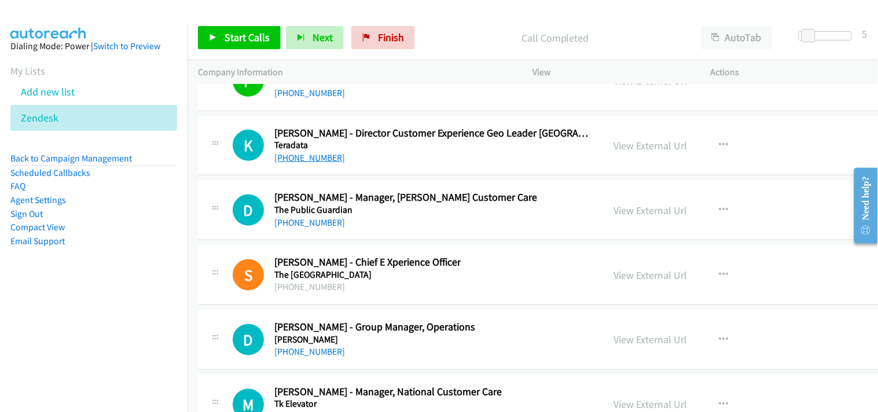
click at [304, 160] on link "[PHONE_NUMBER]" at bounding box center [309, 157] width 71 height 11
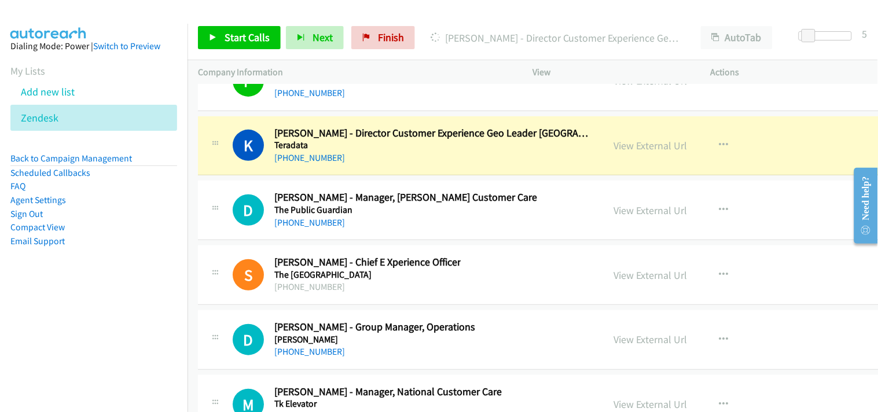
click at [614, 153] on div "View External Url" at bounding box center [650, 146] width 73 height 16
click at [614, 152] on link "View External Url" at bounding box center [650, 145] width 73 height 13
